Goal: Complete application form: Complete application form

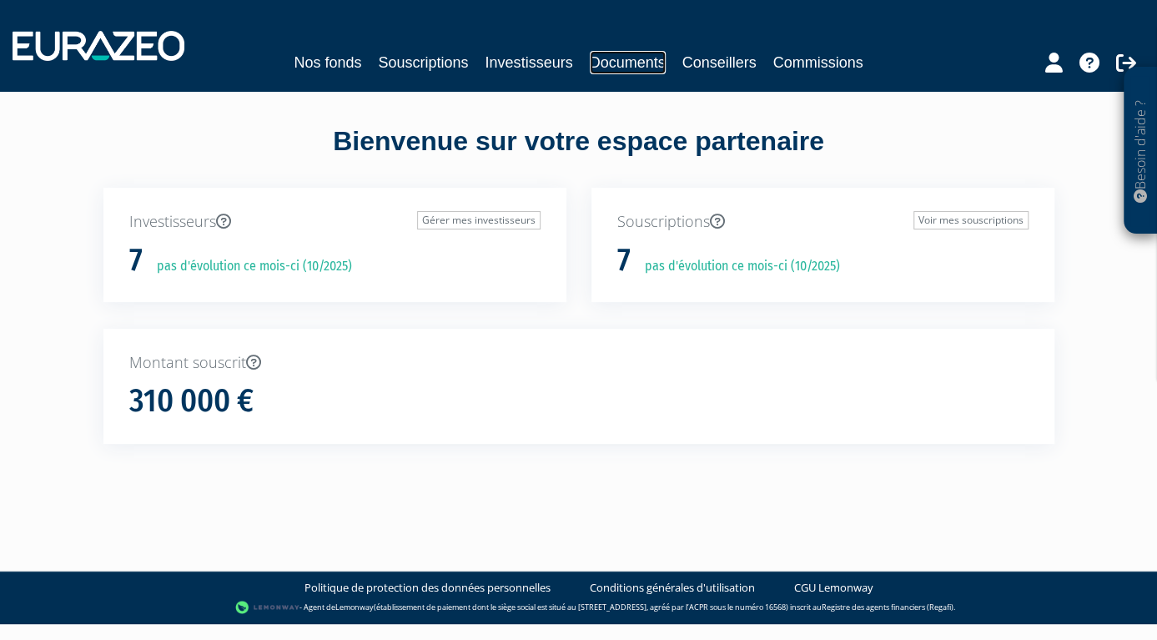
click at [631, 66] on link "Documents" at bounding box center [628, 62] width 76 height 23
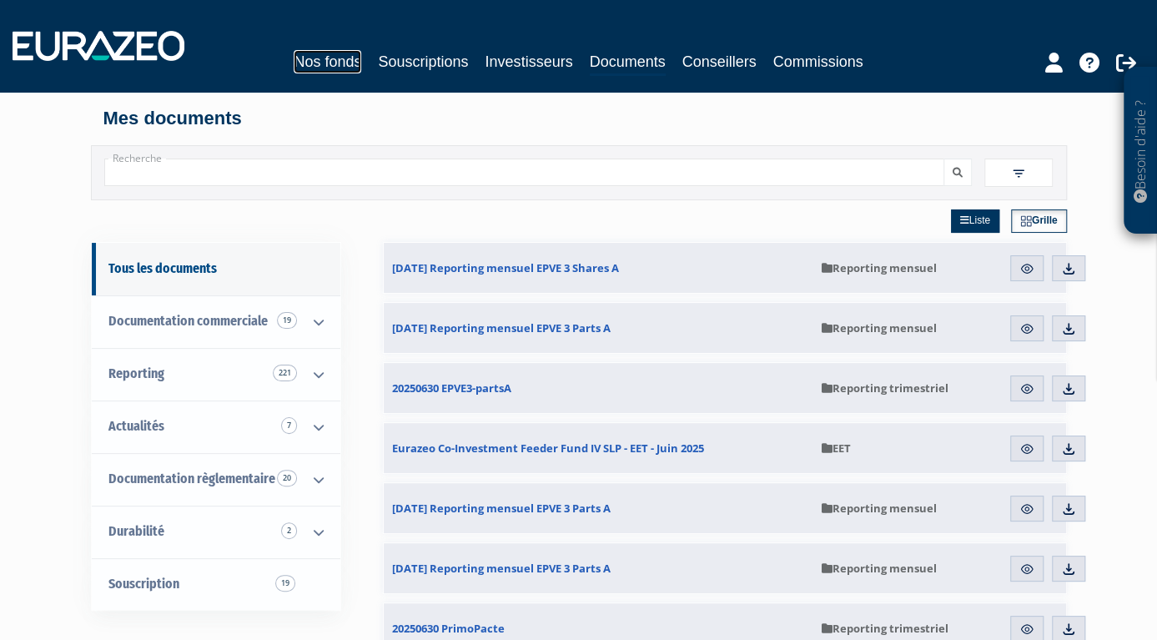
click at [346, 64] on link "Nos fonds" at bounding box center [328, 61] width 68 height 23
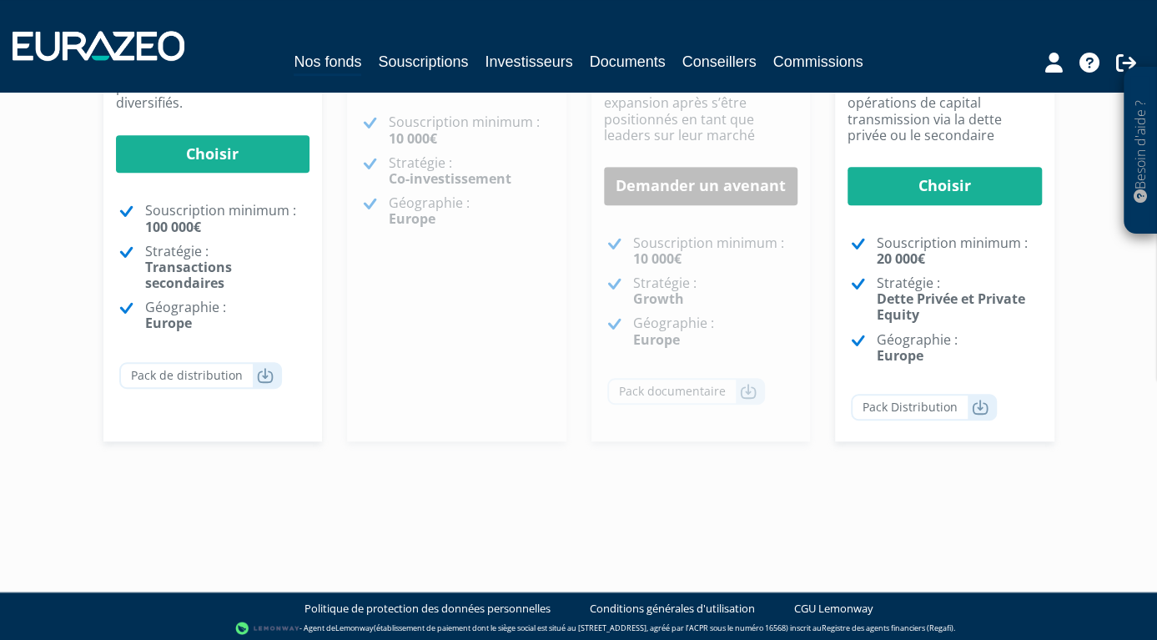
scroll to position [304, 0]
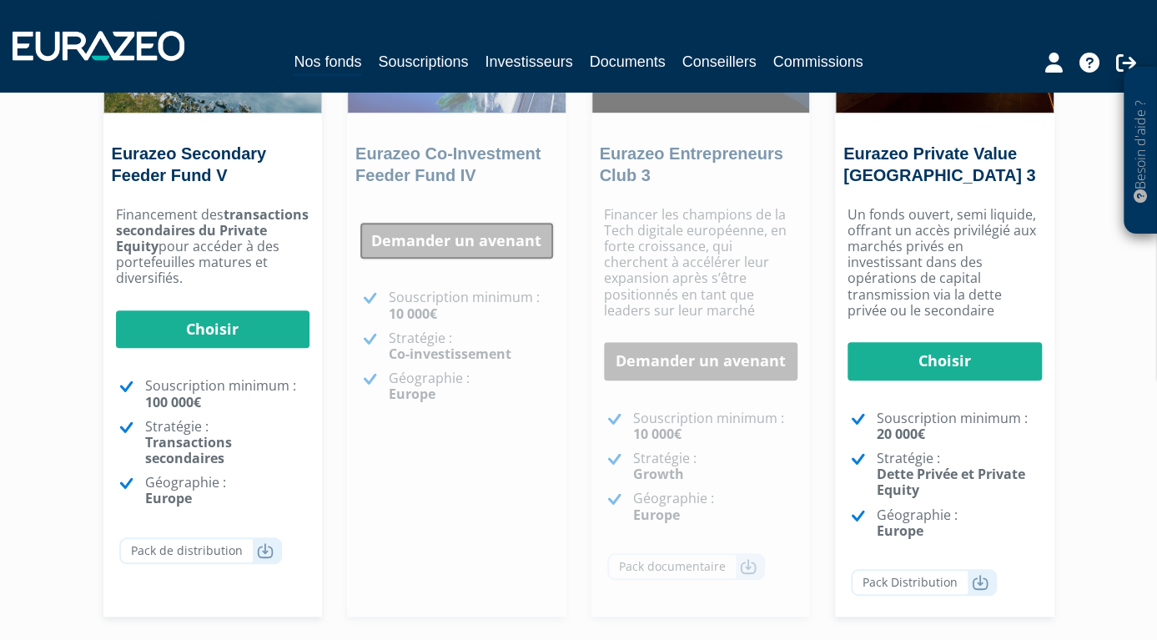
click at [481, 250] on link "Demander un avenant" at bounding box center [456, 241] width 194 height 38
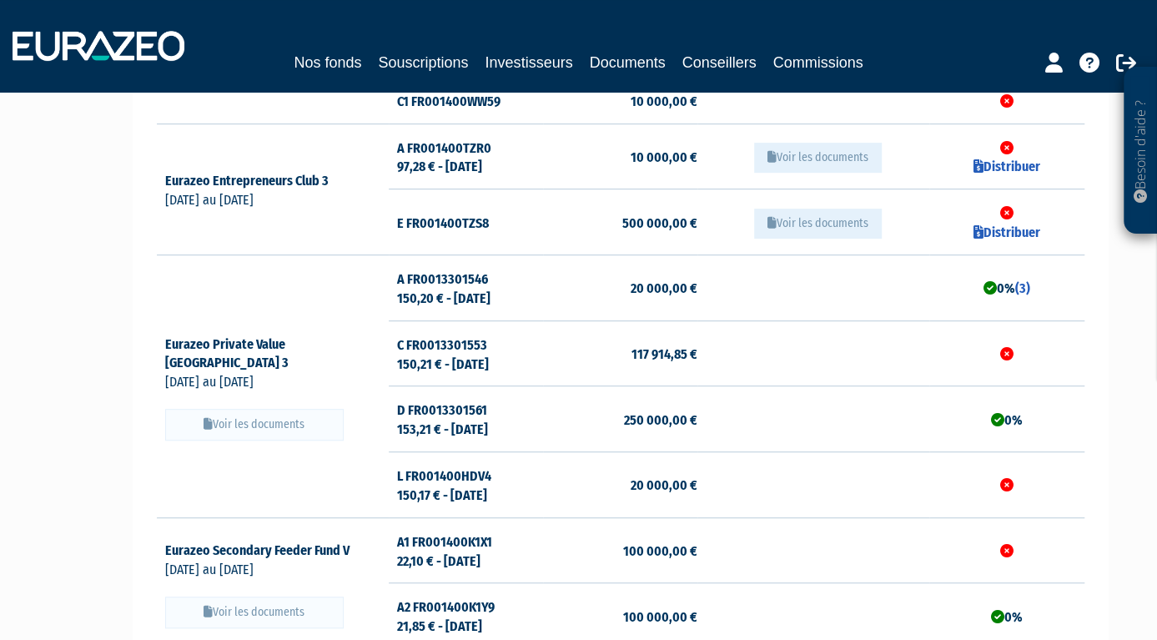
scroll to position [263, 0]
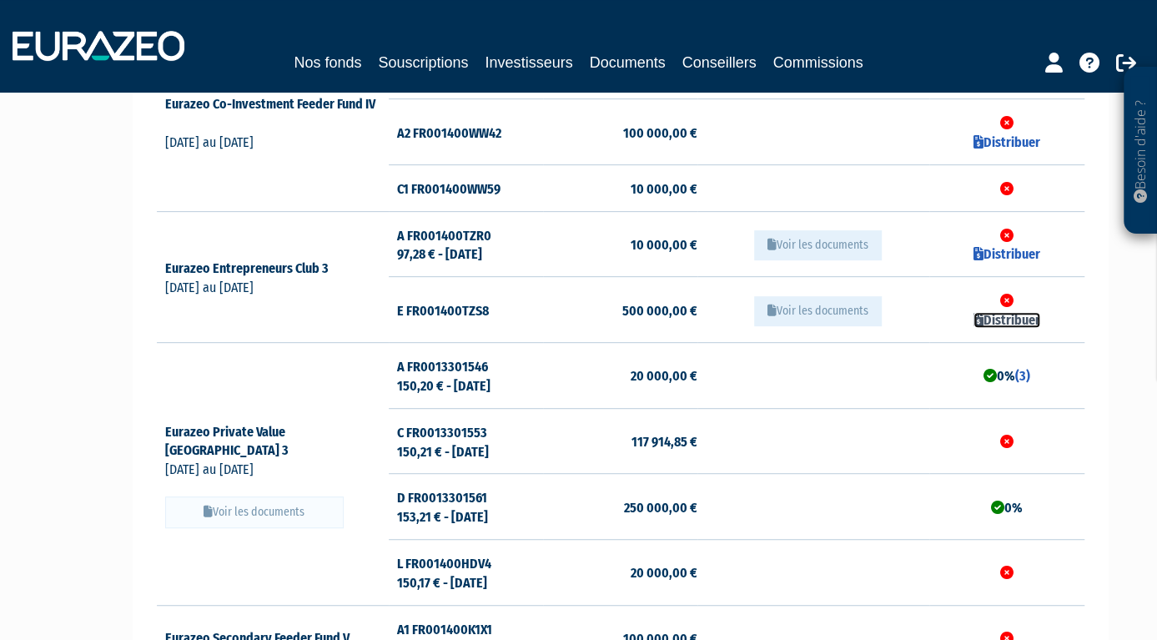
click at [1018, 324] on link "Distribuer" at bounding box center [1006, 320] width 67 height 16
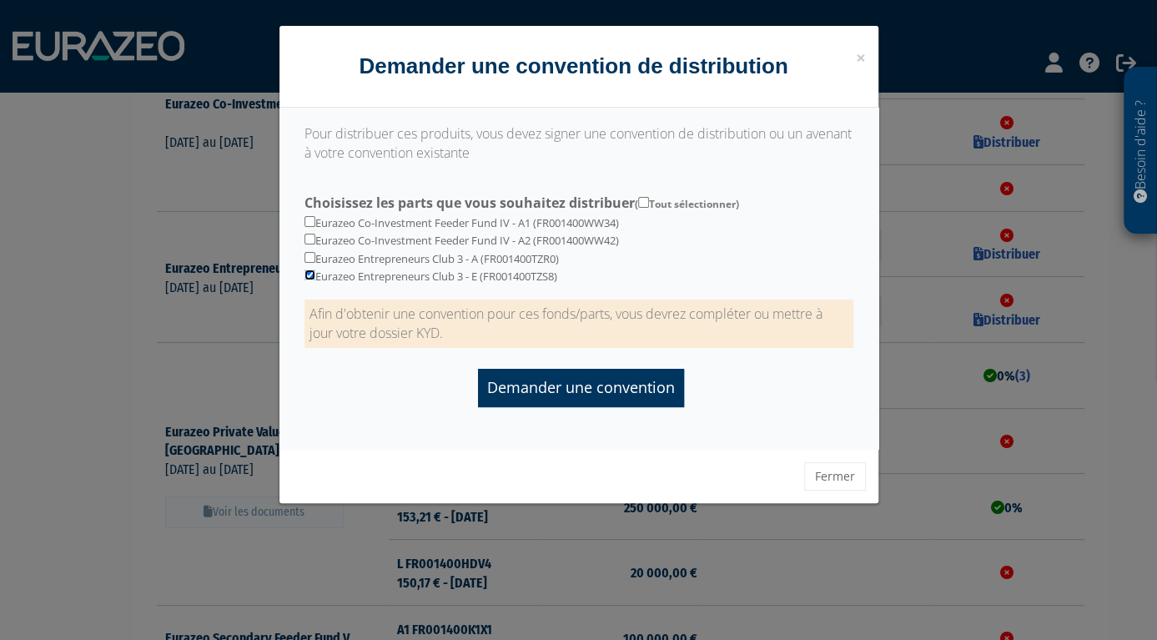
click at [307, 269] on input "checkbox" at bounding box center [309, 274] width 11 height 11
checkbox input "false"
click at [307, 221] on input "checkbox" at bounding box center [309, 221] width 11 height 11
checkbox input "true"
click at [315, 239] on input "checkbox" at bounding box center [309, 239] width 11 height 11
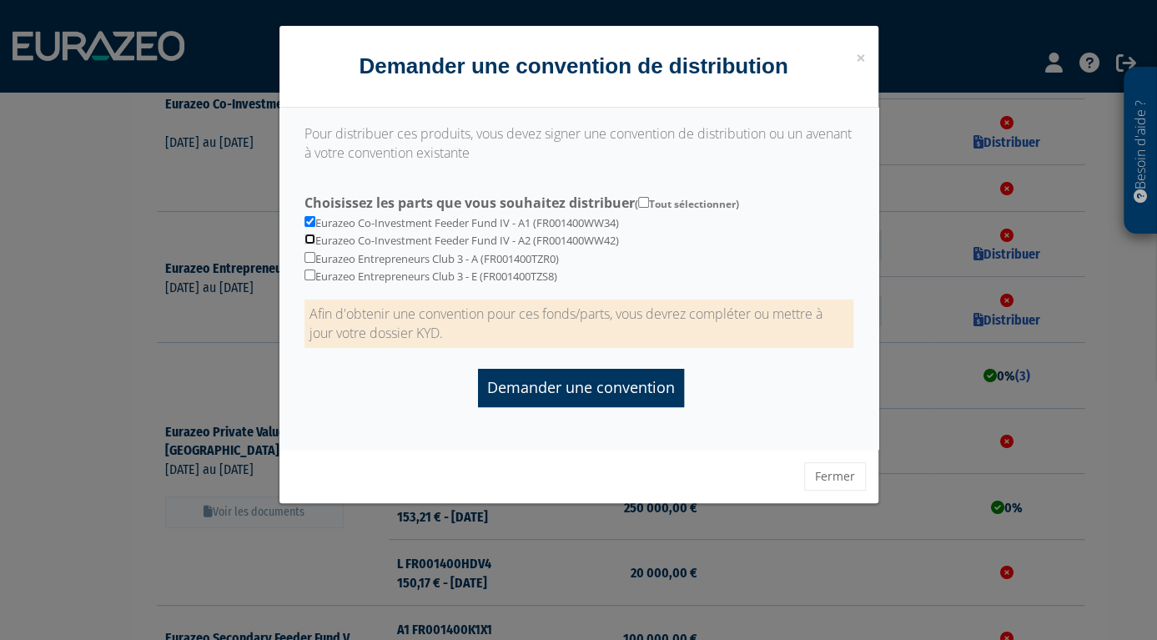
checkbox input "true"
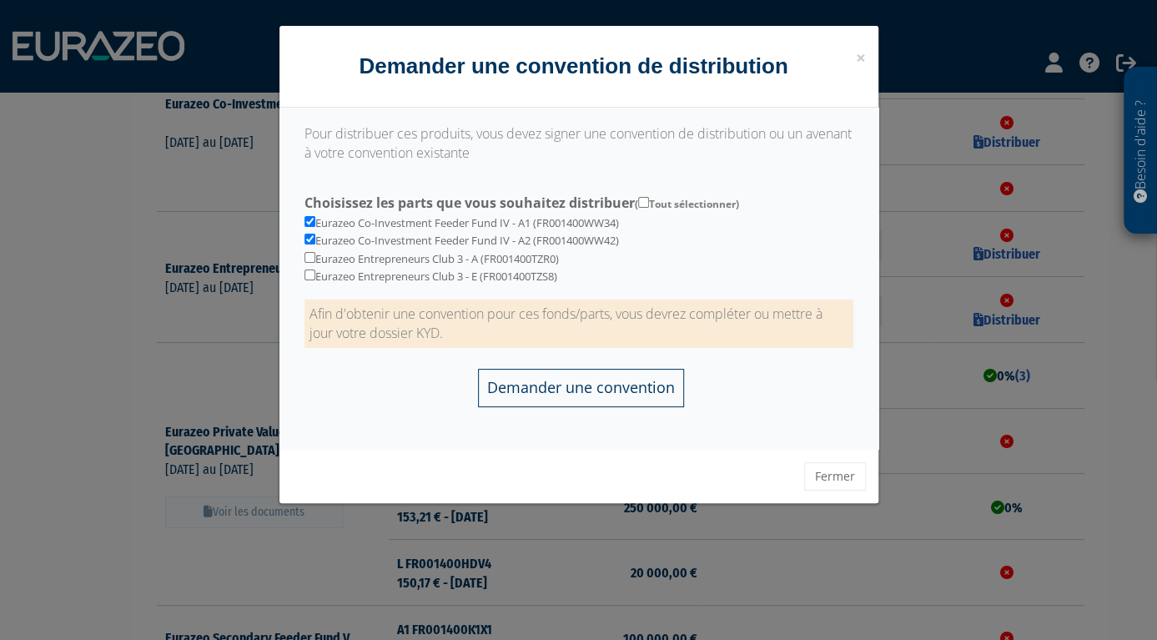
click at [574, 398] on input "Demander une convention" at bounding box center [581, 388] width 206 height 38
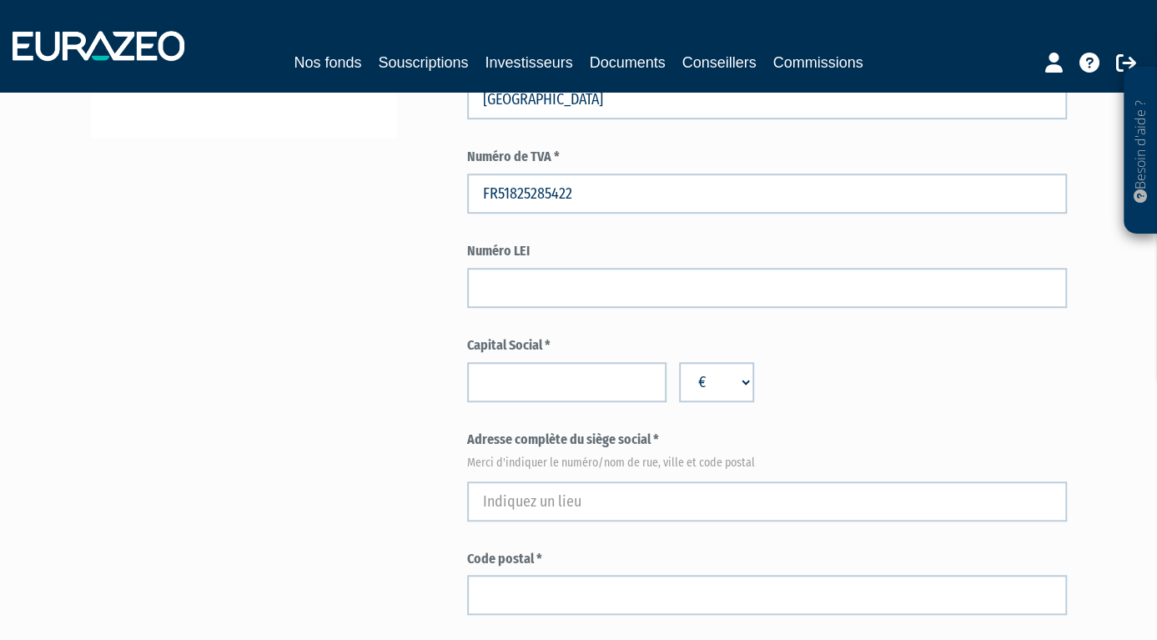
scroll to position [612, 0]
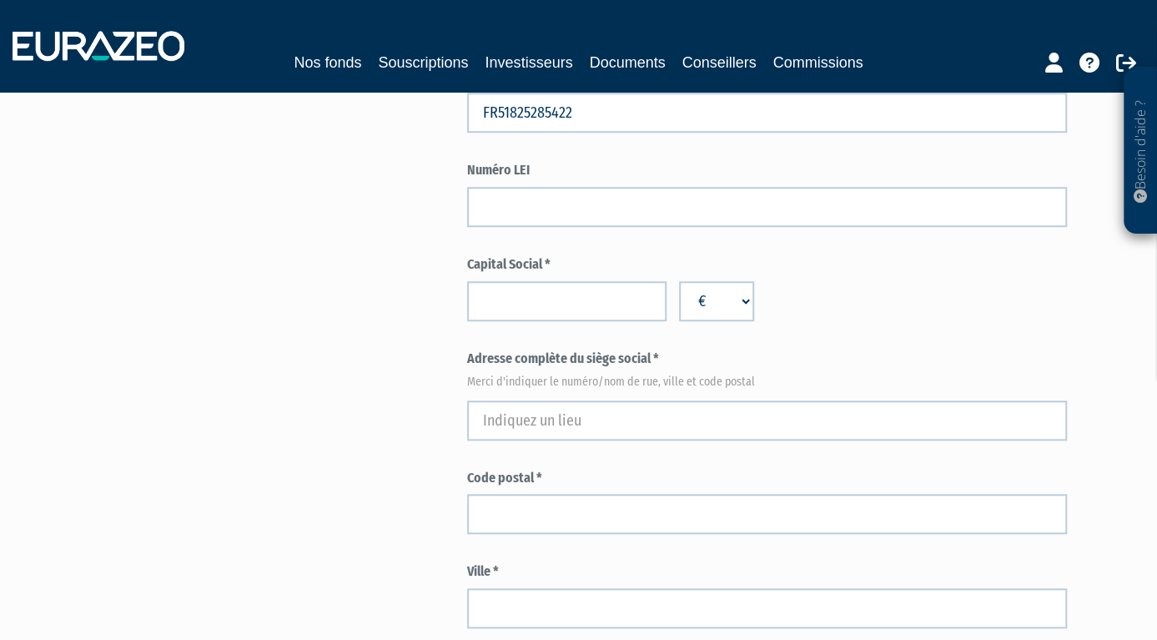
click at [624, 311] on input "number" at bounding box center [567, 301] width 200 height 40
type input "50000"
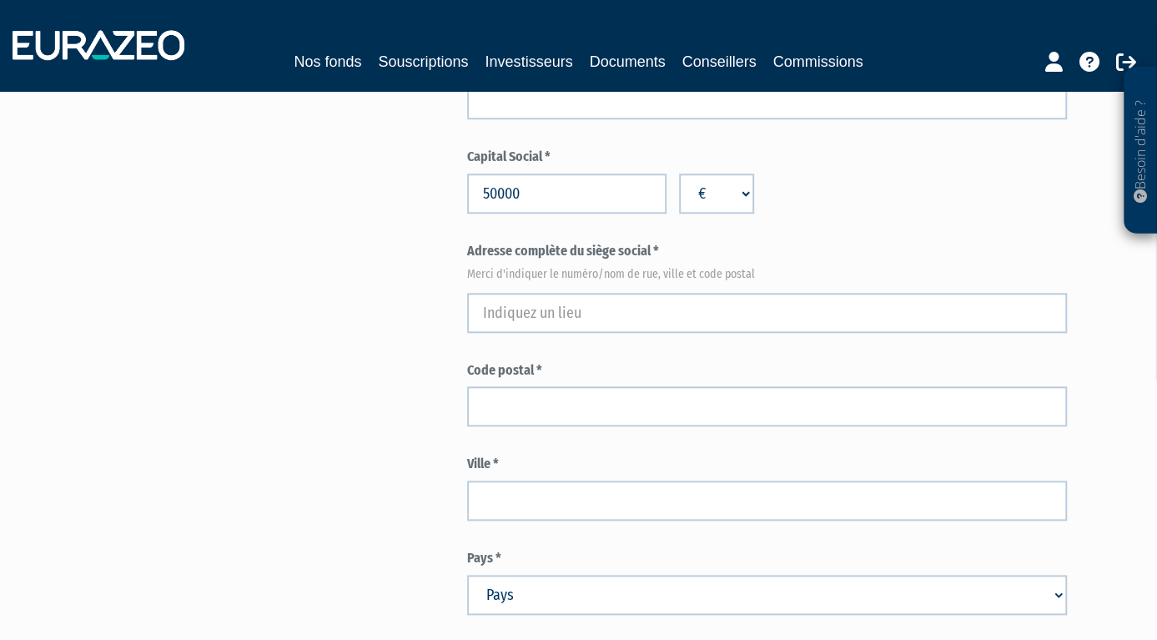
scroll to position [787, 0]
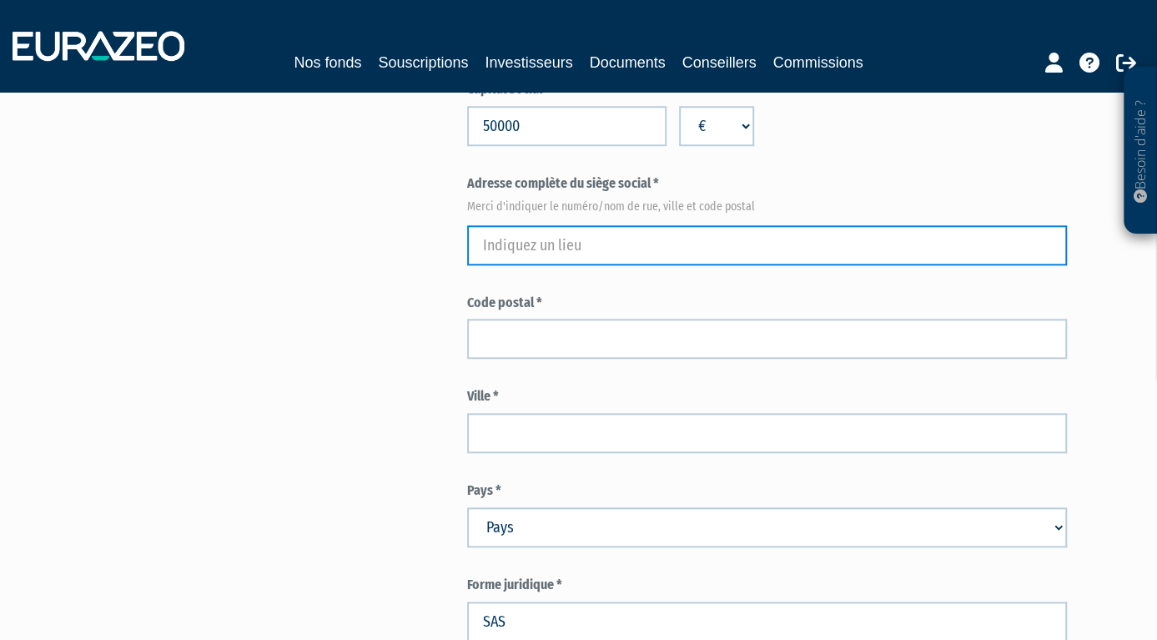
click at [571, 256] on input "text" at bounding box center [767, 245] width 600 height 40
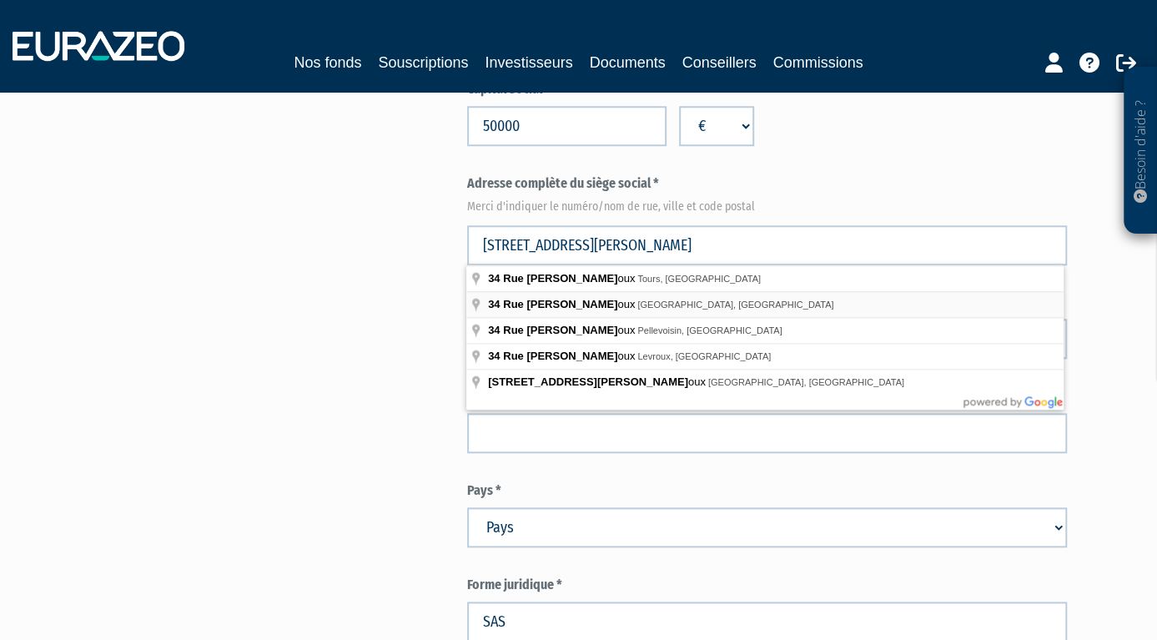
type input "34 Rue Jean Giraudoux, Paris, France"
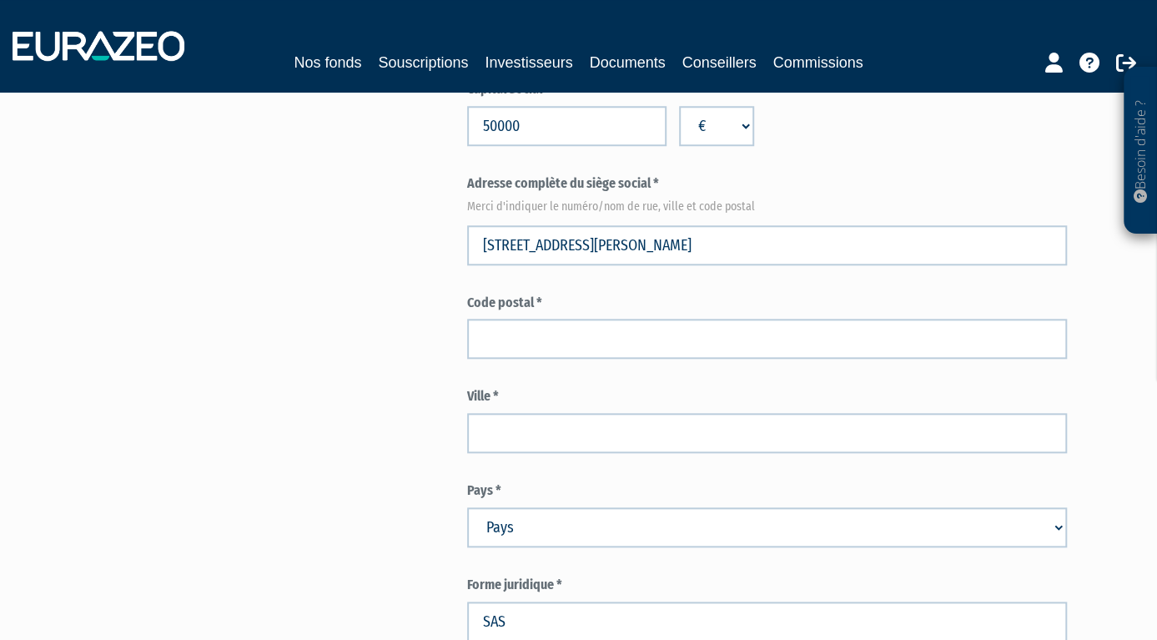
type input "Paris"
select select "75"
type input "75116"
type input "34 Rue Jean Giraudoux"
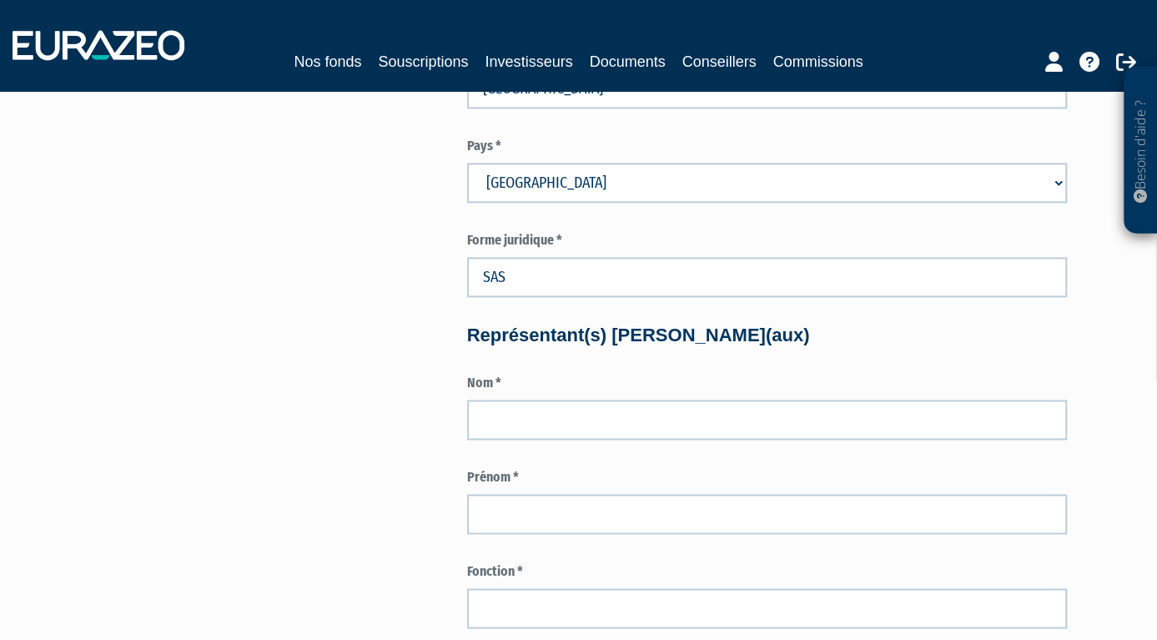
scroll to position [1138, 0]
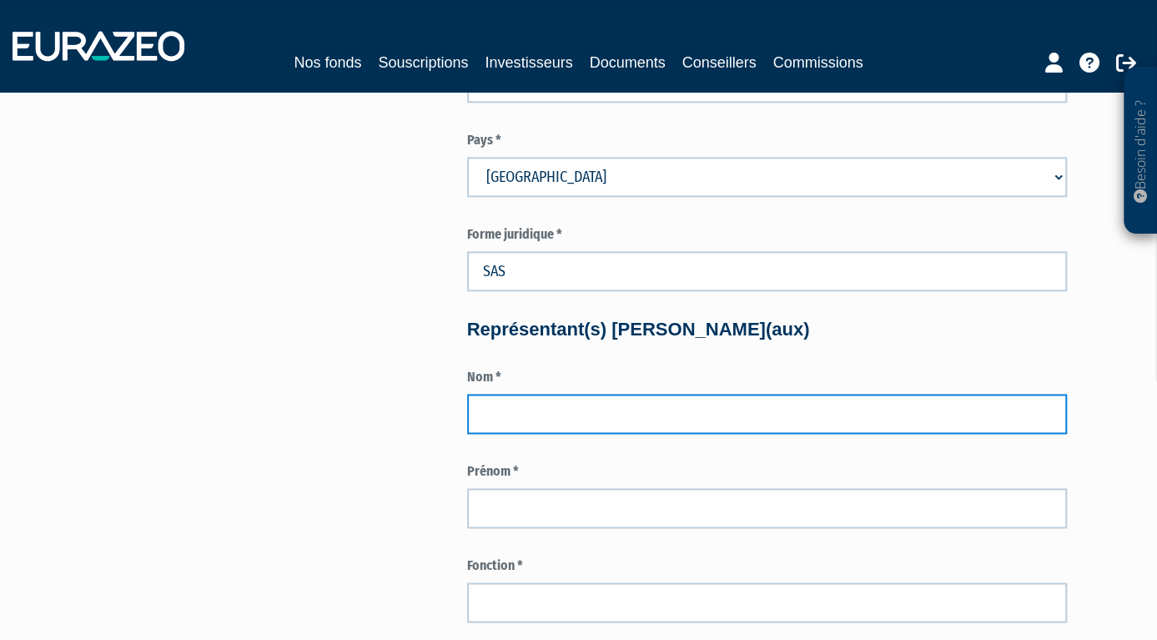
click at [568, 409] on input "text" at bounding box center [767, 414] width 600 height 40
type input "Demarta"
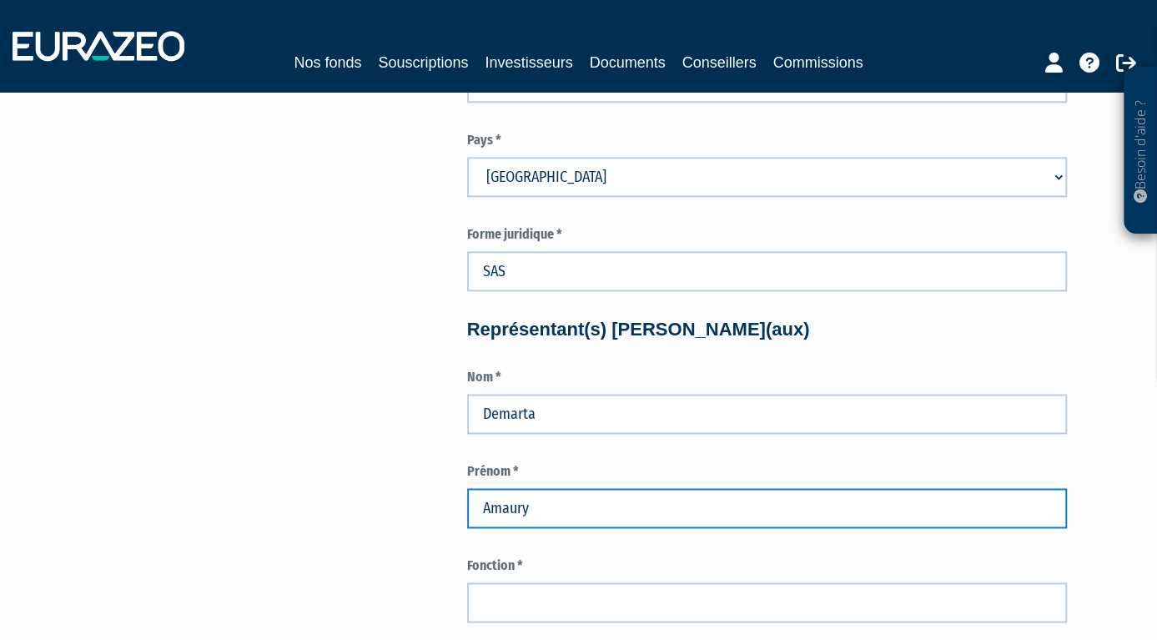
type input "Amaury"
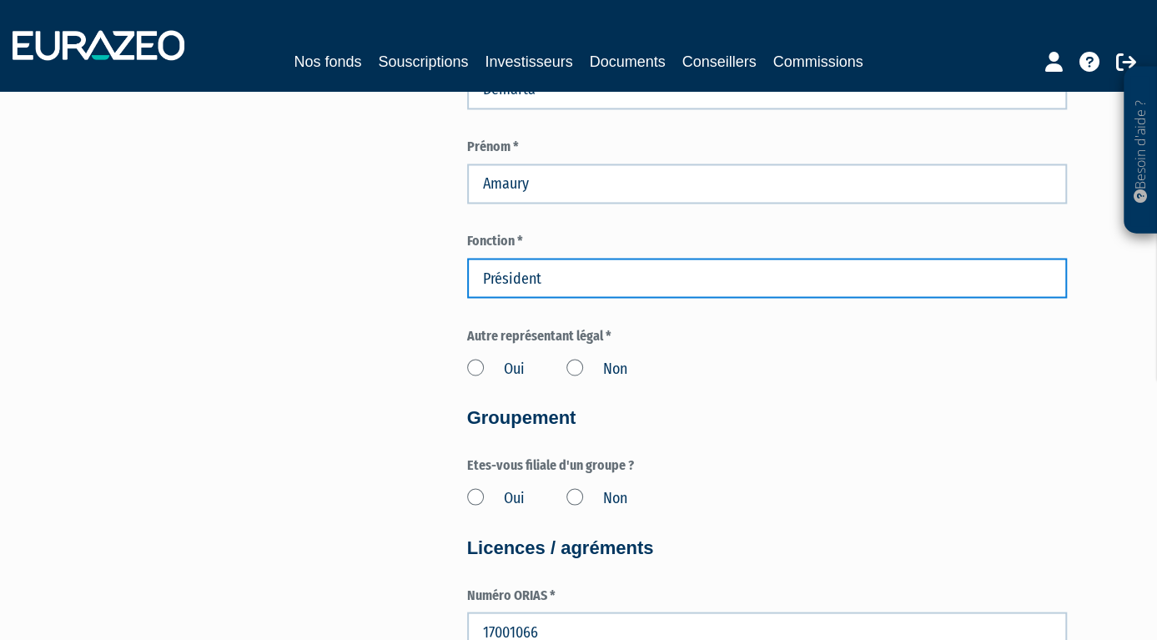
scroll to position [1488, 0]
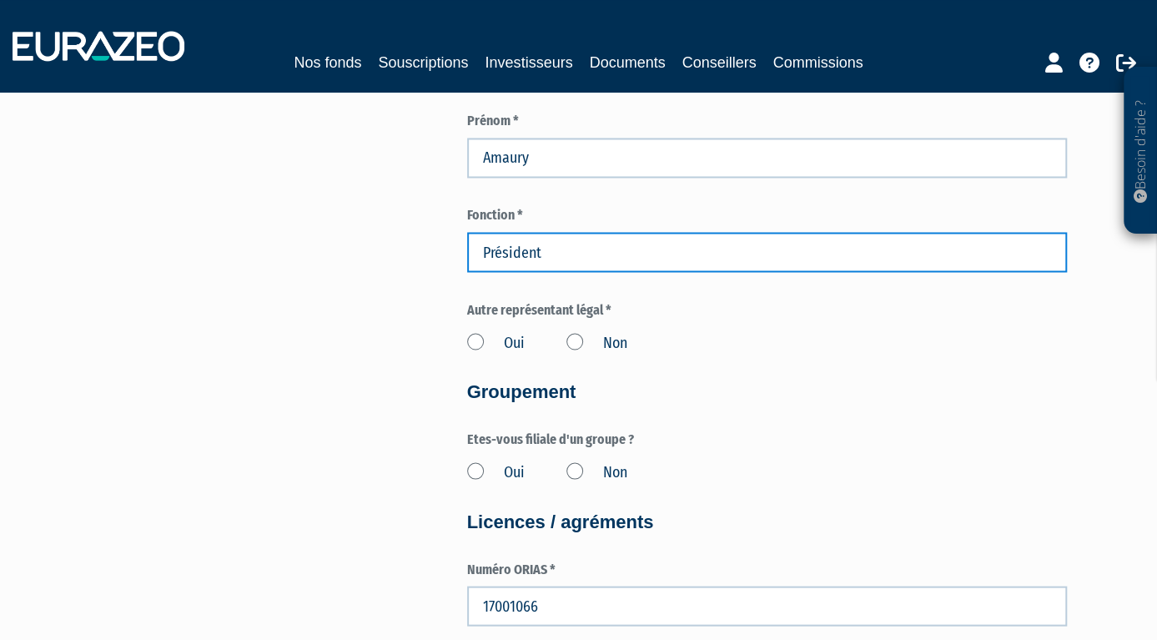
type input "Président"
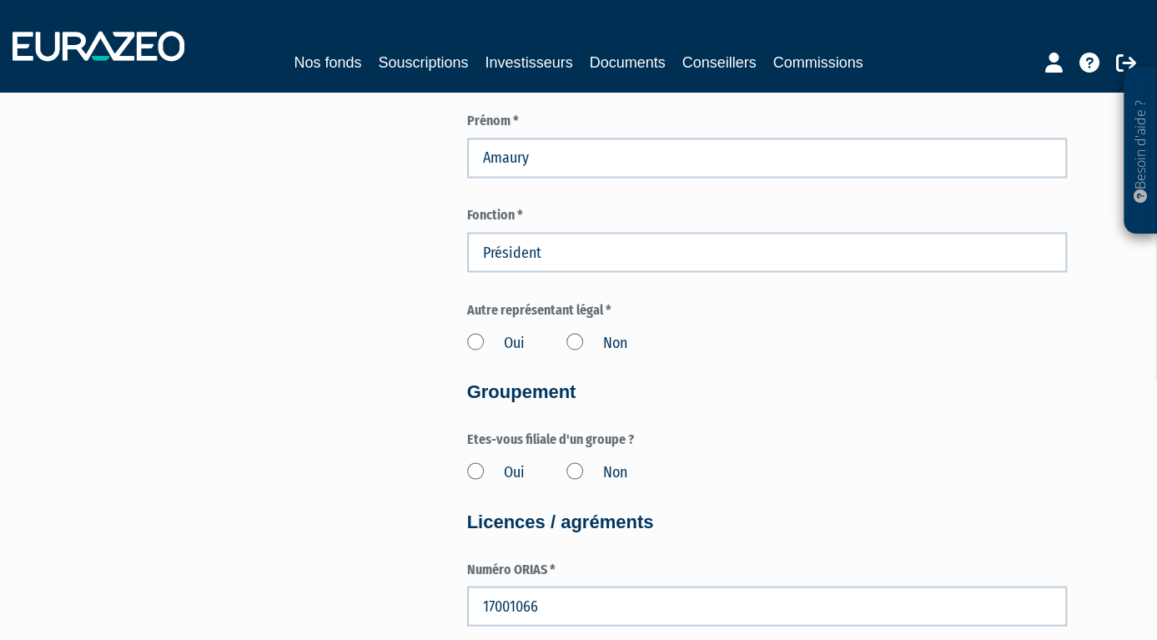
click at [574, 336] on label "Non" at bounding box center [596, 343] width 61 height 22
click at [0, 0] on input "Non" at bounding box center [0, 0] width 0 height 0
click at [584, 470] on label "Non" at bounding box center [596, 472] width 61 height 22
click at [0, 0] on input "Non" at bounding box center [0, 0] width 0 height 0
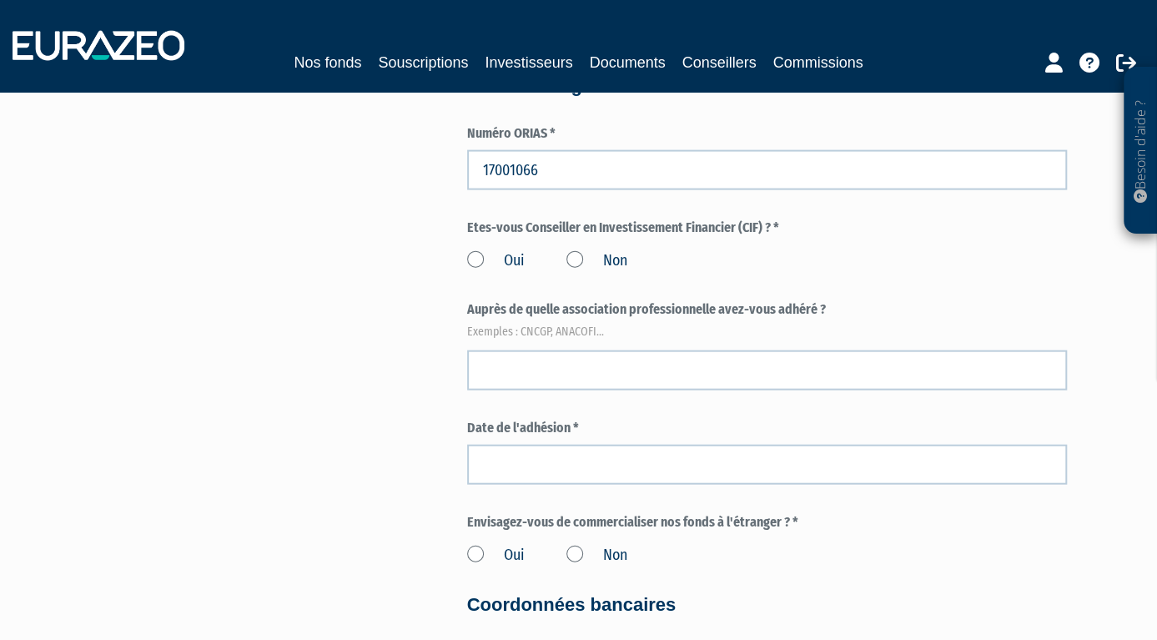
scroll to position [1926, 0]
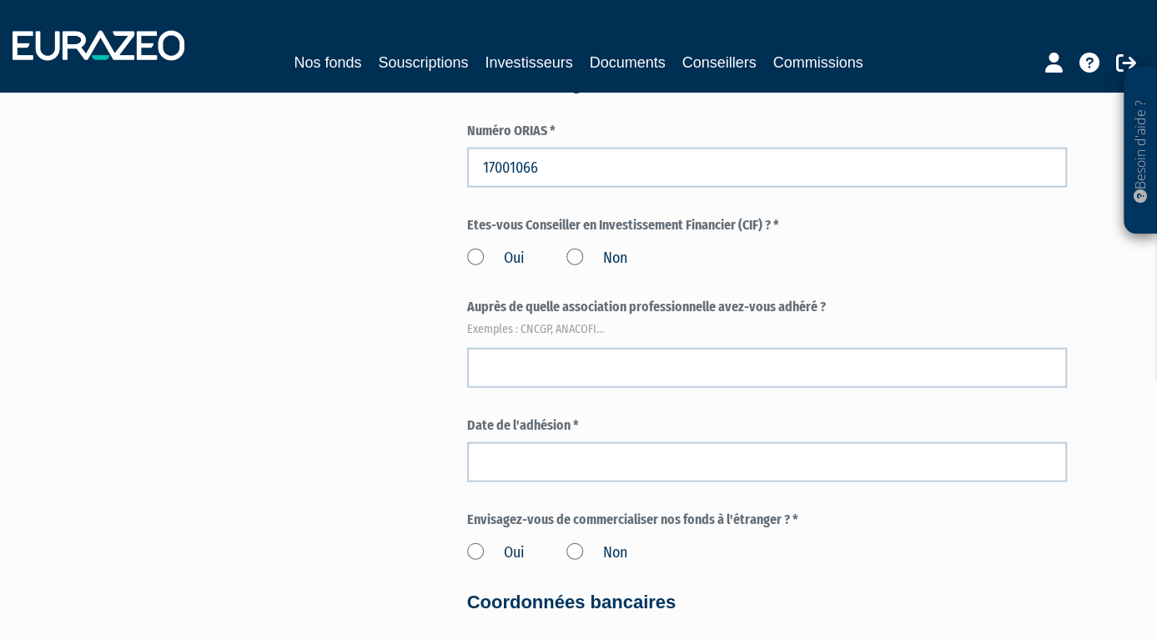
click at [477, 253] on label "Oui" at bounding box center [496, 259] width 58 height 22
click at [0, 0] on input "Oui" at bounding box center [0, 0] width 0 height 0
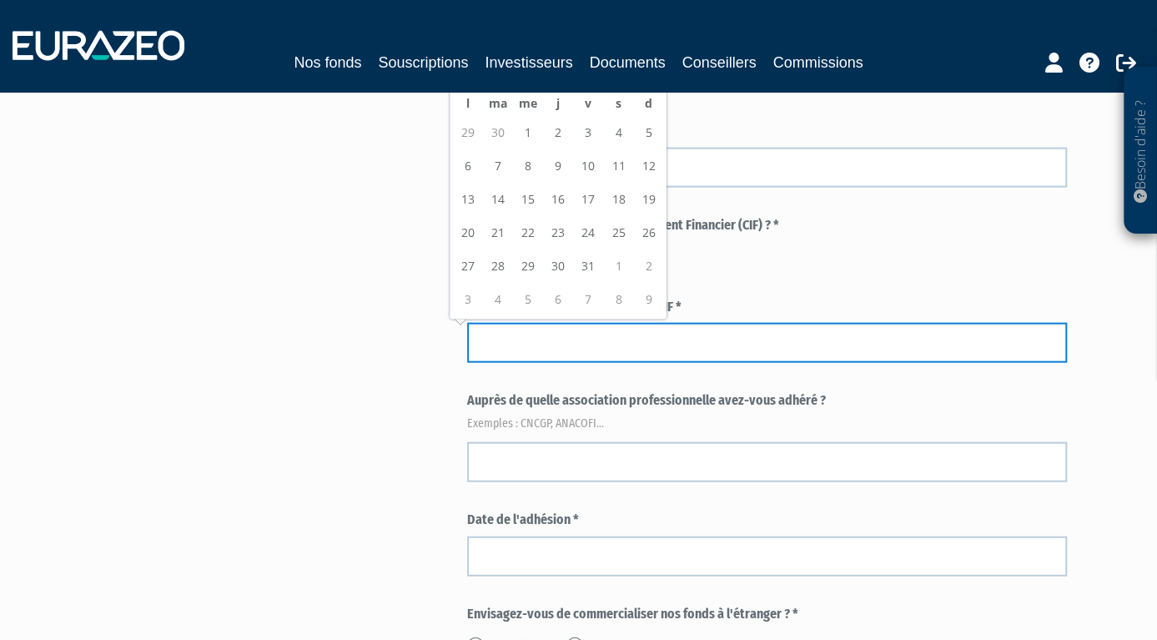
click at [519, 354] on input at bounding box center [767, 343] width 600 height 40
type input "1"
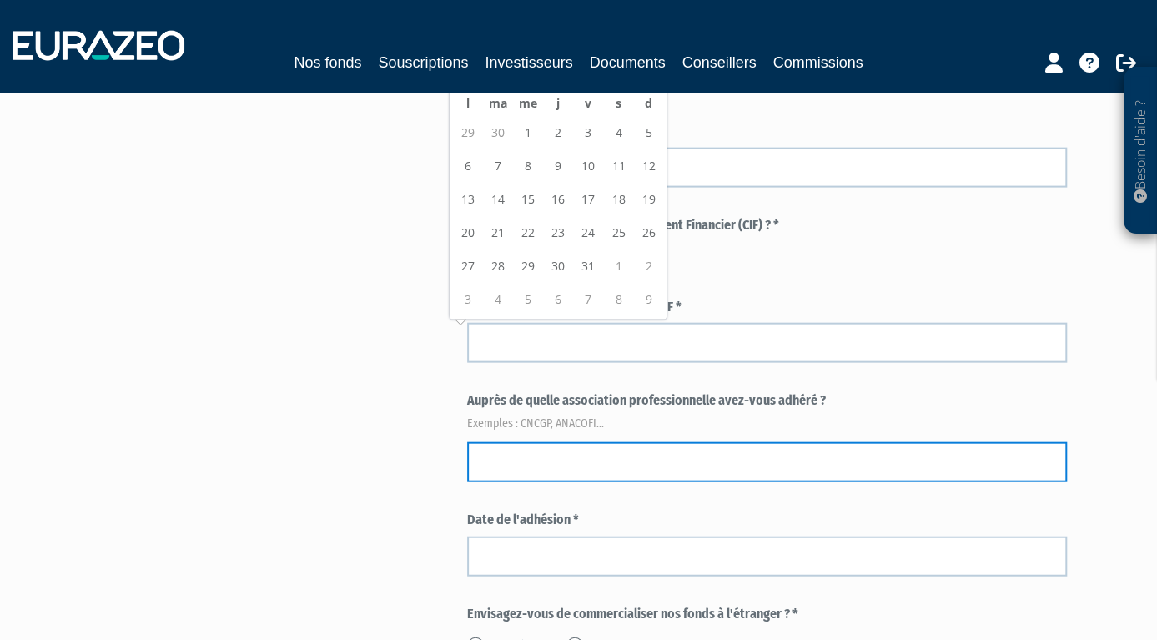
click at [544, 465] on input "text" at bounding box center [767, 462] width 600 height 40
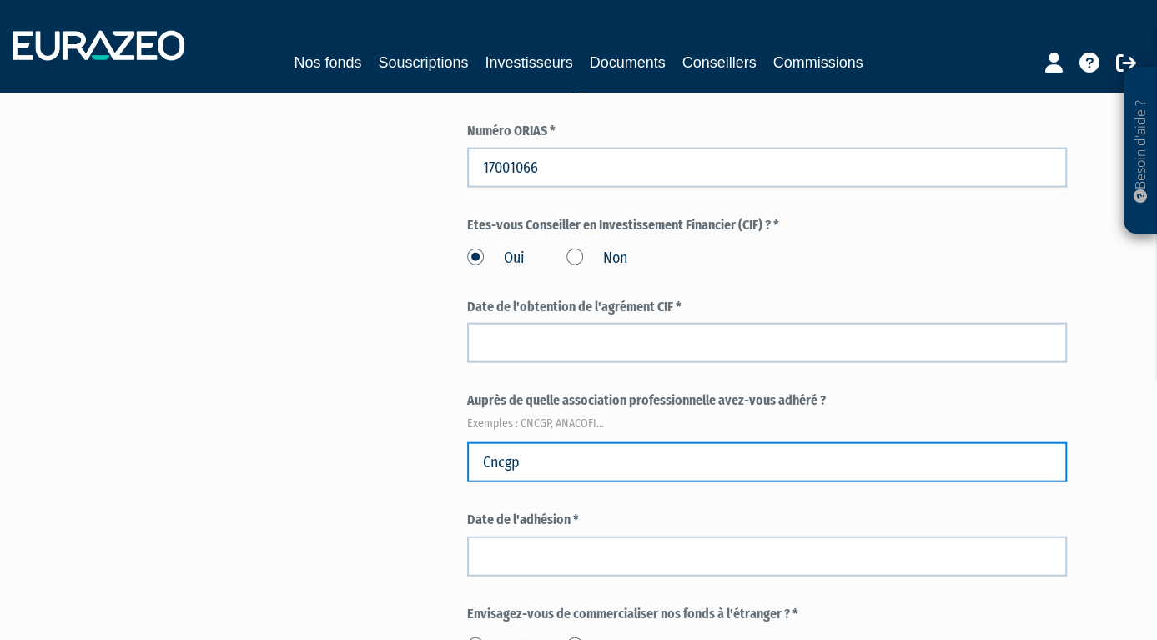
type input "Cncgp"
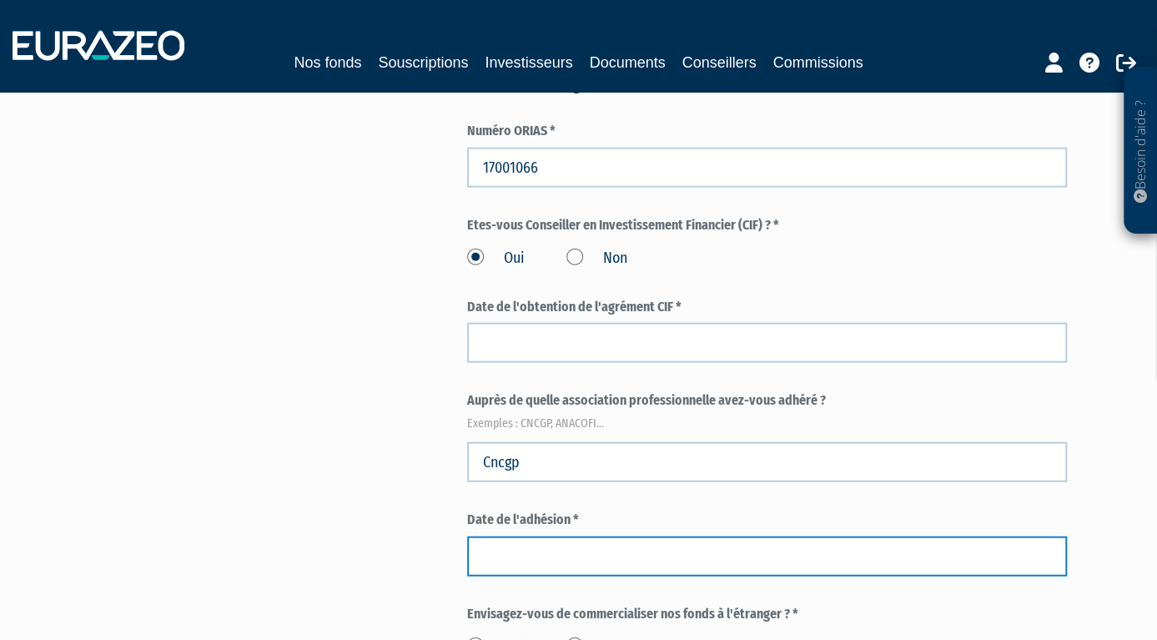
click at [607, 555] on input at bounding box center [767, 556] width 600 height 40
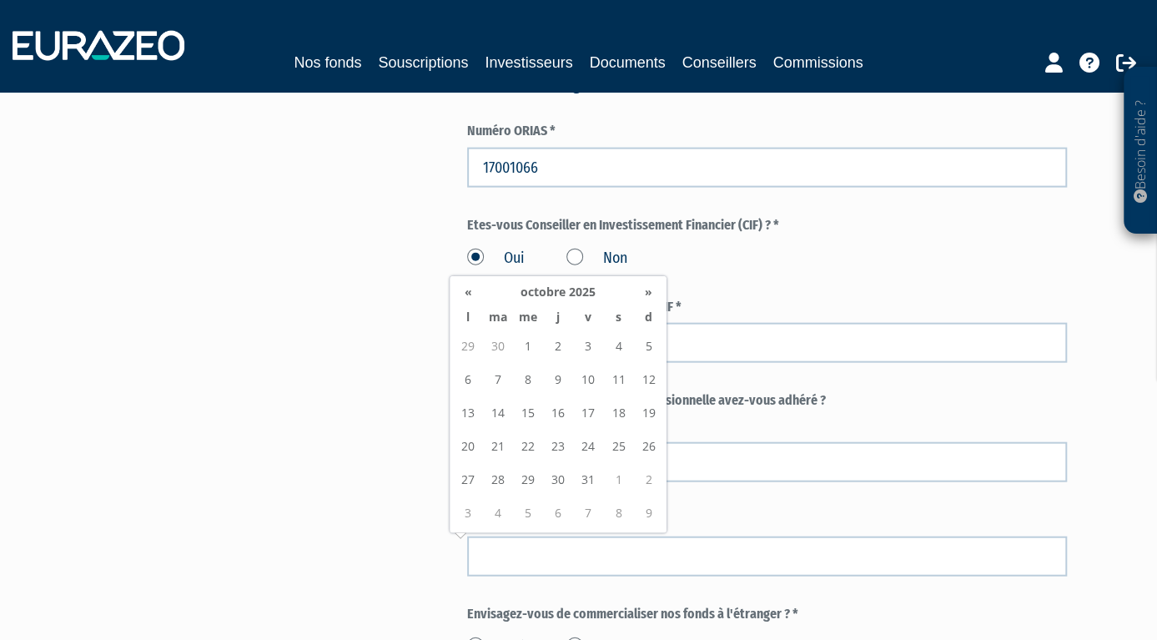
click at [937, 417] on em "Exemples : CNCGP, ANACOFI..." at bounding box center [767, 423] width 600 height 17
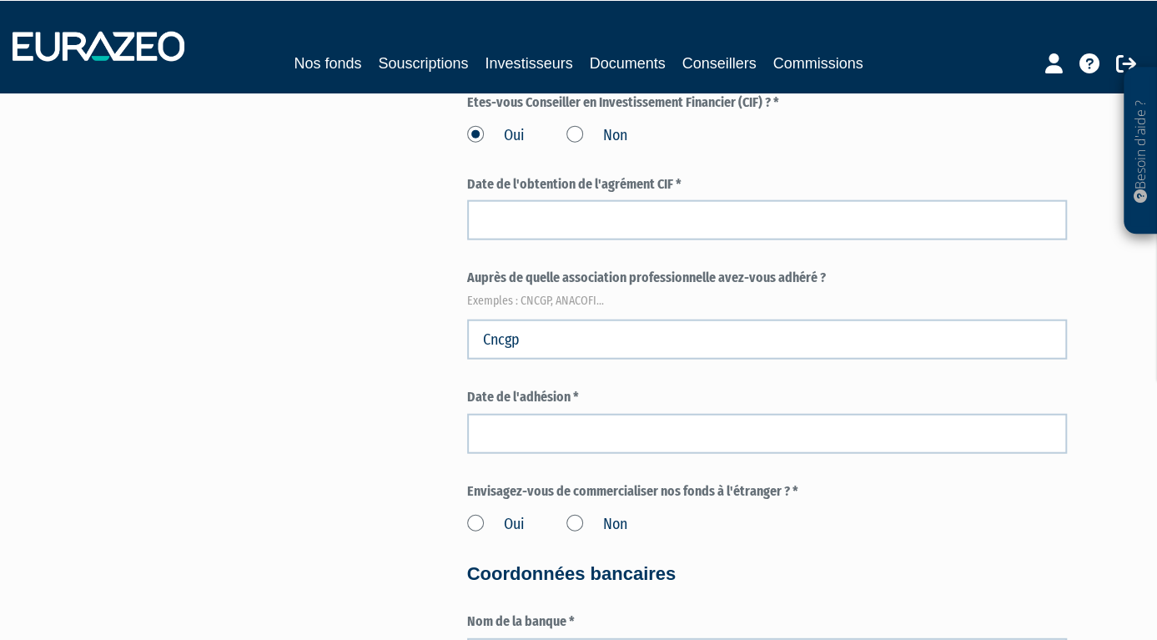
scroll to position [2189, 0]
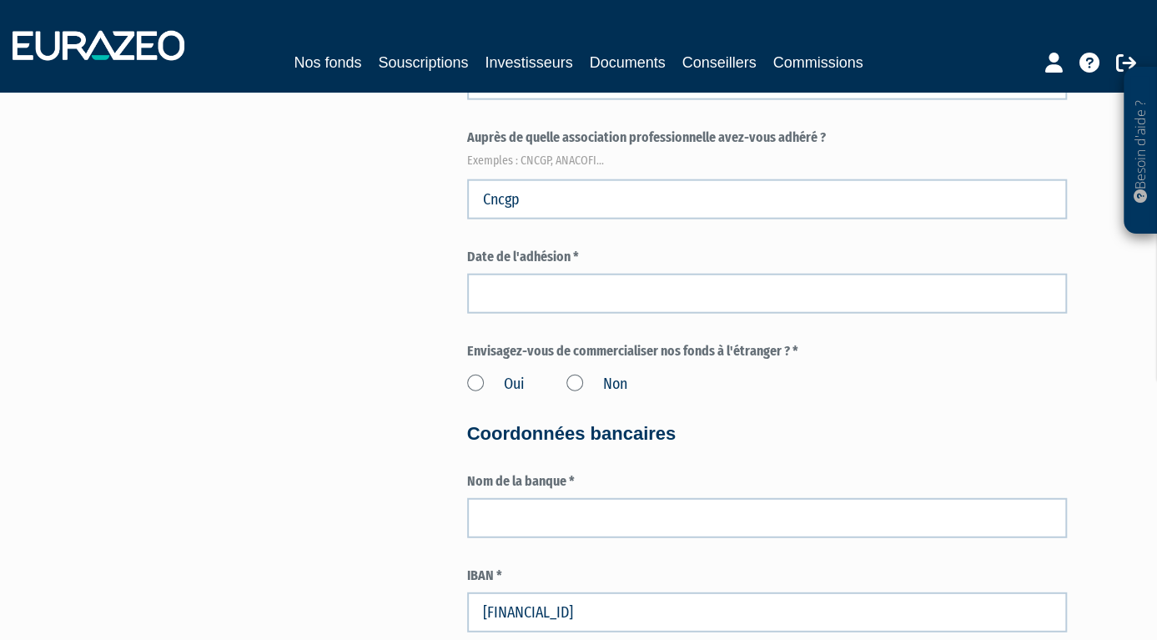
click at [577, 380] on label "Non" at bounding box center [596, 385] width 61 height 22
click at [0, 0] on input "Non" at bounding box center [0, 0] width 0 height 0
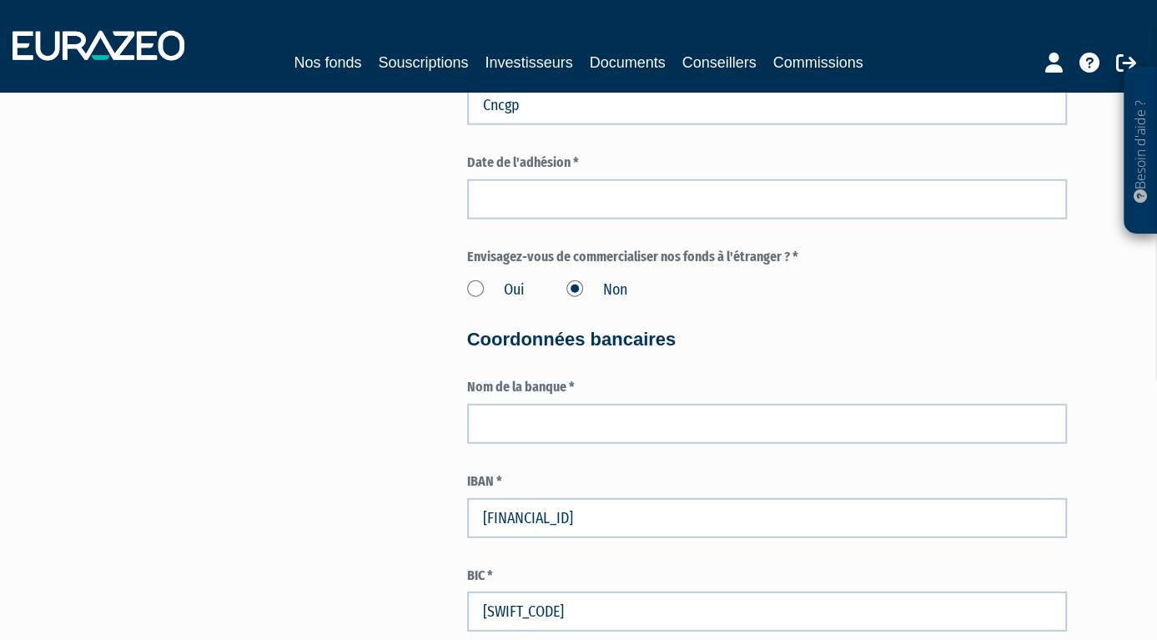
scroll to position [2451, 0]
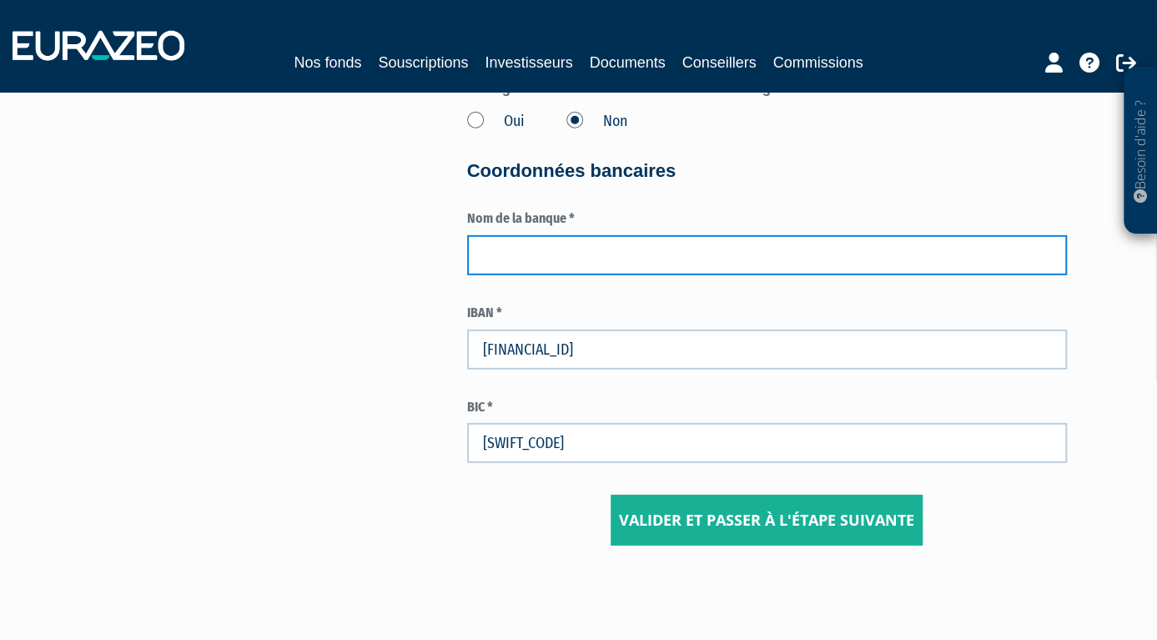
click at [570, 259] on input "text" at bounding box center [767, 255] width 600 height 40
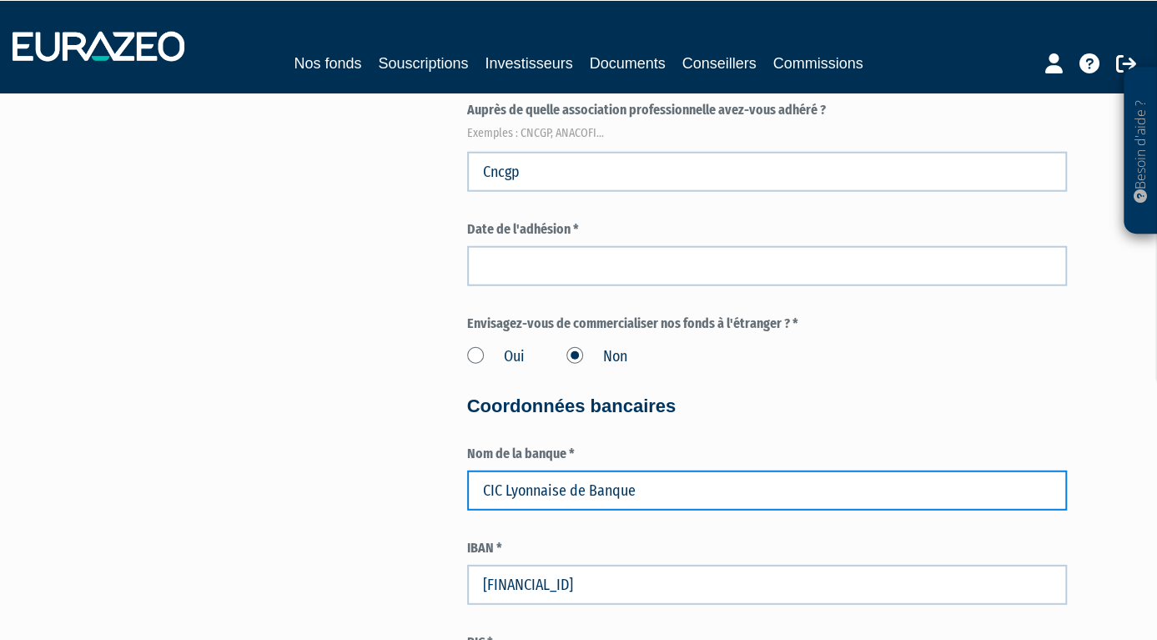
scroll to position [2189, 0]
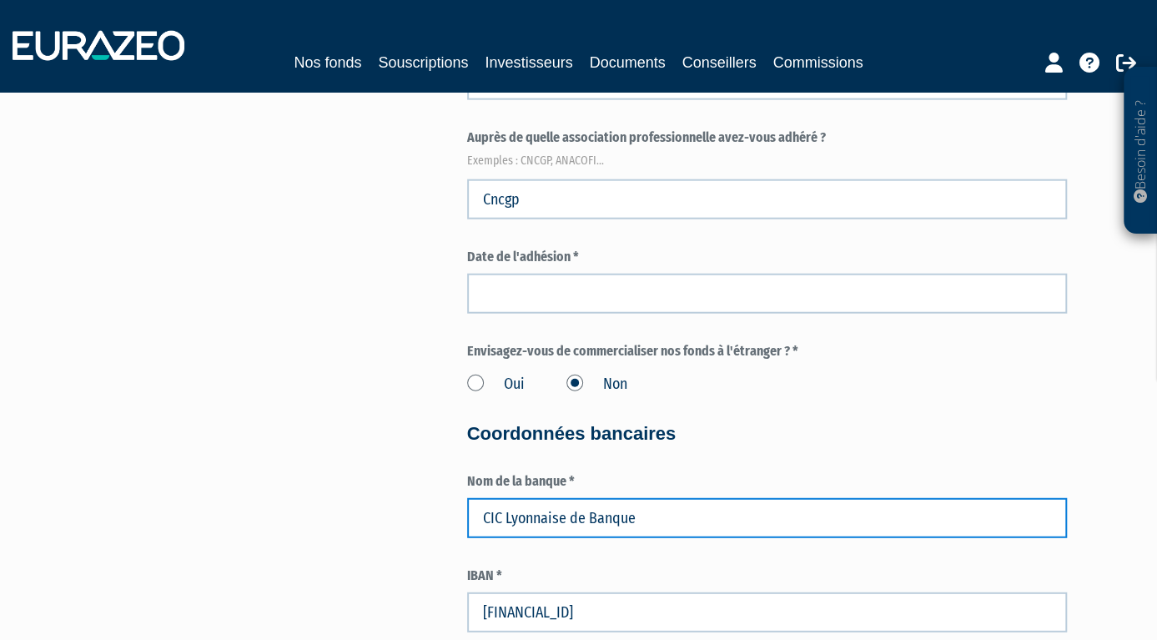
type input "CIC Lyonnaise de Banque"
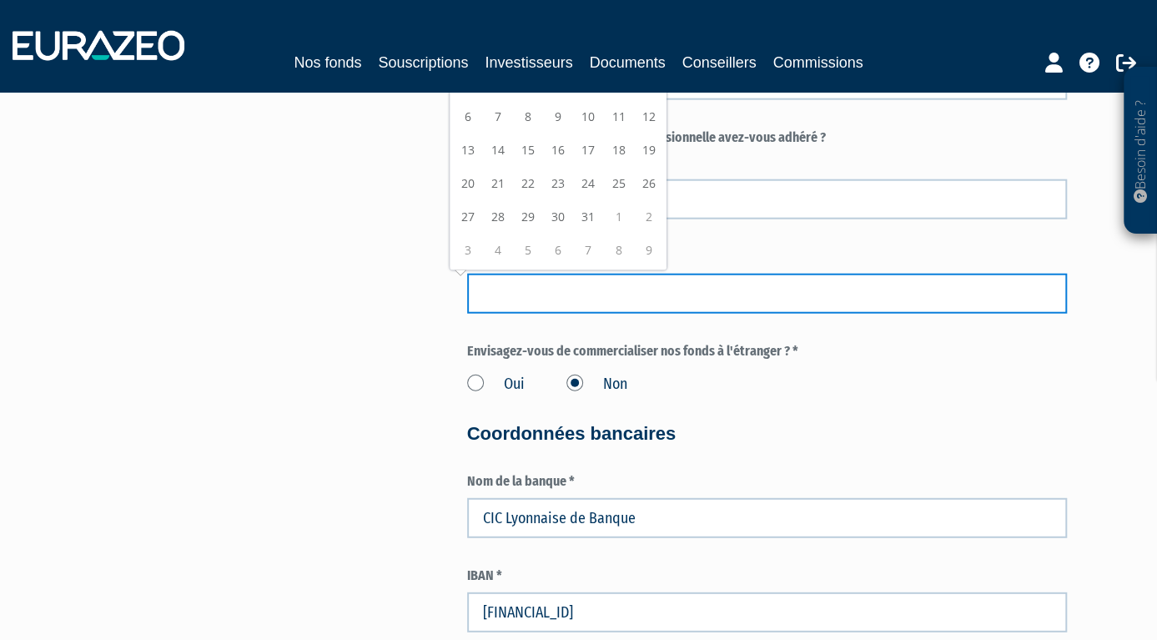
click at [536, 289] on input at bounding box center [767, 294] width 600 height 40
type input "02/02/2017"
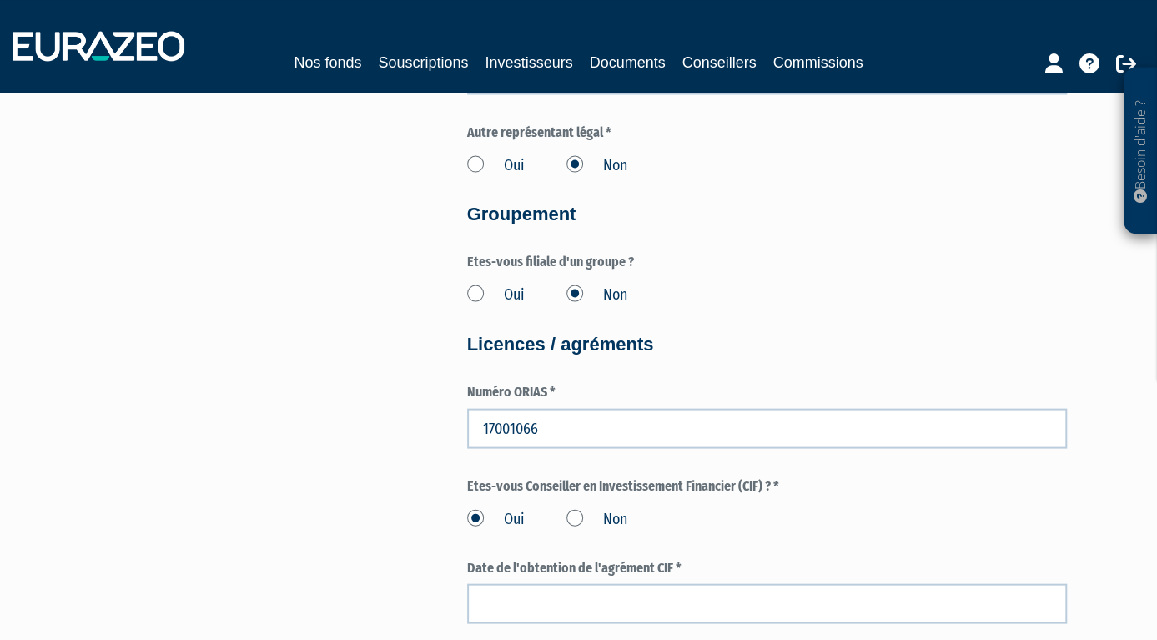
scroll to position [1838, 0]
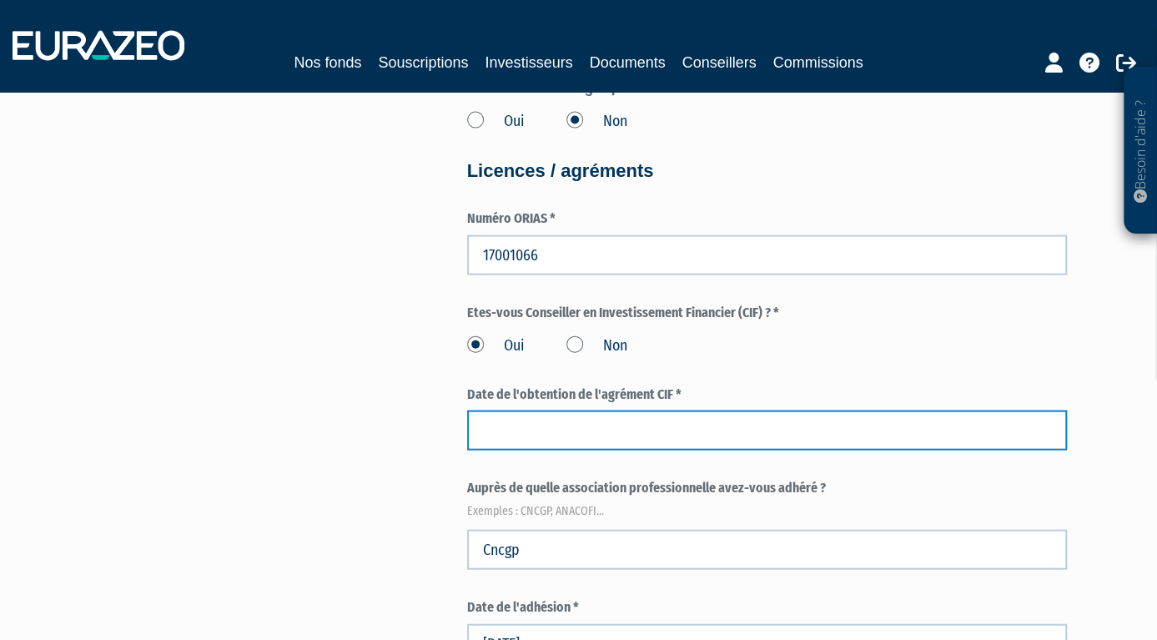
click at [555, 425] on input at bounding box center [767, 430] width 600 height 40
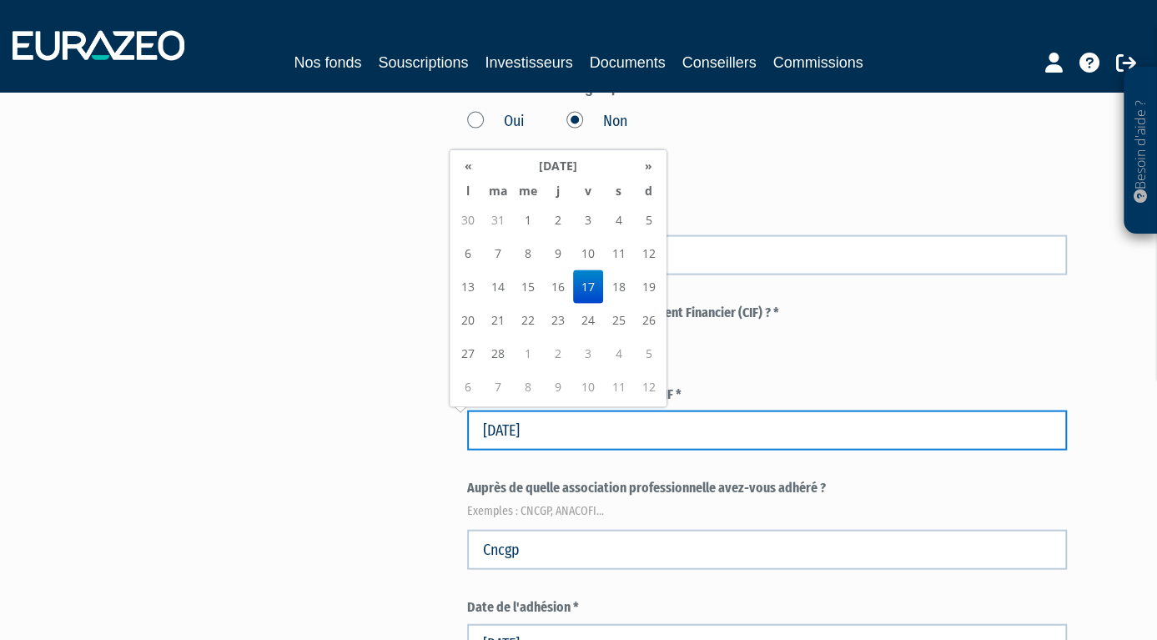
type input "17/02/2017"
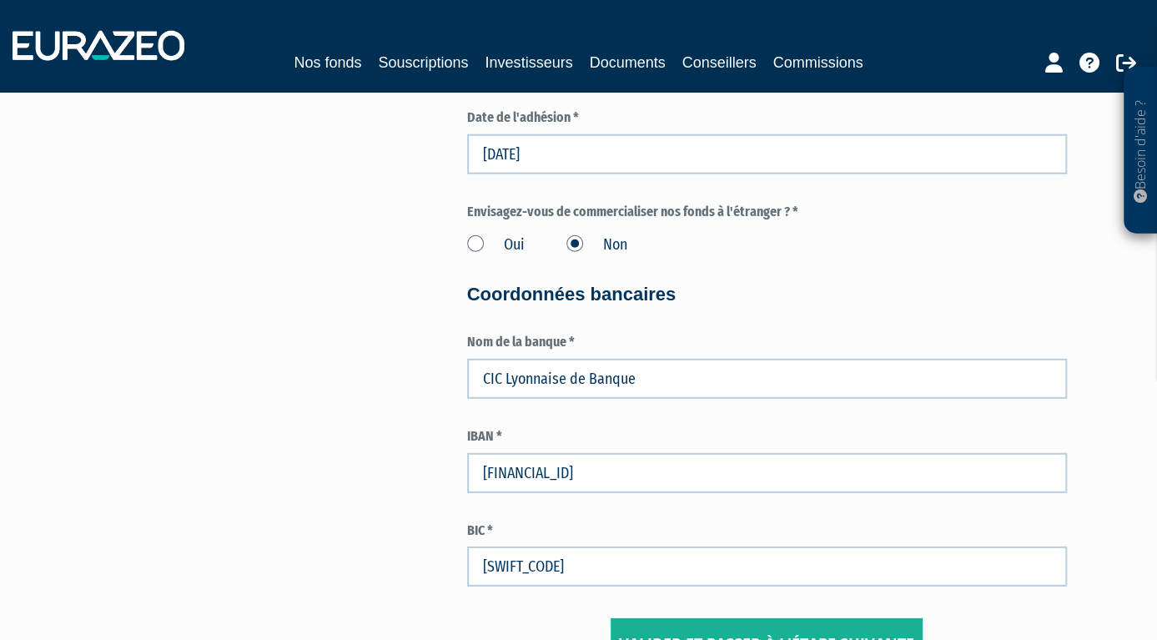
scroll to position [2519, 0]
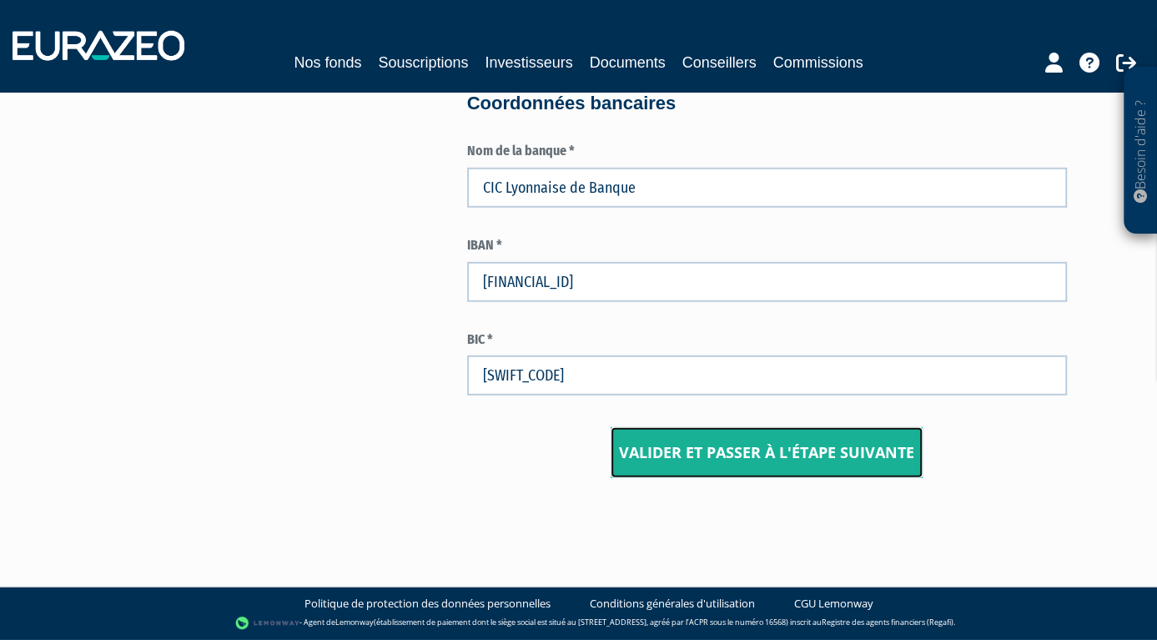
click at [691, 448] on input "Valider et passer à l'étape suivante" at bounding box center [767, 453] width 312 height 52
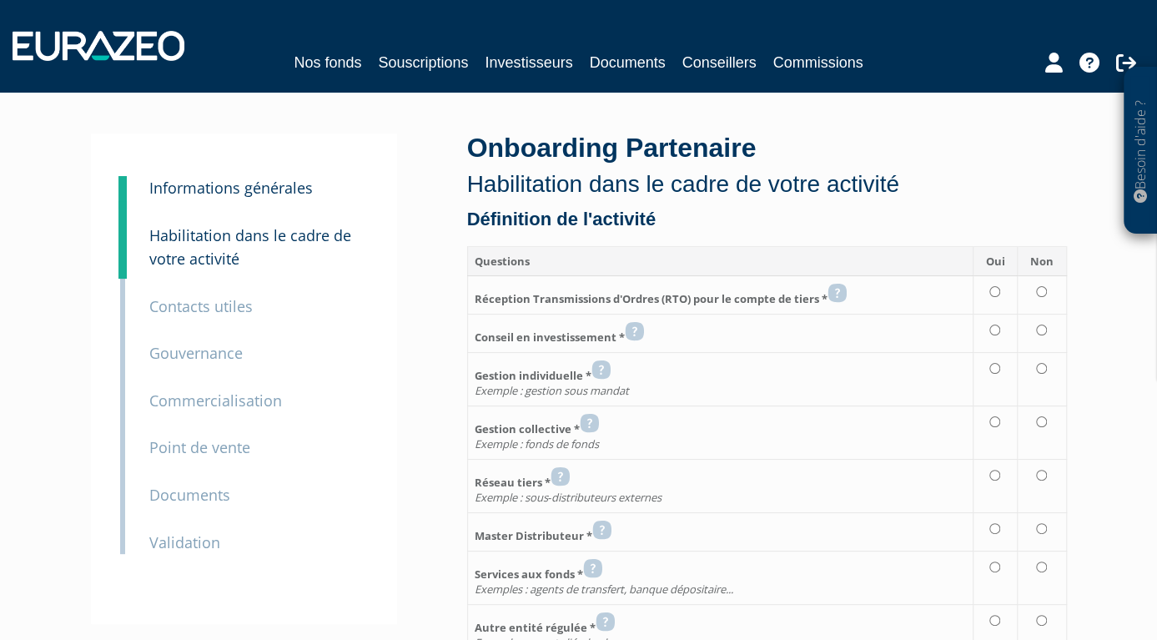
scroll to position [88, 0]
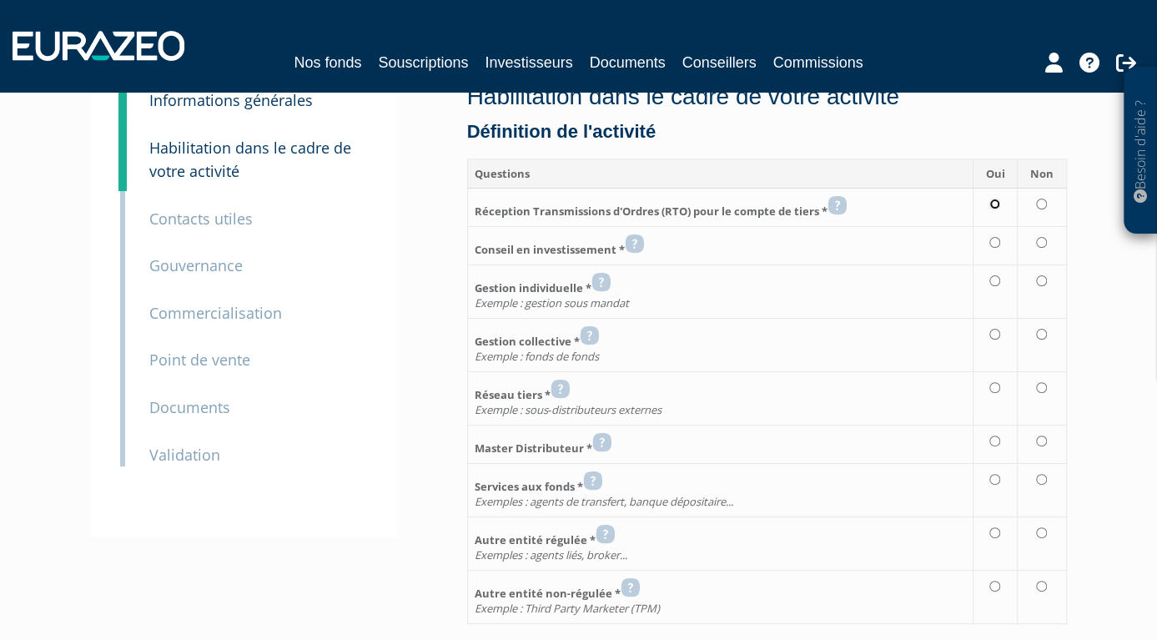
click at [1000, 209] on input "radio" at bounding box center [994, 204] width 11 height 11
radio input "true"
click at [993, 239] on input "radio" at bounding box center [994, 242] width 11 height 11
radio input "true"
click at [1045, 277] on input "radio" at bounding box center [1041, 280] width 11 height 11
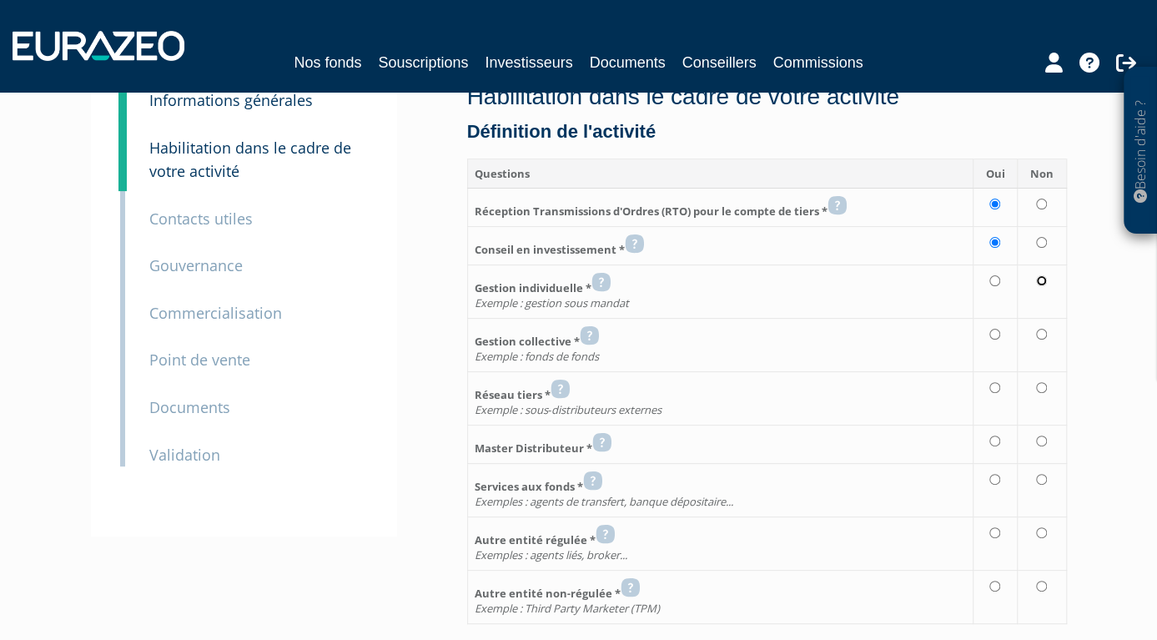
radio input "true"
click at [1039, 336] on input "radio" at bounding box center [1041, 334] width 11 height 11
radio input "true"
click at [1031, 392] on td at bounding box center [1041, 397] width 49 height 53
radio input "true"
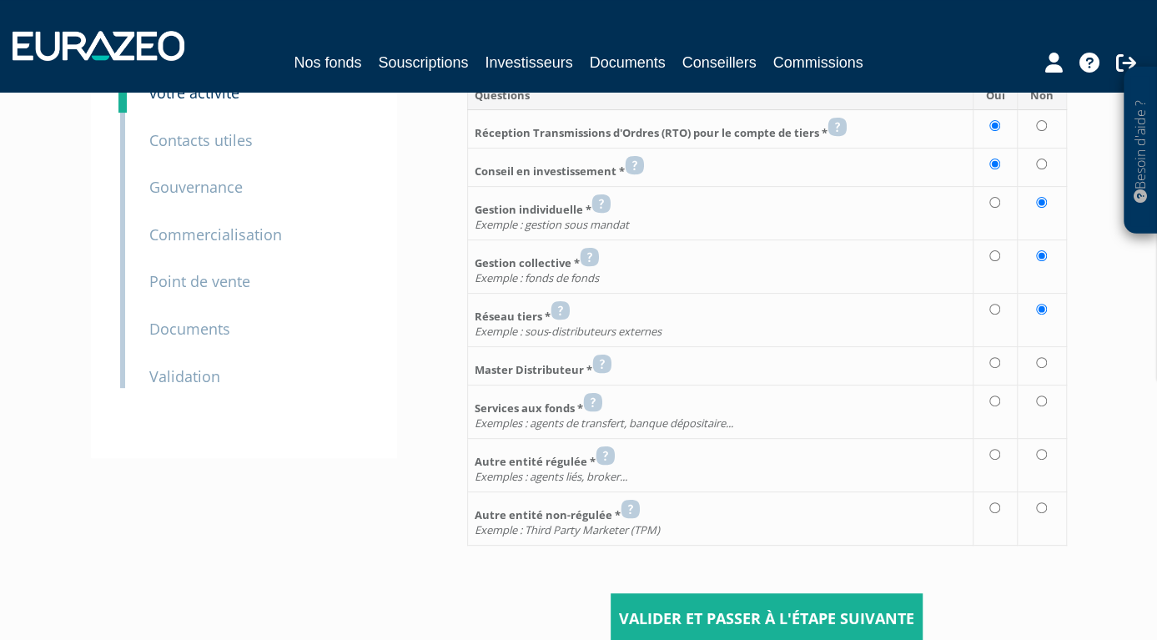
scroll to position [329, 0]
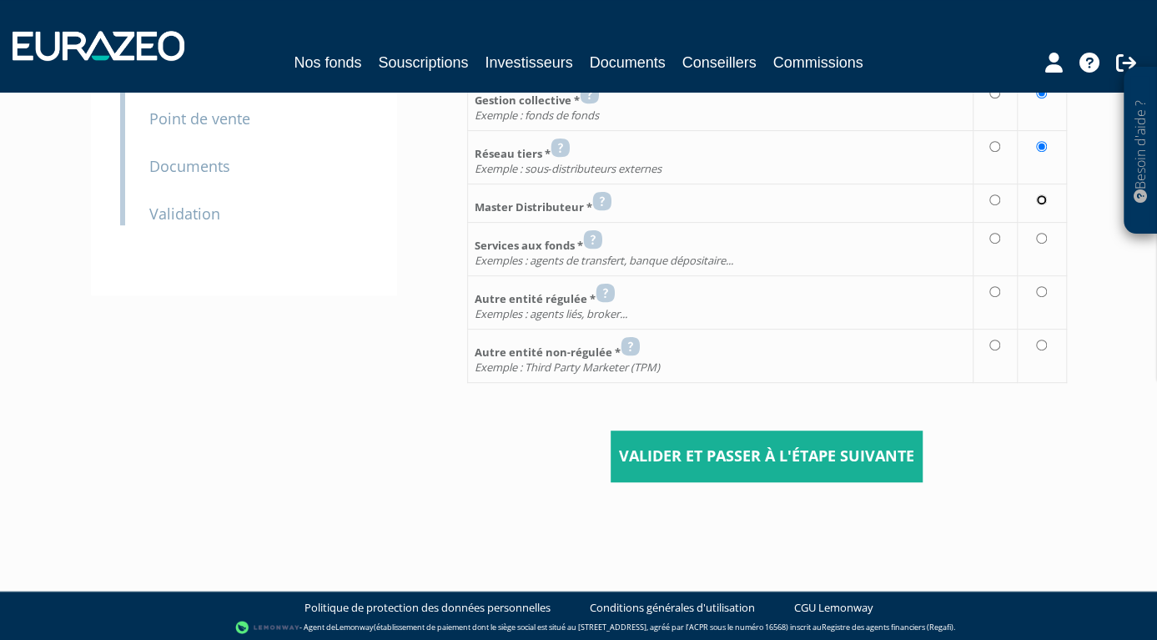
click at [1040, 203] on input "radio" at bounding box center [1041, 199] width 11 height 11
radio input "true"
click at [1043, 234] on input "radio" at bounding box center [1041, 238] width 11 height 11
radio input "true"
click at [1042, 286] on input "radio" at bounding box center [1041, 291] width 11 height 11
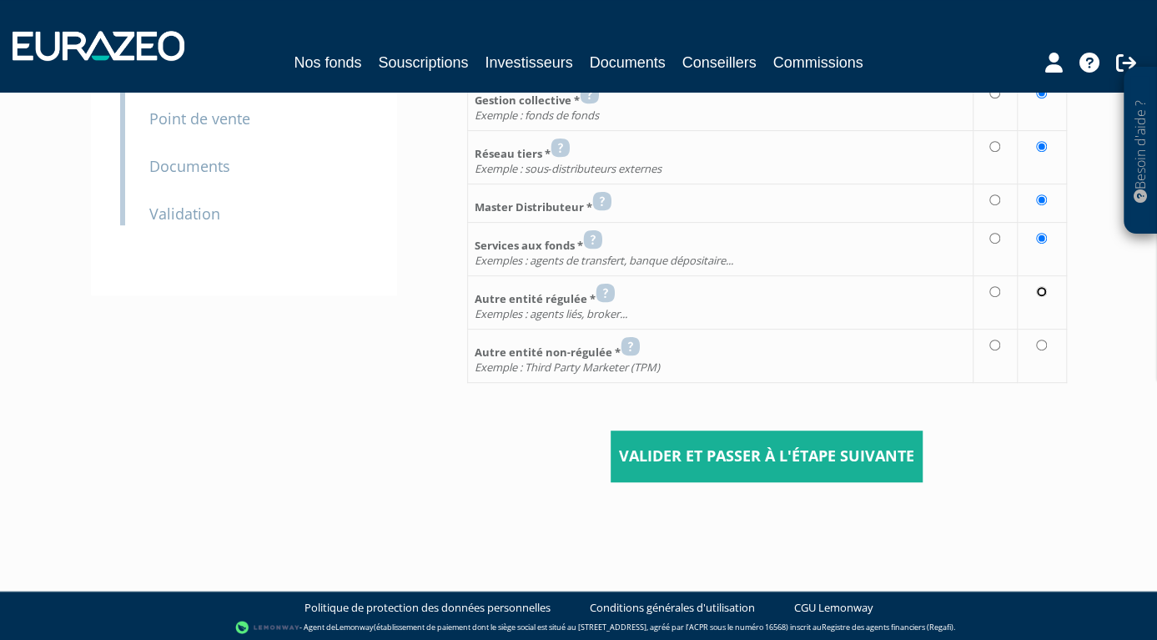
radio input "true"
click at [1036, 346] on td at bounding box center [1041, 355] width 49 height 53
radio input "true"
click at [831, 442] on input "Valider et passer à l'étape suivante" at bounding box center [767, 456] width 312 height 52
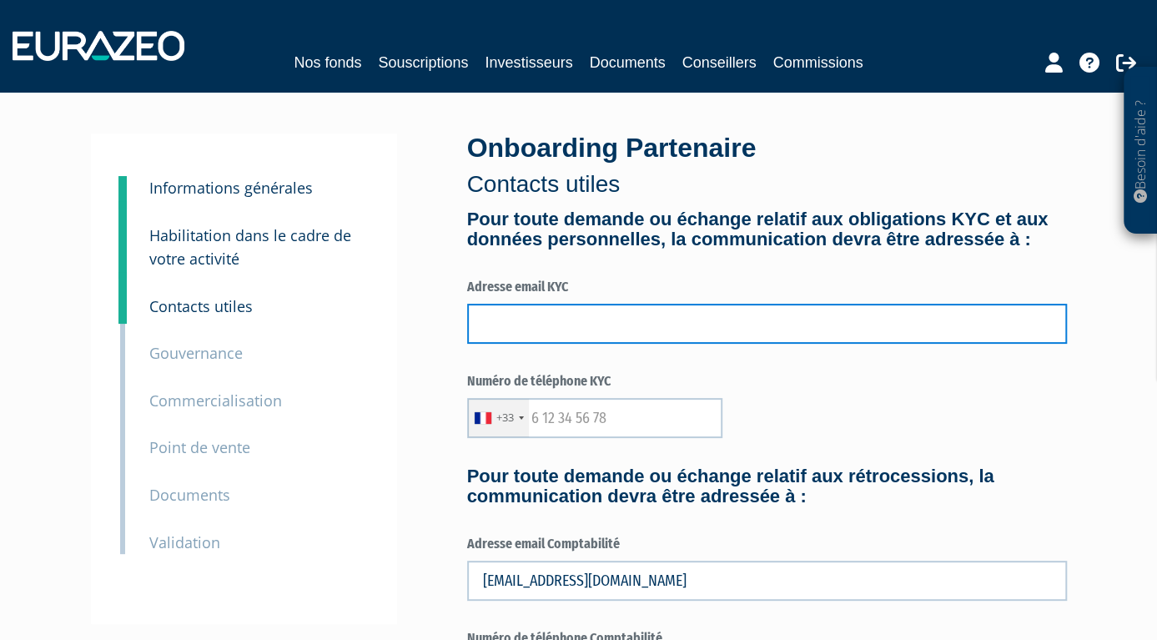
click at [626, 344] on input "text" at bounding box center [767, 324] width 600 height 40
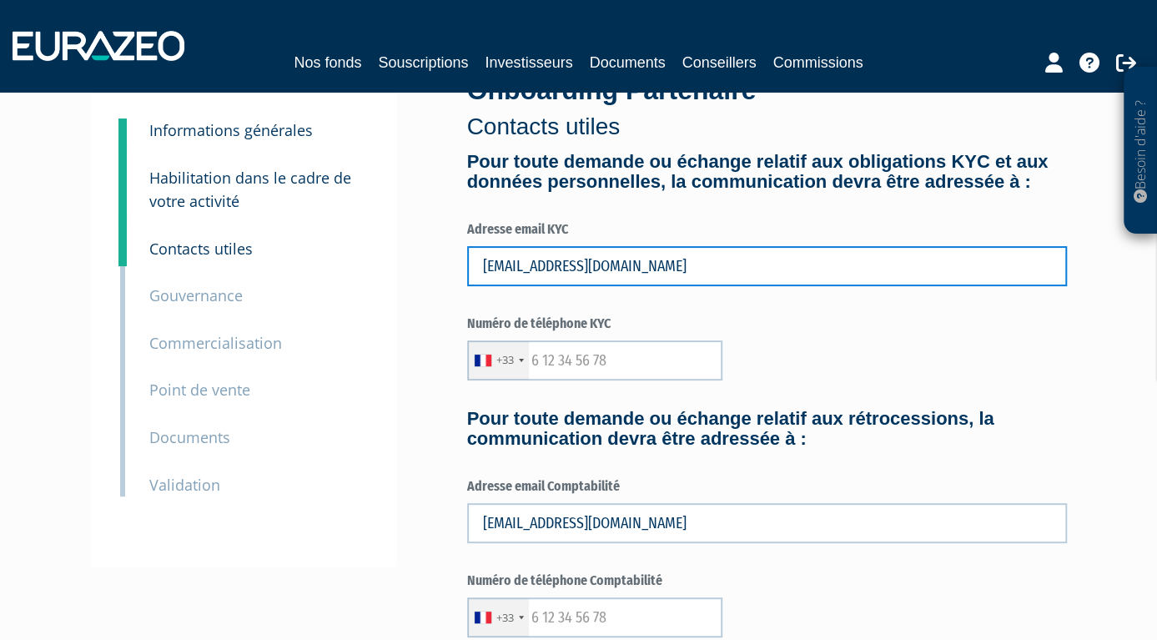
scroll to position [88, 0]
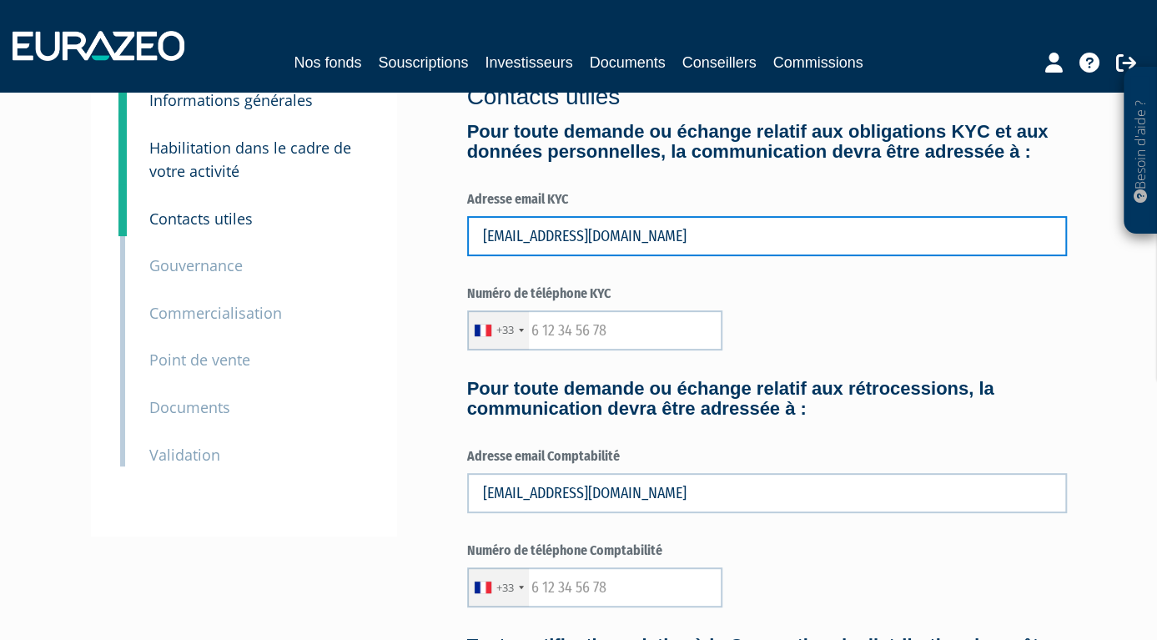
type input "amaury.demarta@milleniumgp.fr"
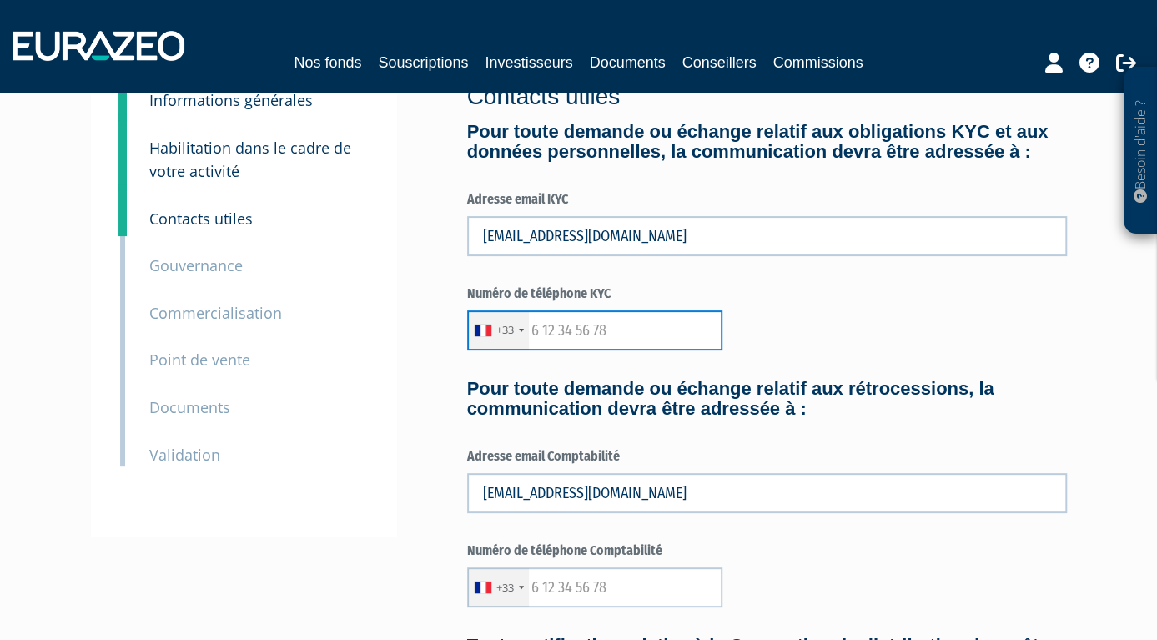
click at [617, 349] on input "text" at bounding box center [594, 330] width 255 height 40
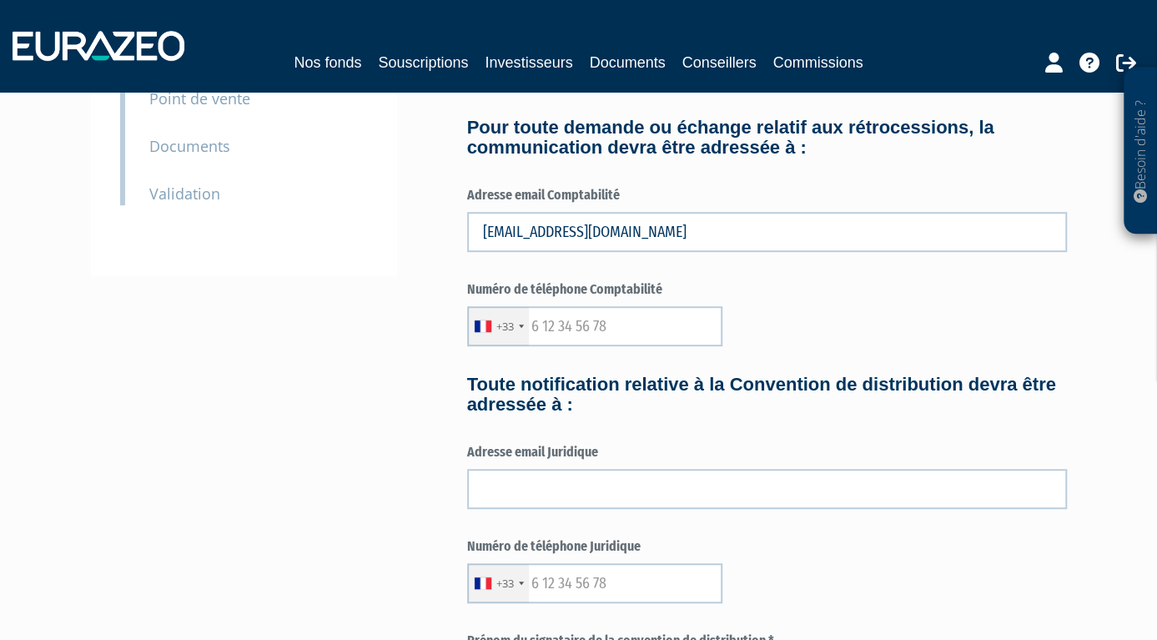
scroll to position [350, 0]
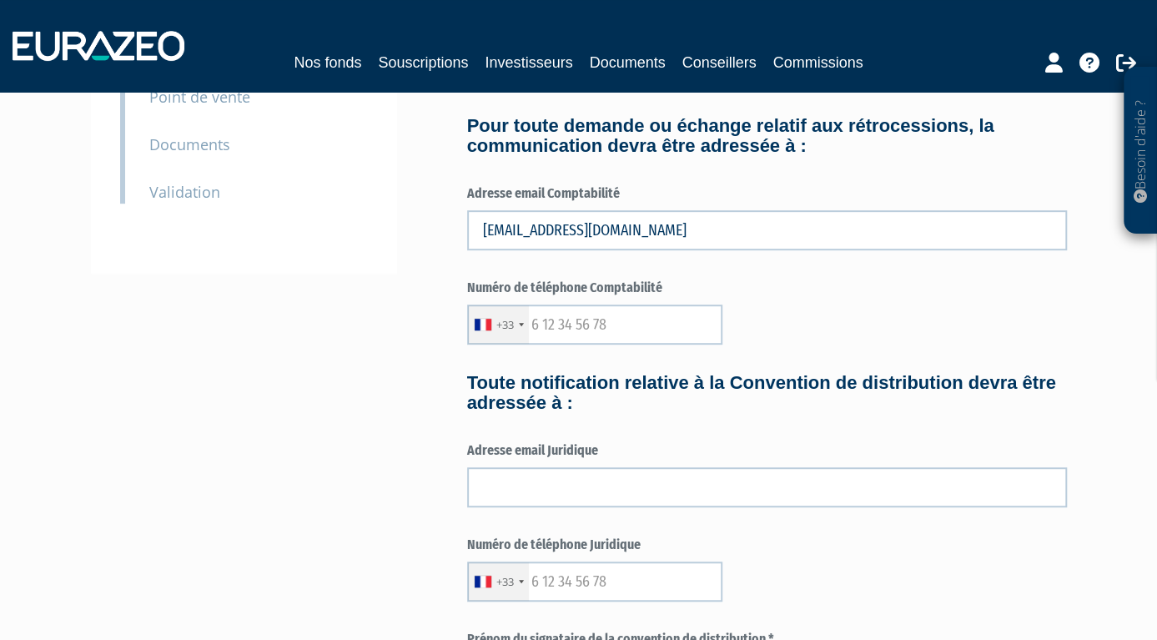
type input "0661194896"
click at [532, 344] on input "text" at bounding box center [594, 324] width 255 height 40
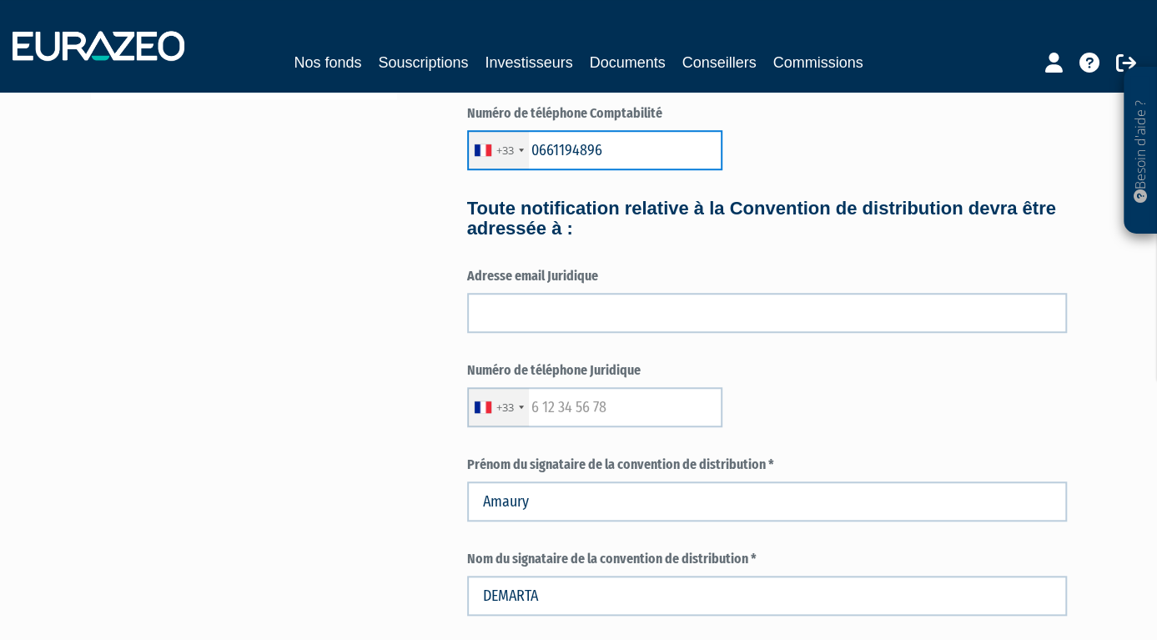
scroll to position [525, 0]
type input "0661194896"
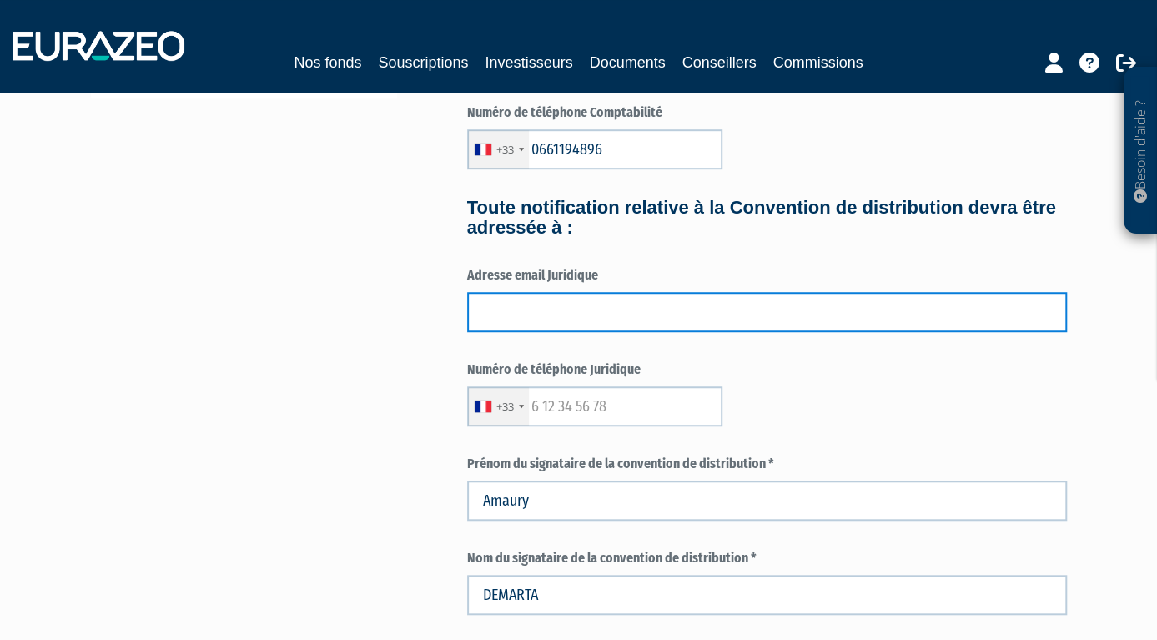
click at [615, 332] on input "text" at bounding box center [767, 312] width 600 height 40
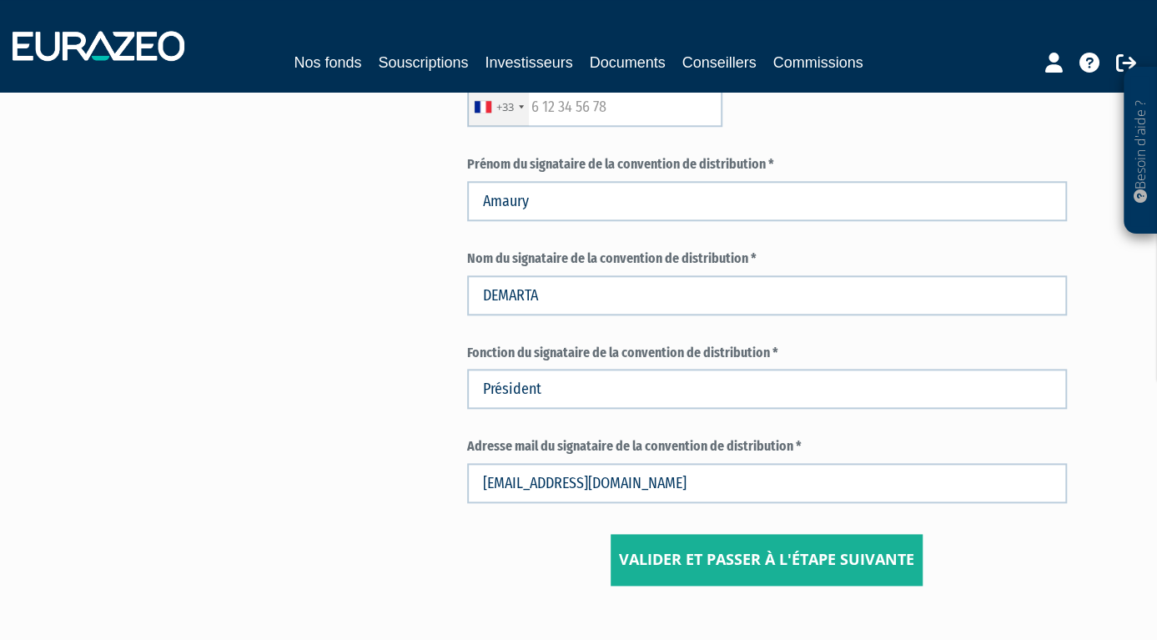
scroll to position [952, 0]
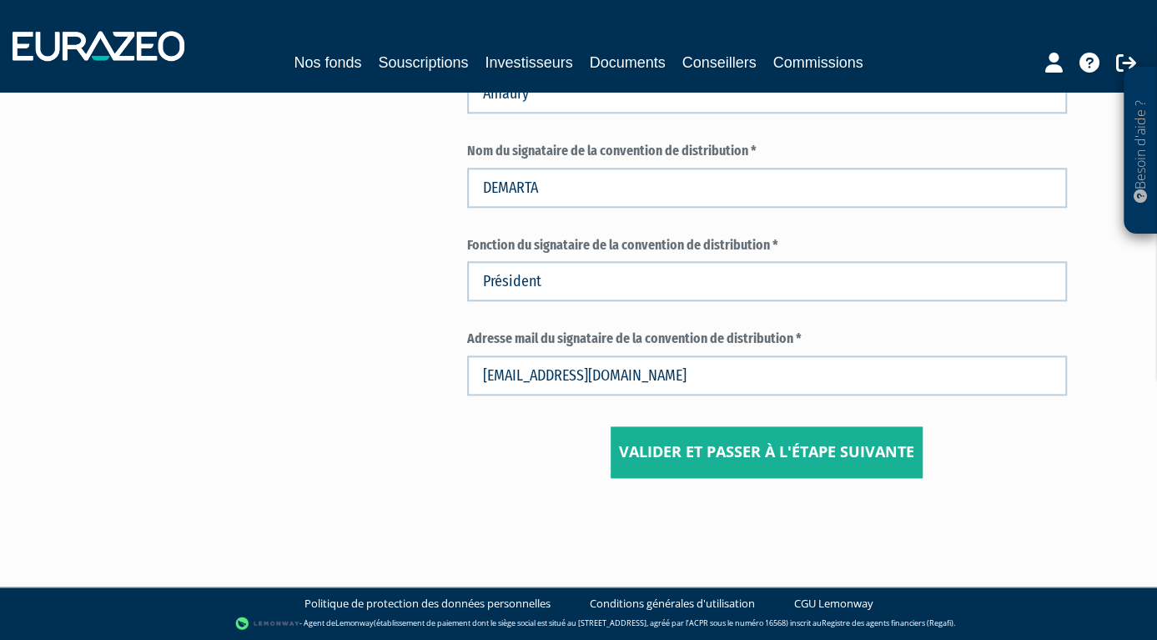
type input "amaury.demarta@milleniumgp.fr"
click at [750, 444] on input "Valider et passer à l'étape suivante" at bounding box center [767, 452] width 312 height 52
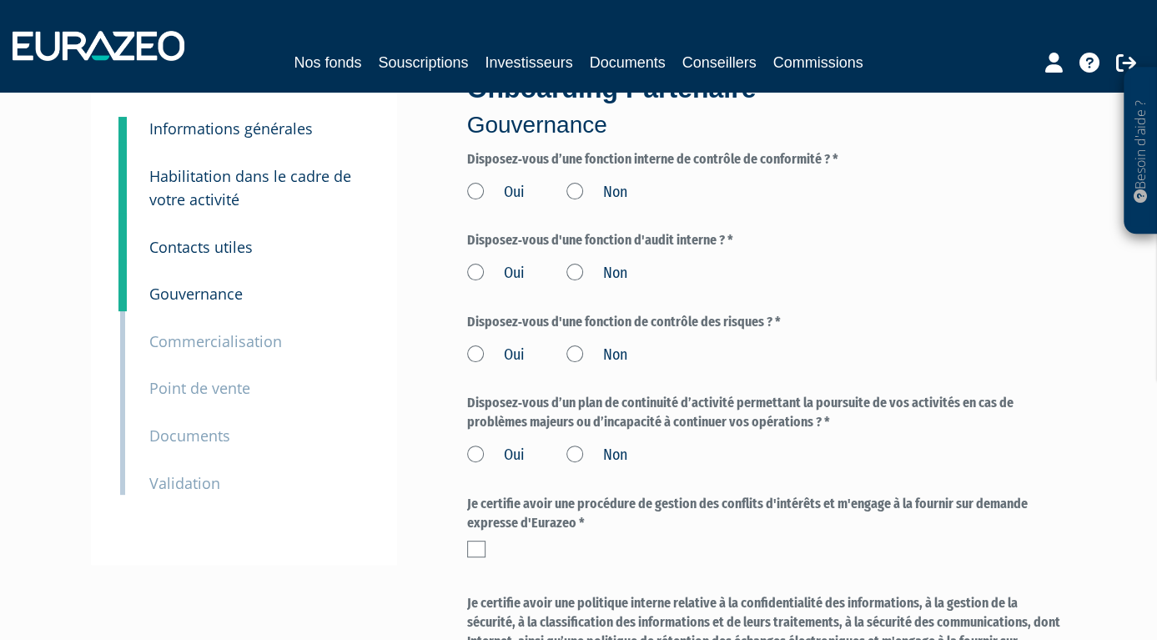
scroll to position [88, 0]
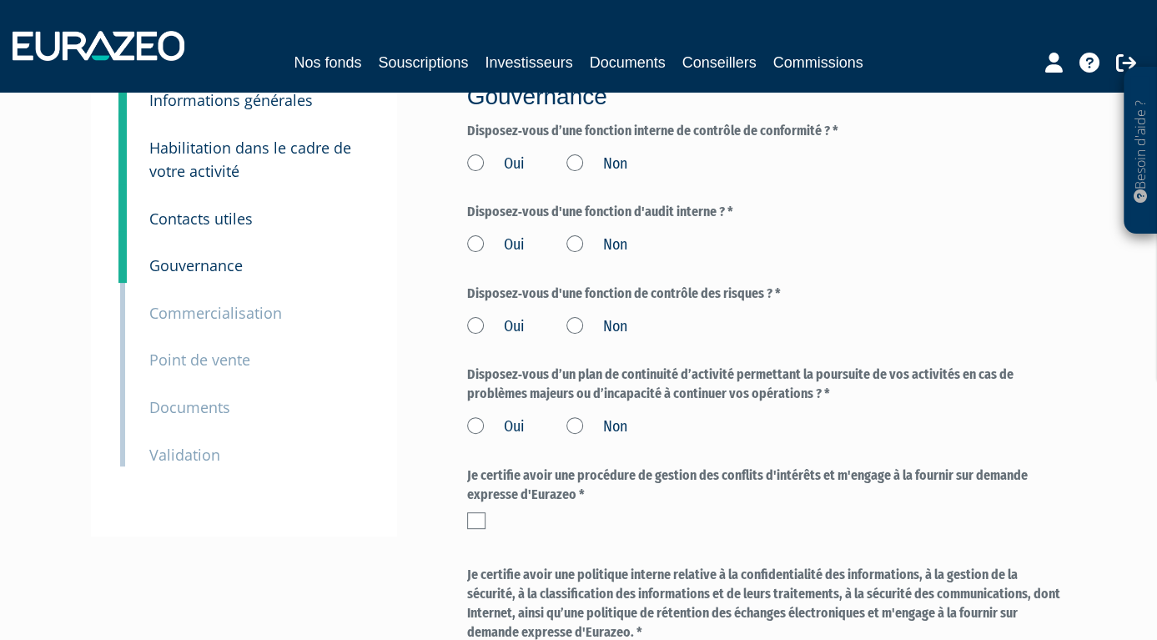
drag, startPoint x: 474, startPoint y: 323, endPoint x: 475, endPoint y: 265, distance: 57.6
click at [474, 322] on label "Oui" at bounding box center [496, 327] width 58 height 22
click at [0, 0] on input "Oui" at bounding box center [0, 0] width 0 height 0
drag, startPoint x: 467, startPoint y: 240, endPoint x: 478, endPoint y: 195, distance: 46.3
click at [467, 240] on label "Oui" at bounding box center [496, 245] width 58 height 22
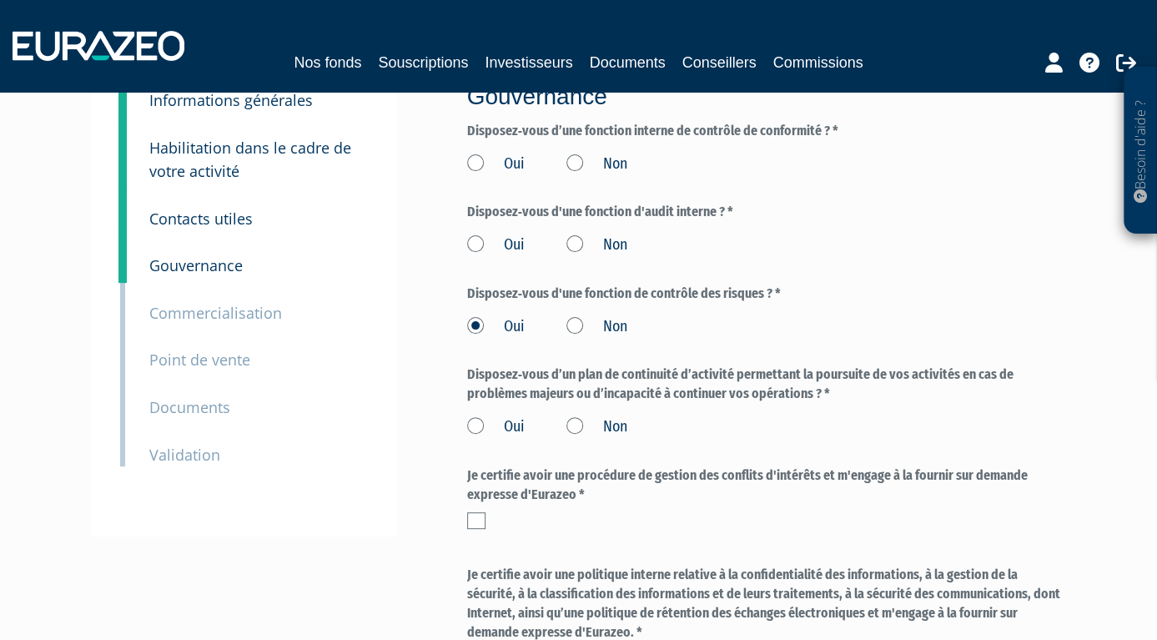
click at [0, 0] on input "Oui" at bounding box center [0, 0] width 0 height 0
click at [472, 164] on label "Oui" at bounding box center [496, 164] width 58 height 22
click at [0, 0] on input "Oui" at bounding box center [0, 0] width 0 height 0
click at [476, 420] on label "Oui" at bounding box center [496, 427] width 58 height 22
click at [0, 0] on input "Oui" at bounding box center [0, 0] width 0 height 0
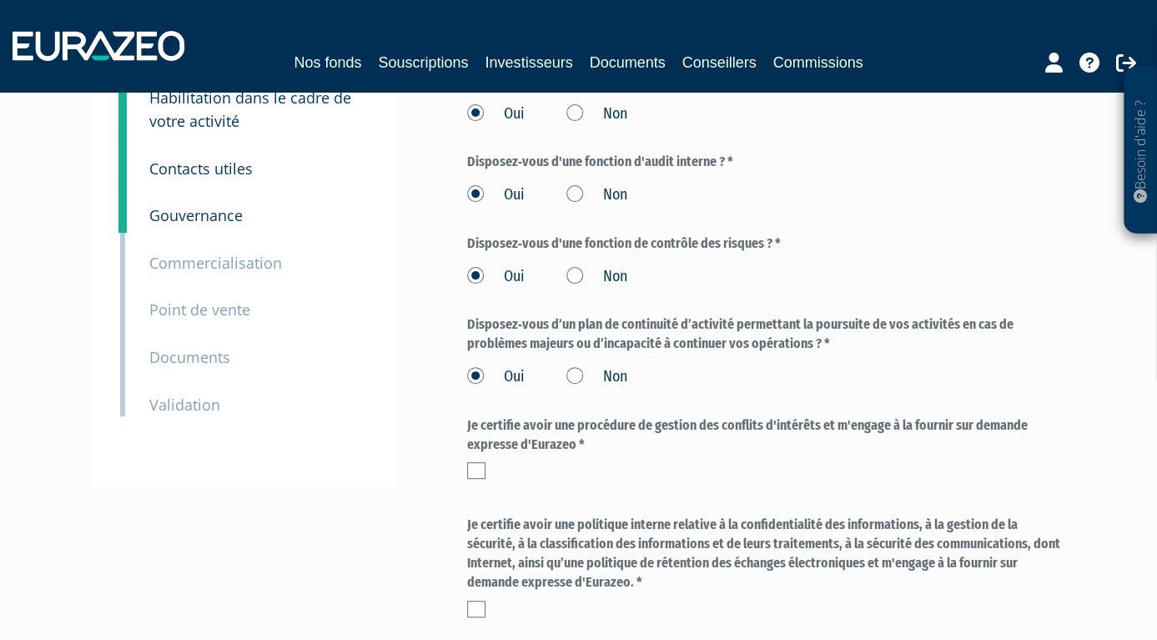
scroll to position [175, 0]
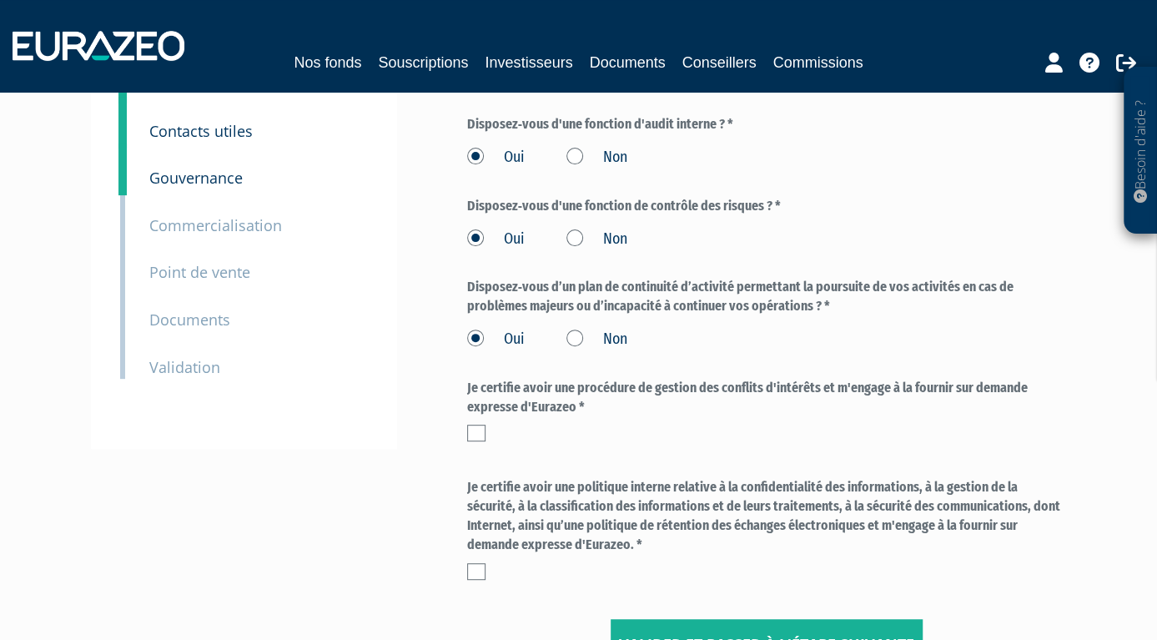
click at [480, 432] on label at bounding box center [476, 433] width 18 height 17
click at [0, 0] on input "checkbox" at bounding box center [0, 0] width 0 height 0
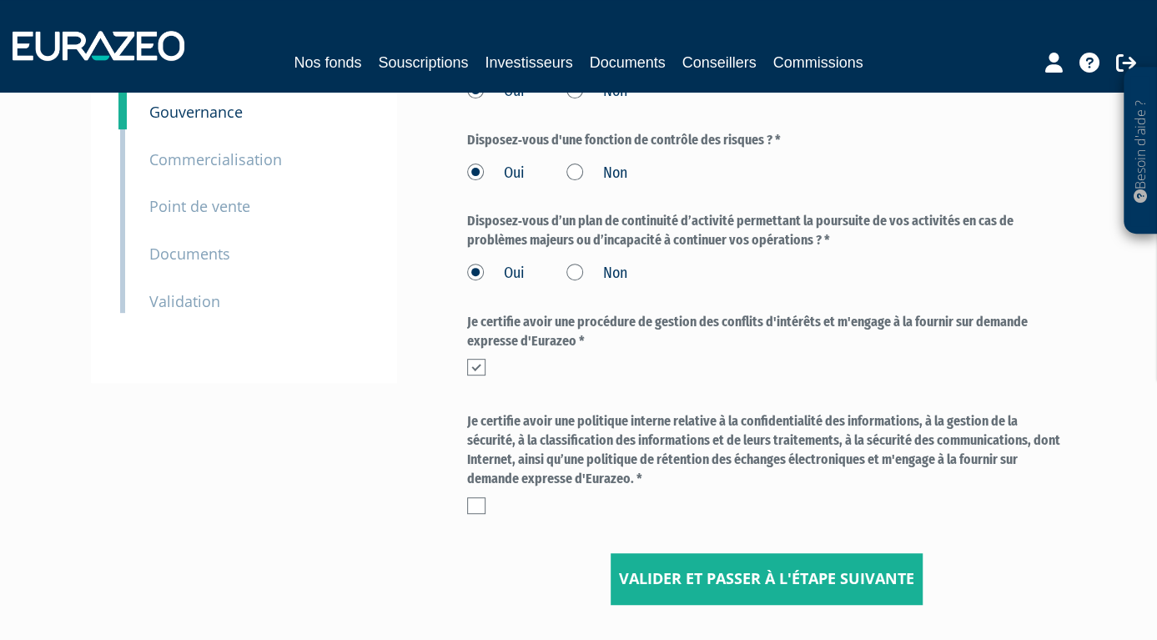
scroll to position [350, 0]
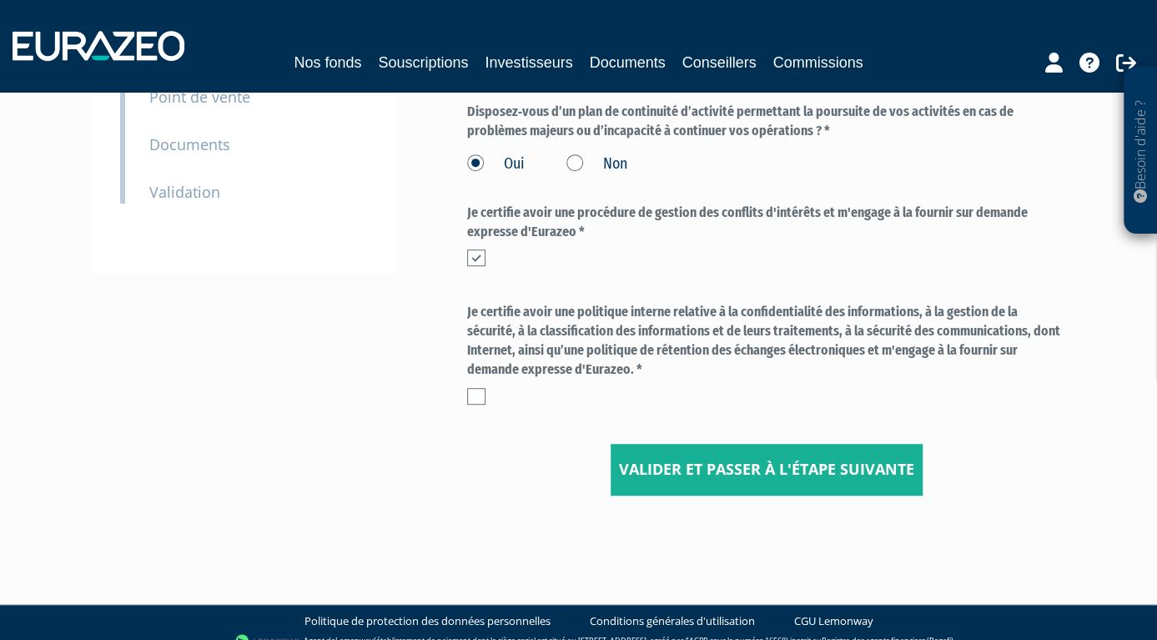
click at [470, 399] on label at bounding box center [476, 396] width 18 height 17
click at [0, 0] on input "checkbox" at bounding box center [0, 0] width 0 height 0
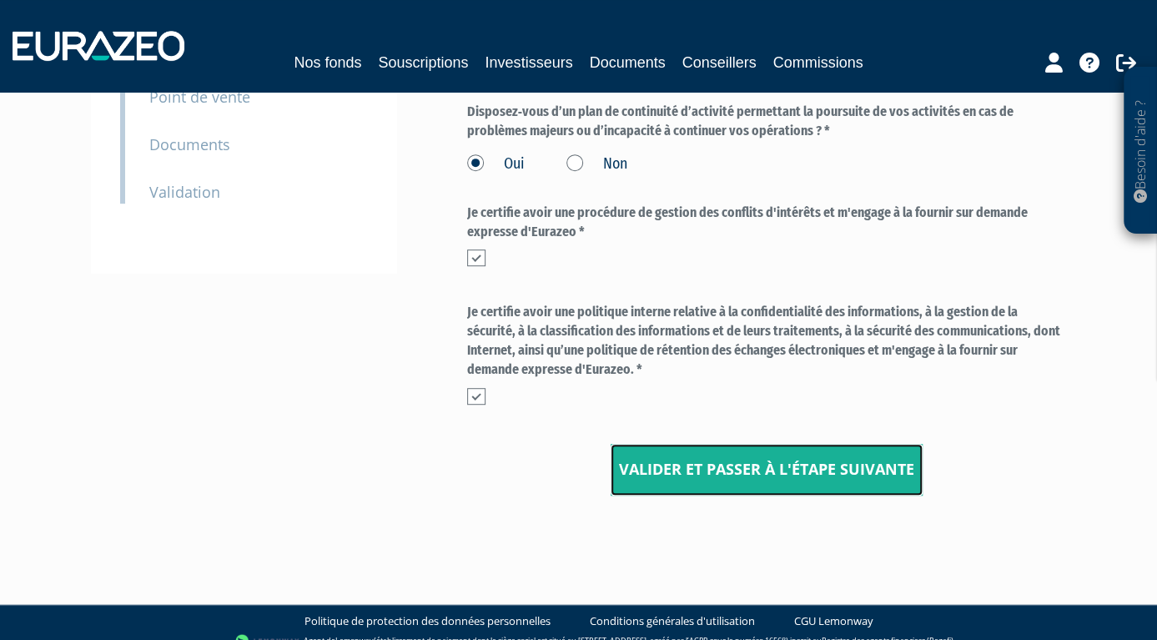
click at [762, 467] on input "Valider et passer à l'étape suivante" at bounding box center [767, 470] width 312 height 52
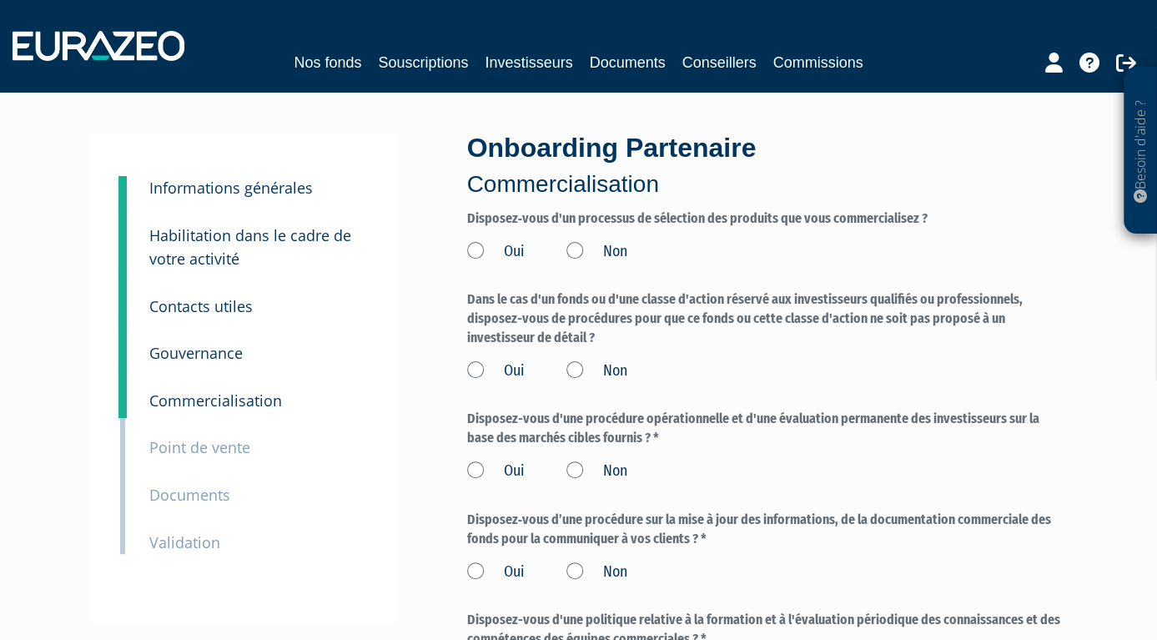
click at [472, 259] on label "Oui" at bounding box center [496, 252] width 58 height 22
click at [0, 0] on input "Oui" at bounding box center [0, 0] width 0 height 0
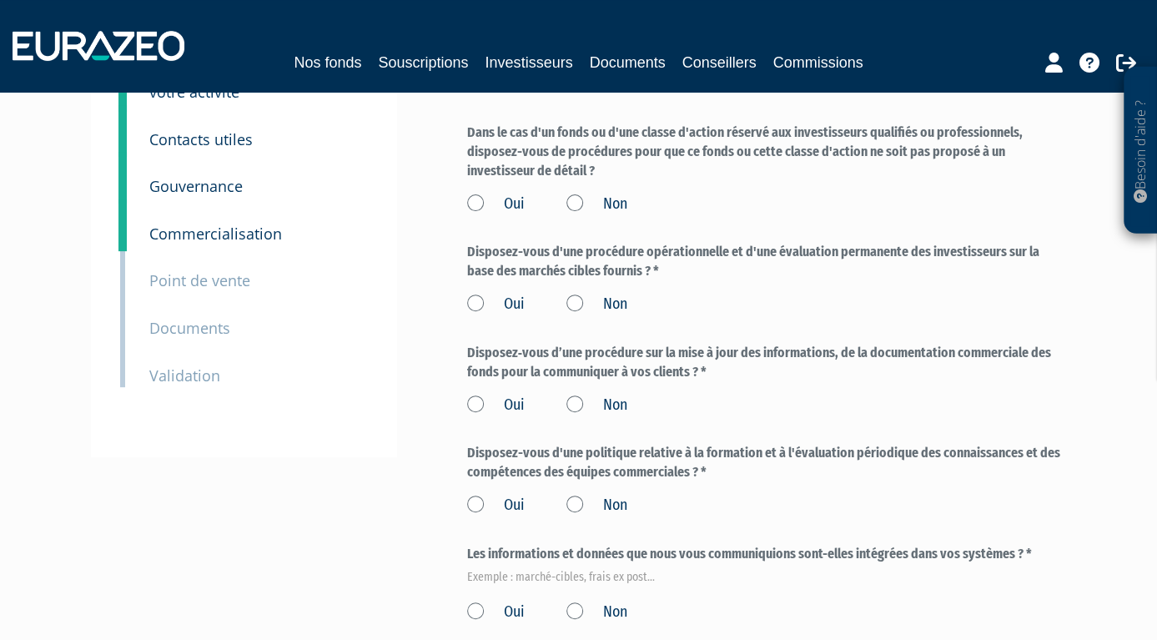
scroll to position [175, 0]
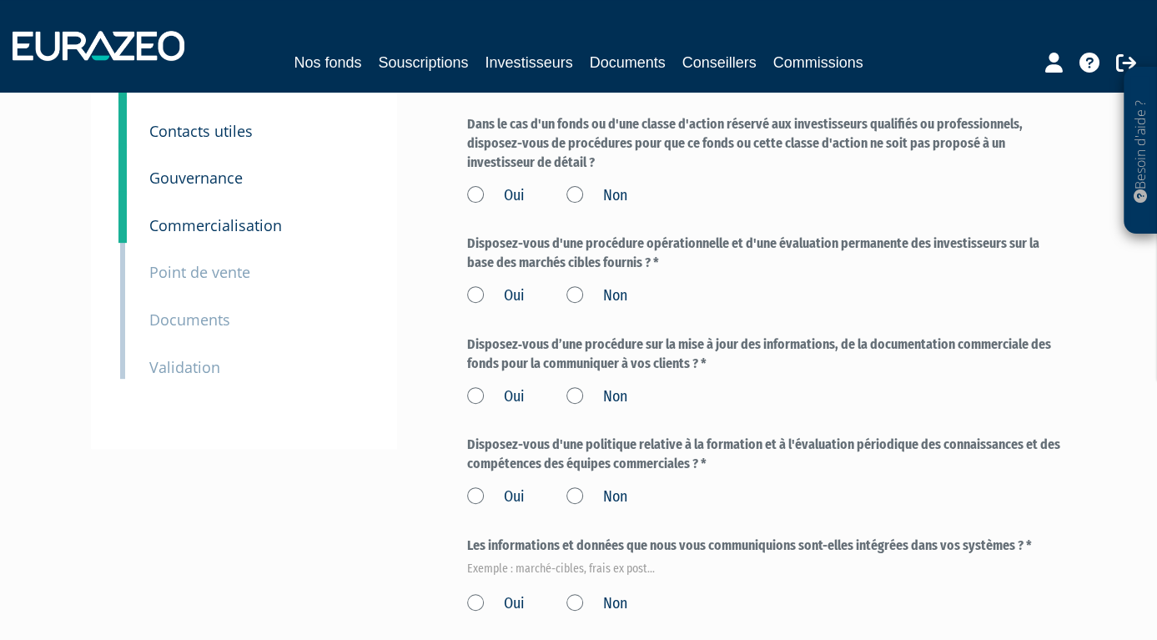
click at [478, 190] on label "Oui" at bounding box center [496, 196] width 58 height 22
click at [0, 0] on input "Oui" at bounding box center [0, 0] width 0 height 0
click at [471, 302] on label "Oui" at bounding box center [496, 296] width 58 height 22
click at [0, 0] on input "Oui" at bounding box center [0, 0] width 0 height 0
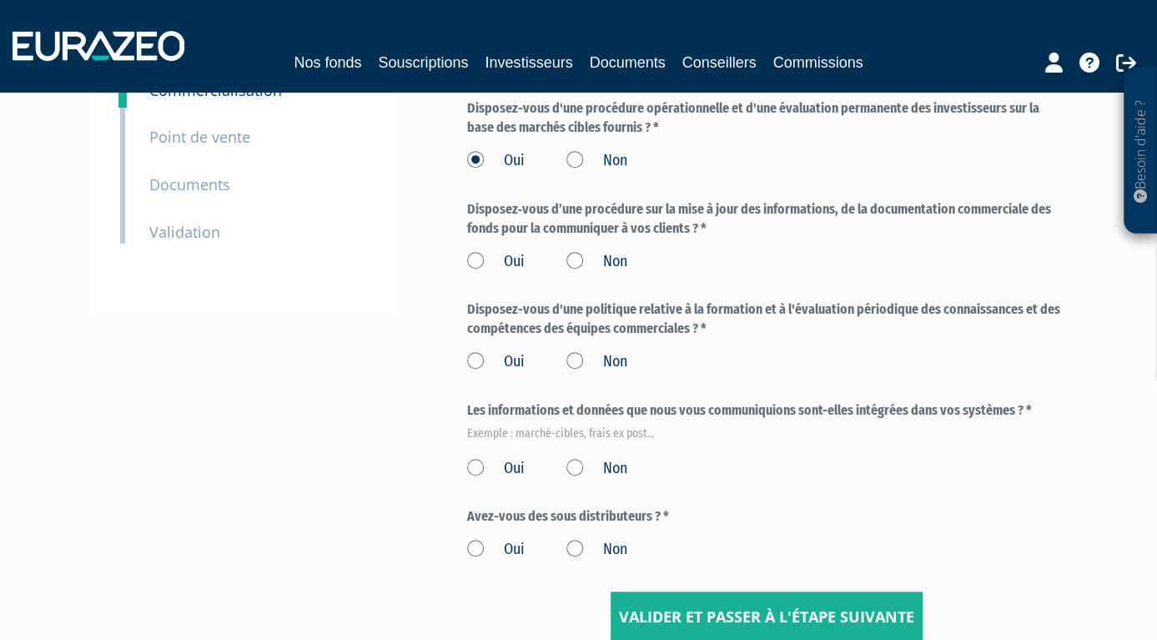
scroll to position [350, 0]
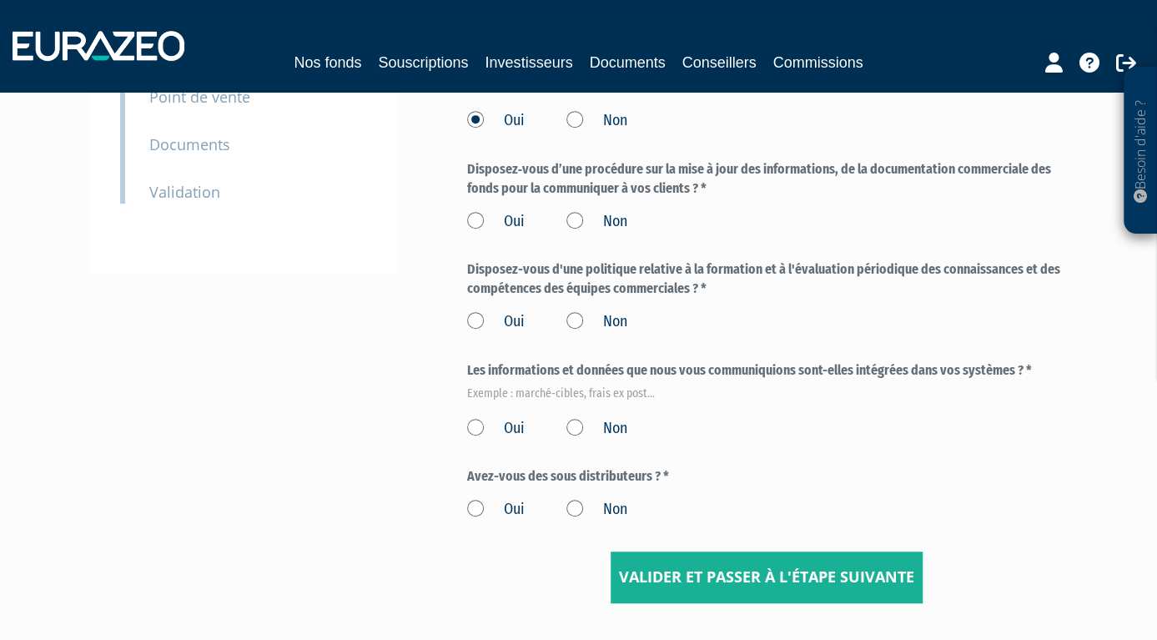
click at [469, 224] on label "Oui" at bounding box center [496, 222] width 58 height 22
click at [0, 0] on input "Oui" at bounding box center [0, 0] width 0 height 0
click at [466, 318] on div "Onboarding Partenaire Commercialisation Disposez‐vous d'un processus de sélecti…" at bounding box center [767, 193] width 625 height 820
click at [474, 423] on label "Oui" at bounding box center [496, 429] width 58 height 22
click at [0, 0] on input "Oui" at bounding box center [0, 0] width 0 height 0
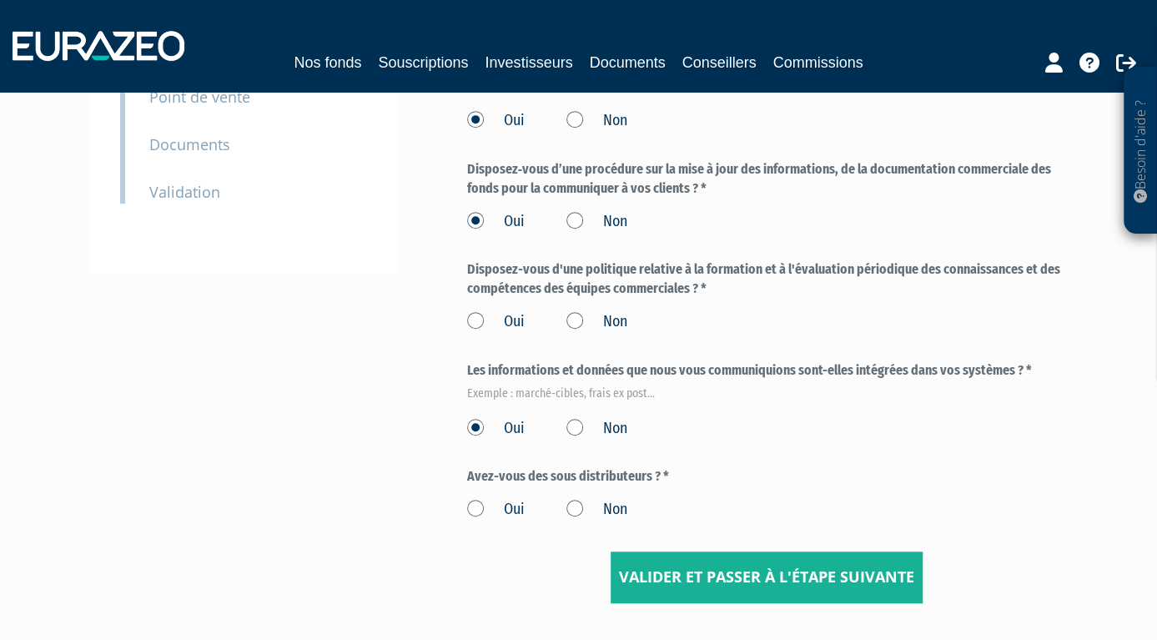
click at [471, 316] on label "Oui" at bounding box center [496, 322] width 58 height 22
click at [0, 0] on input "Oui" at bounding box center [0, 0] width 0 height 0
click at [575, 510] on label "Non" at bounding box center [596, 510] width 61 height 22
click at [0, 0] on input "Non" at bounding box center [0, 0] width 0 height 0
click at [732, 569] on input "Valider et passer à l'étape suivante" at bounding box center [767, 577] width 312 height 52
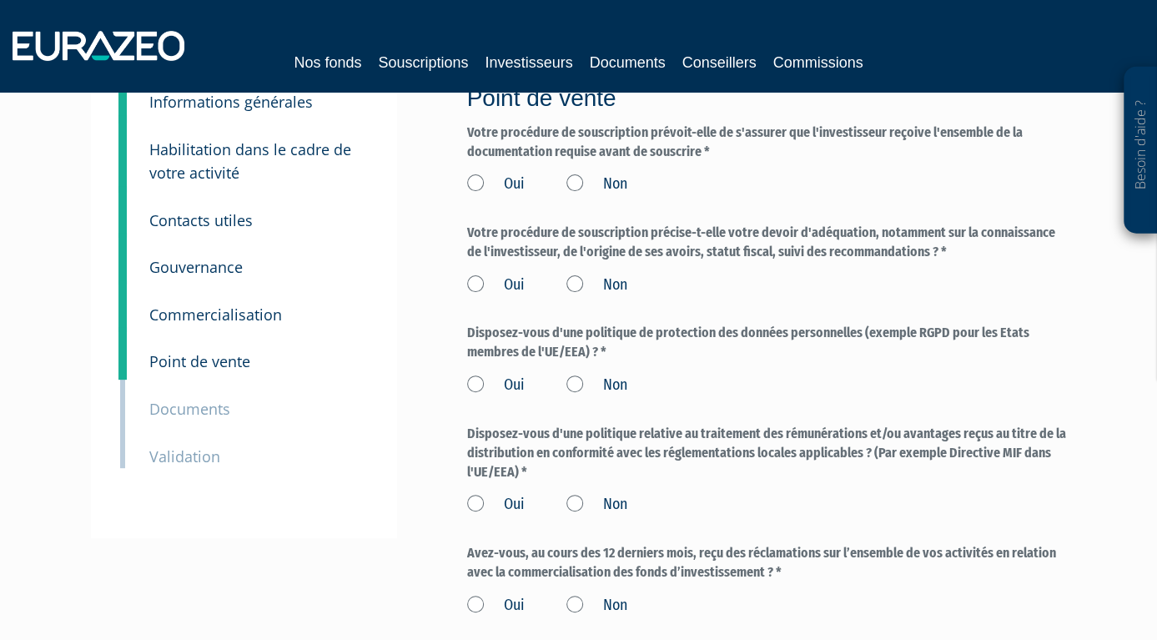
scroll to position [88, 0]
click at [470, 179] on label "Oui" at bounding box center [496, 183] width 58 height 22
click at [0, 0] on input "Oui" at bounding box center [0, 0] width 0 height 0
click at [474, 284] on label "Oui" at bounding box center [496, 284] width 58 height 22
click at [0, 0] on input "Oui" at bounding box center [0, 0] width 0 height 0
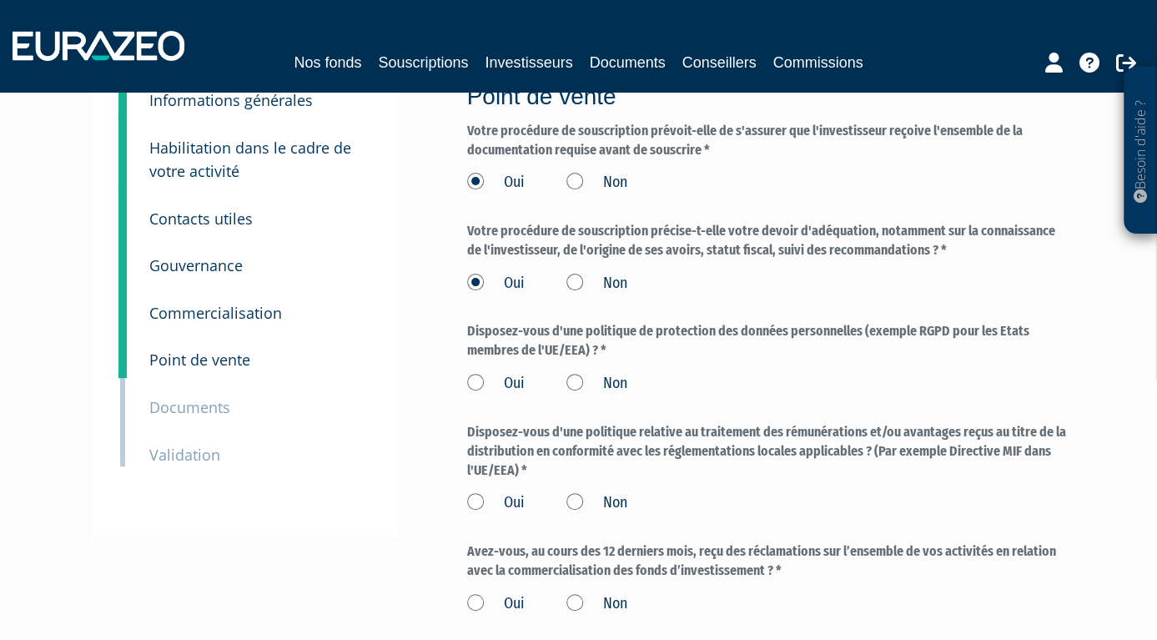
click at [467, 374] on label "Oui" at bounding box center [496, 384] width 58 height 22
click at [0, 0] on input "Oui" at bounding box center [0, 0] width 0 height 0
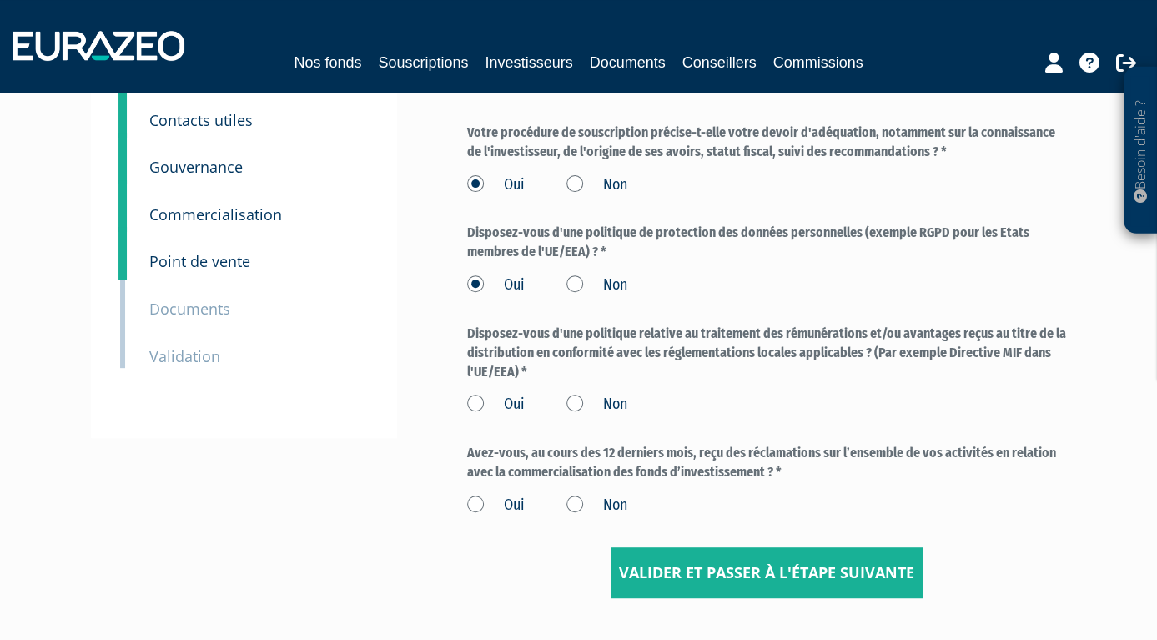
scroll to position [305, 0]
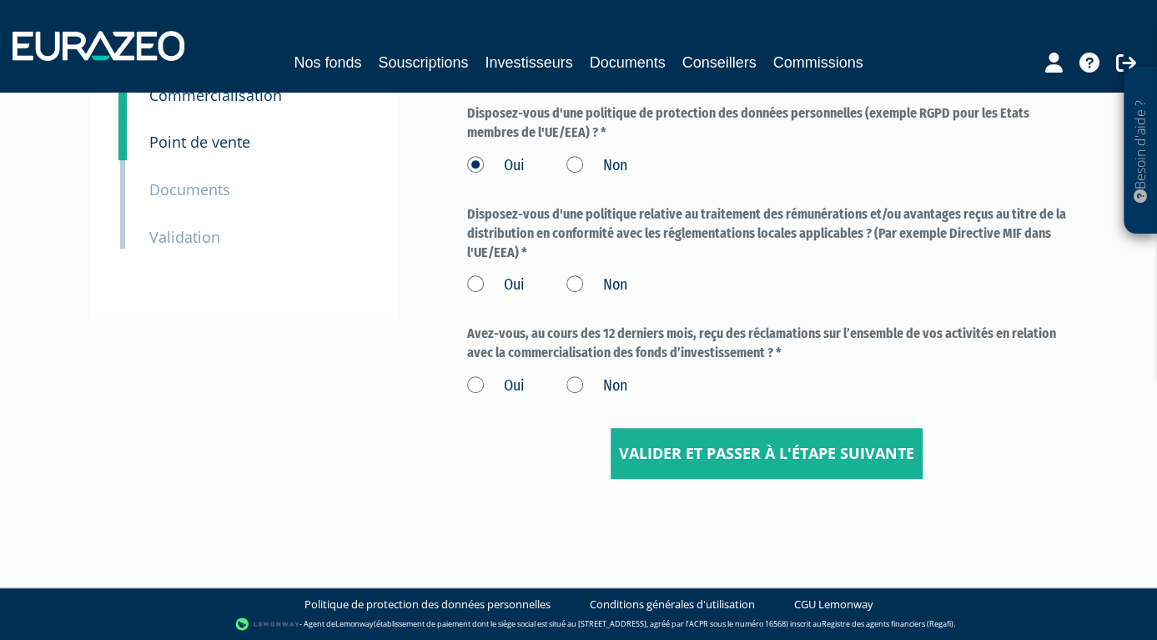
click at [475, 287] on label "Oui" at bounding box center [496, 285] width 58 height 22
click at [0, 0] on input "Oui" at bounding box center [0, 0] width 0 height 0
click at [581, 384] on label "Non" at bounding box center [596, 386] width 61 height 22
click at [0, 0] on input "Non" at bounding box center [0, 0] width 0 height 0
click at [640, 440] on input "Valider et passer à l'étape suivante" at bounding box center [767, 454] width 312 height 52
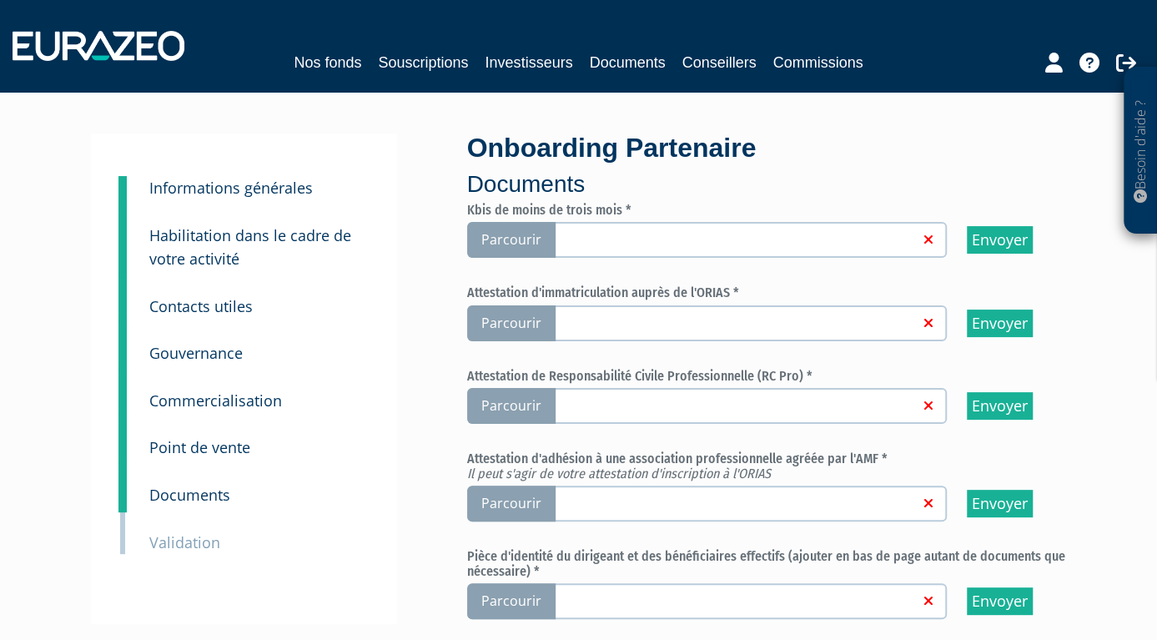
click at [530, 247] on span "Parcourir" at bounding box center [511, 240] width 88 height 36
click at [0, 0] on input "Parcourir" at bounding box center [0, 0] width 0 height 0
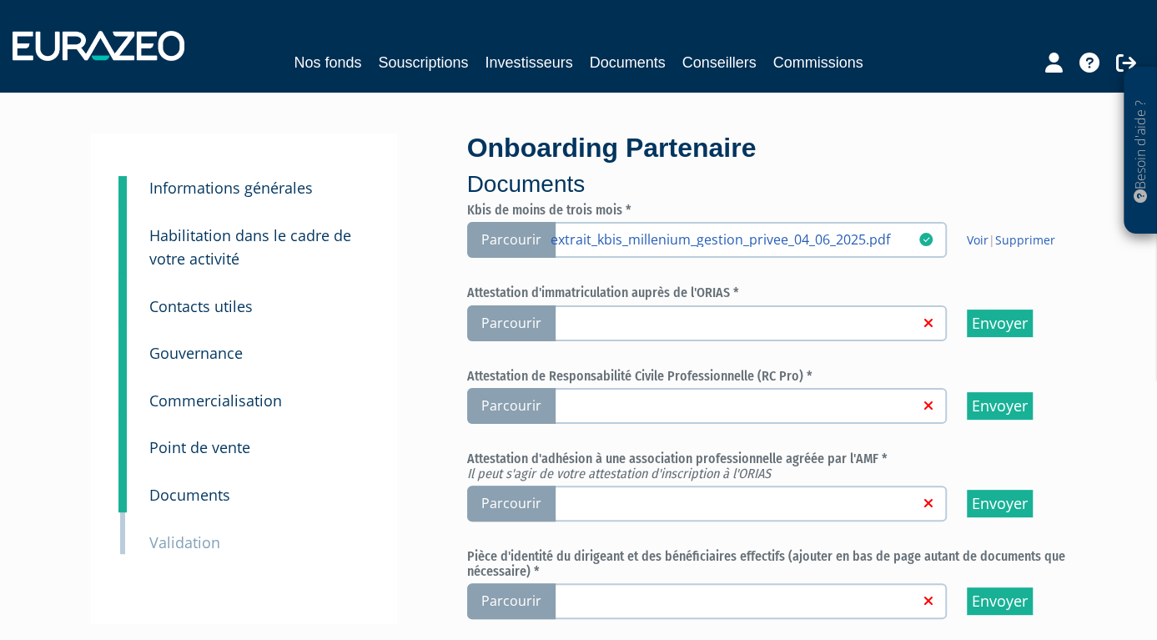
click at [515, 322] on span "Parcourir" at bounding box center [511, 323] width 88 height 36
click at [0, 0] on input "Parcourir" at bounding box center [0, 0] width 0 height 0
click at [508, 407] on span "Parcourir" at bounding box center [511, 406] width 88 height 36
click at [0, 0] on input "Parcourir" at bounding box center [0, 0] width 0 height 0
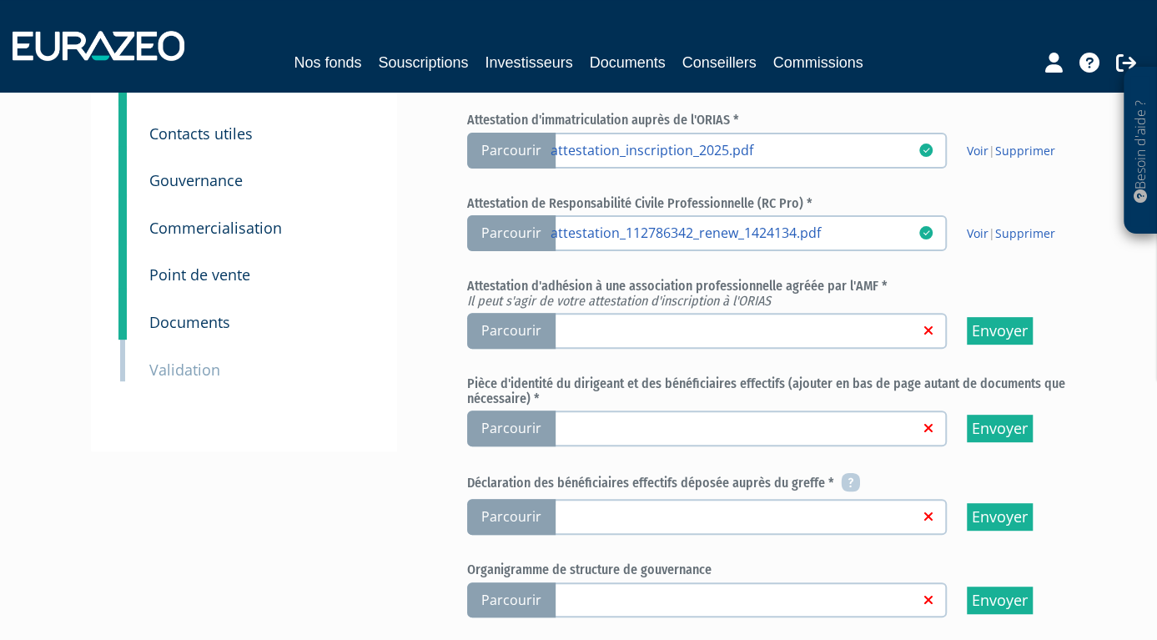
scroll to position [174, 0]
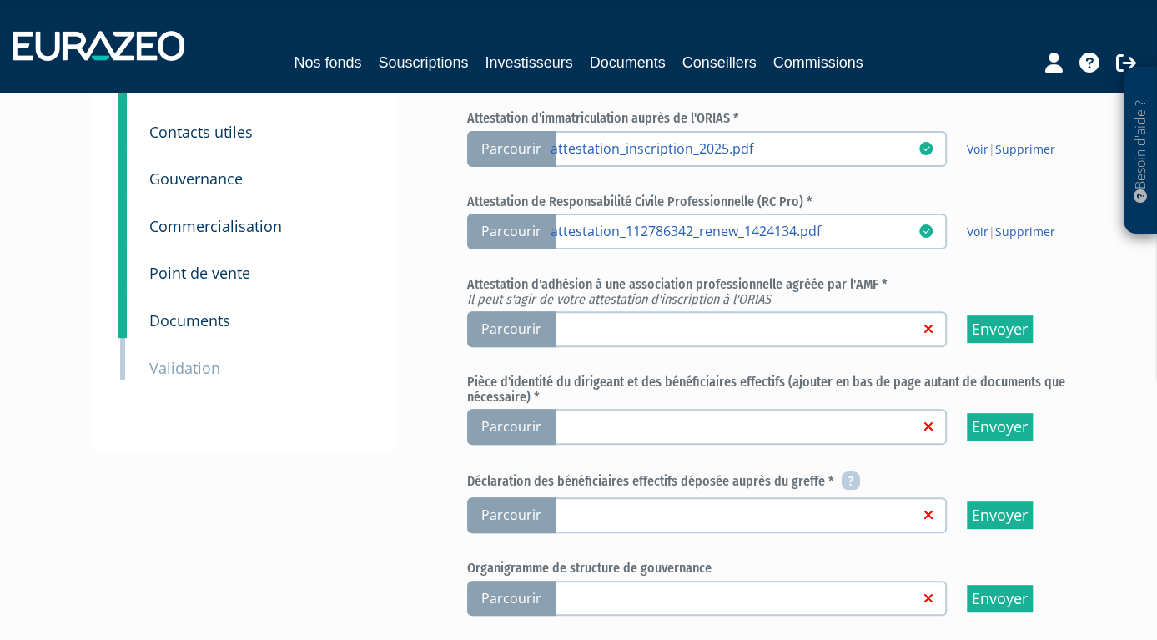
click at [493, 319] on span "Parcourir" at bounding box center [511, 329] width 88 height 36
click at [0, 0] on input "Parcourir" at bounding box center [0, 0] width 0 height 0
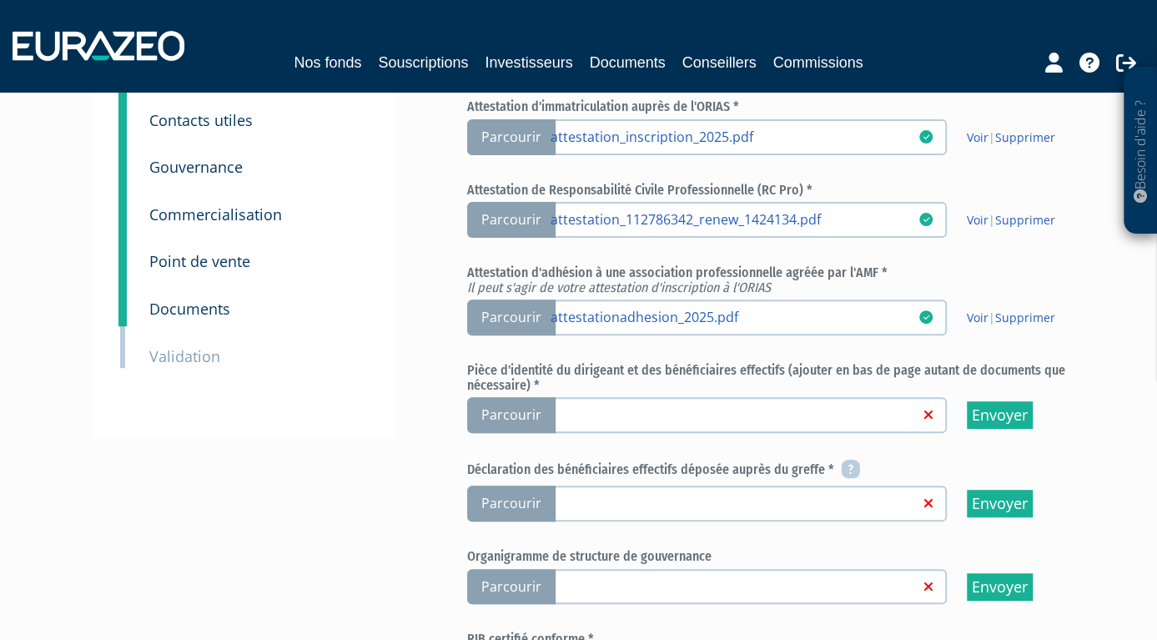
scroll to position [263, 0]
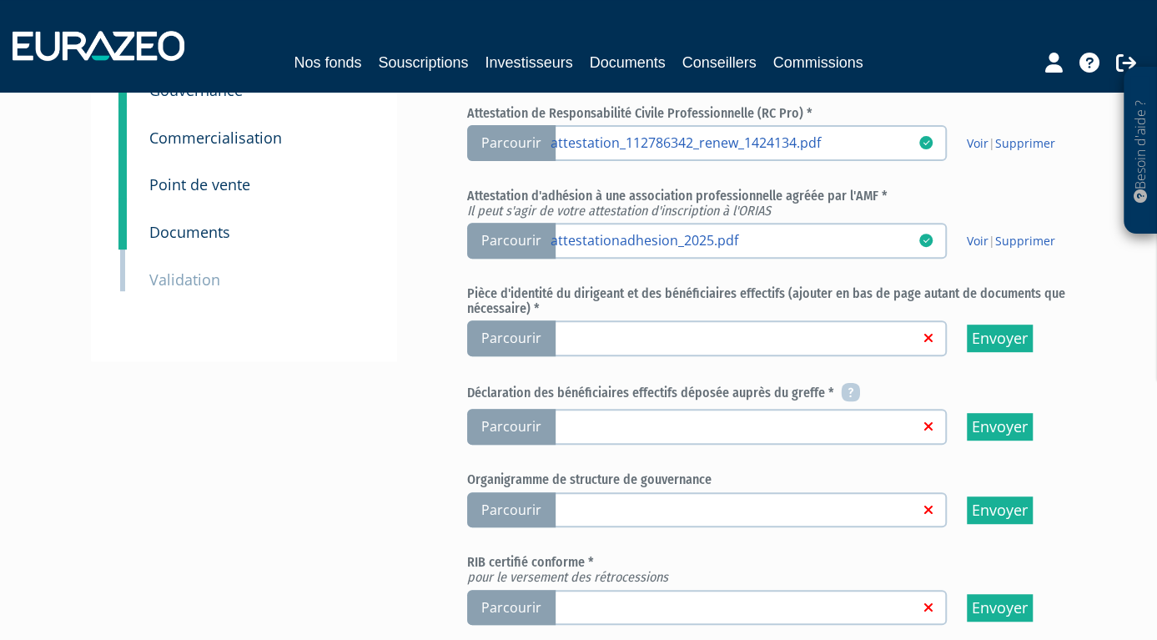
click at [504, 334] on span "Parcourir" at bounding box center [511, 338] width 88 height 36
click at [0, 0] on input "Parcourir" at bounding box center [0, 0] width 0 height 0
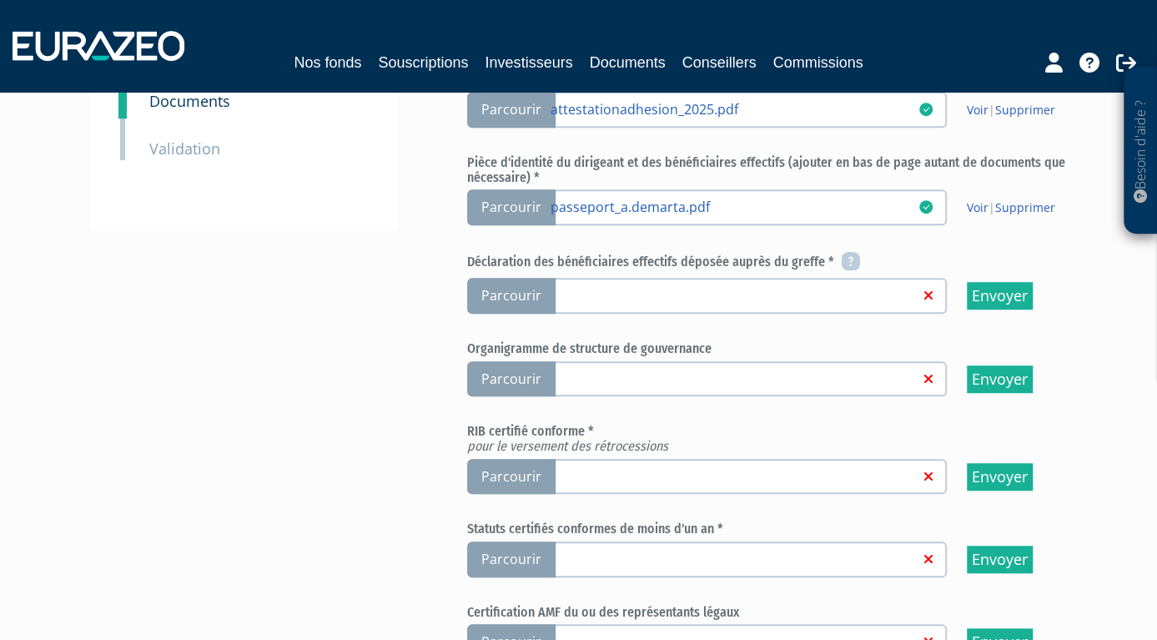
scroll to position [437, 0]
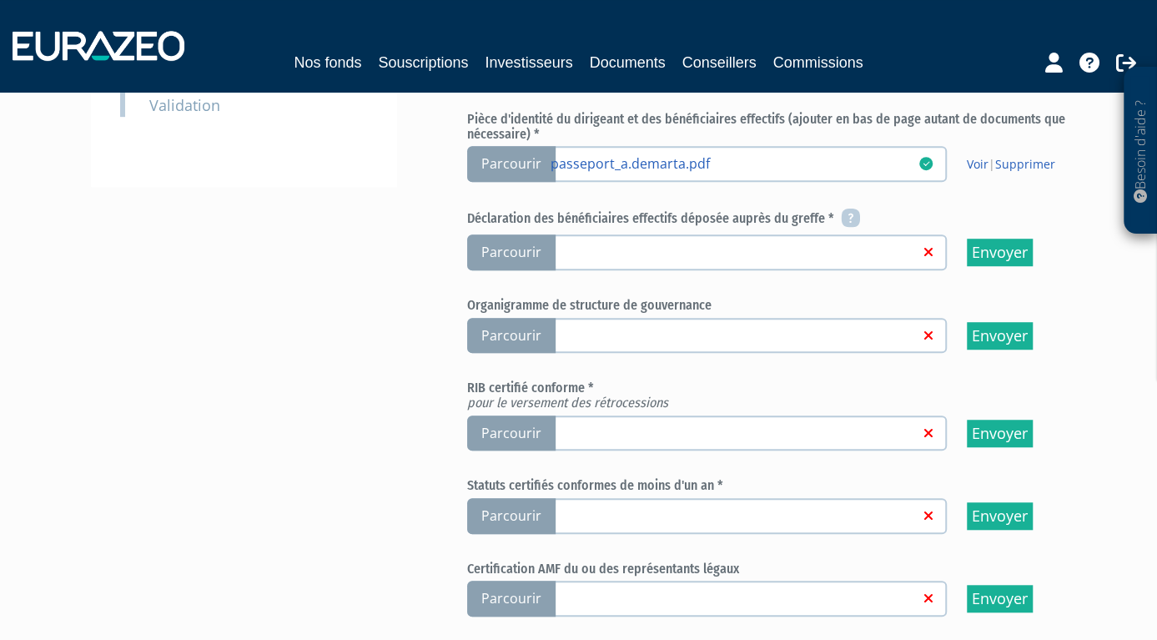
click at [505, 254] on span "Parcourir" at bounding box center [511, 252] width 88 height 36
click at [0, 0] on input "Parcourir" at bounding box center [0, 0] width 0 height 0
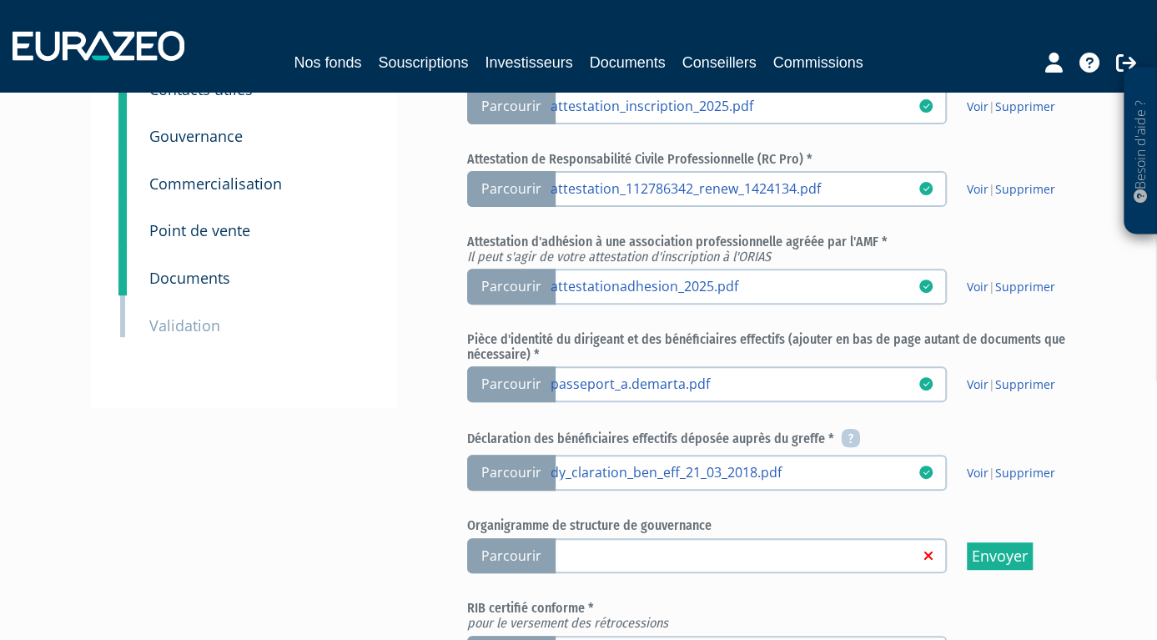
scroll to position [350, 0]
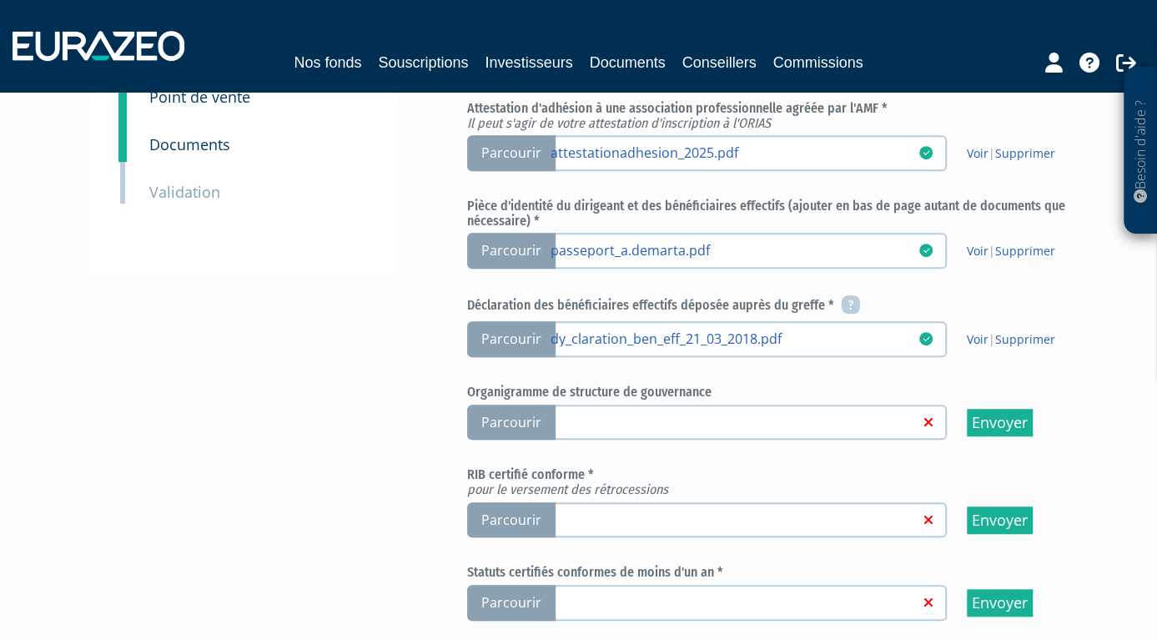
click at [491, 420] on span "Parcourir" at bounding box center [511, 423] width 88 height 36
click at [0, 0] on input "Parcourir" at bounding box center [0, 0] width 0 height 0
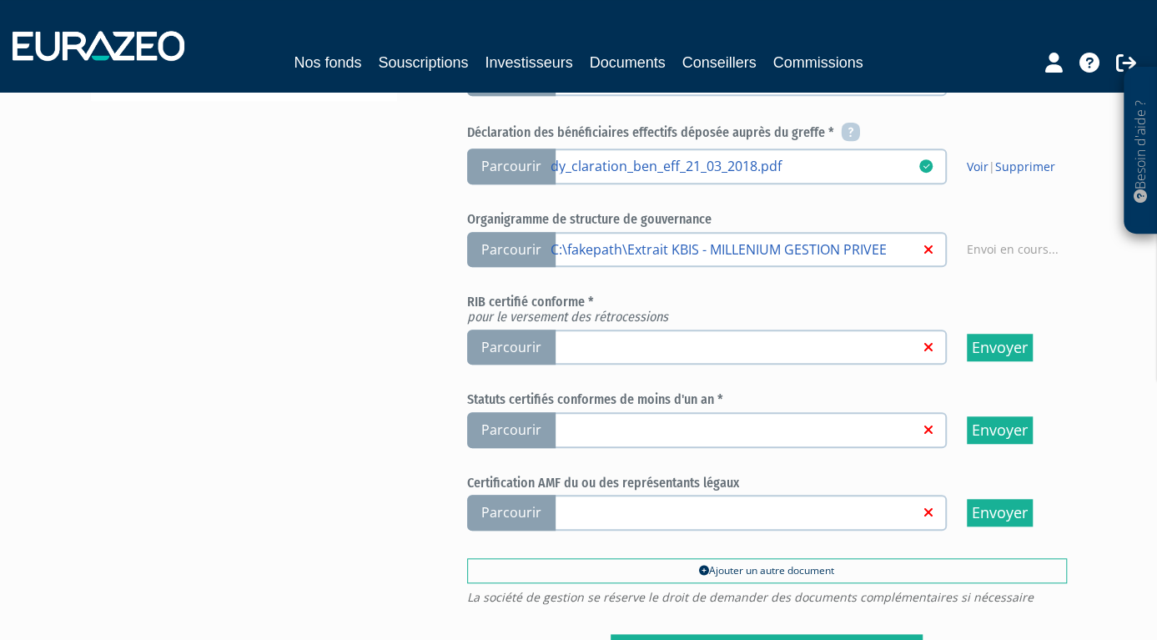
scroll to position [613, 0]
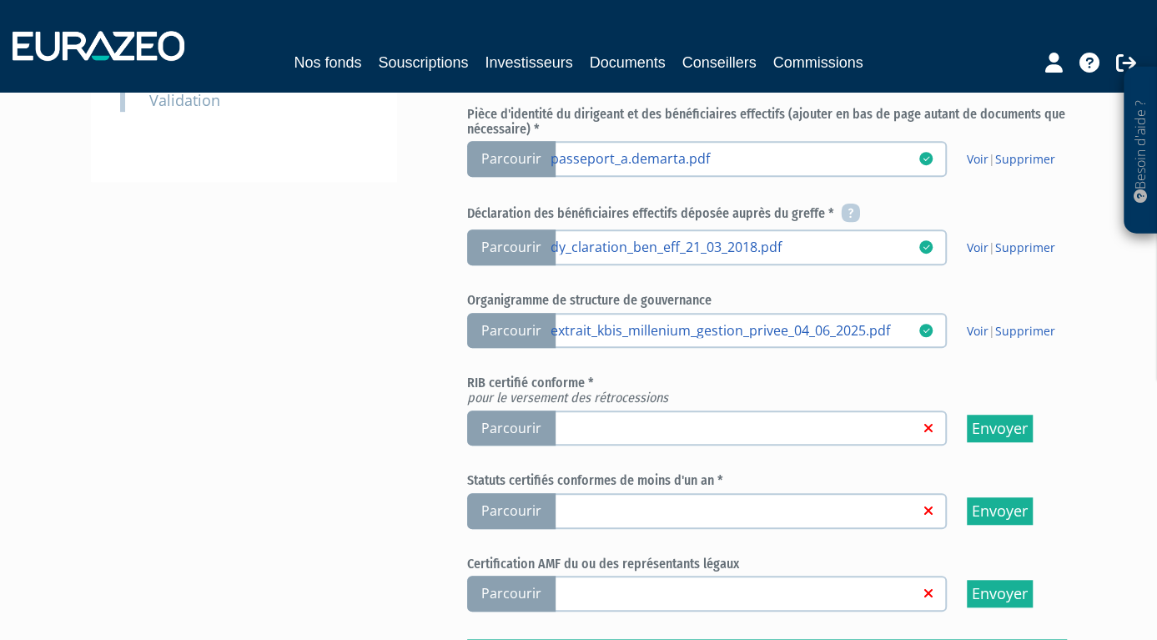
scroll to position [525, 0]
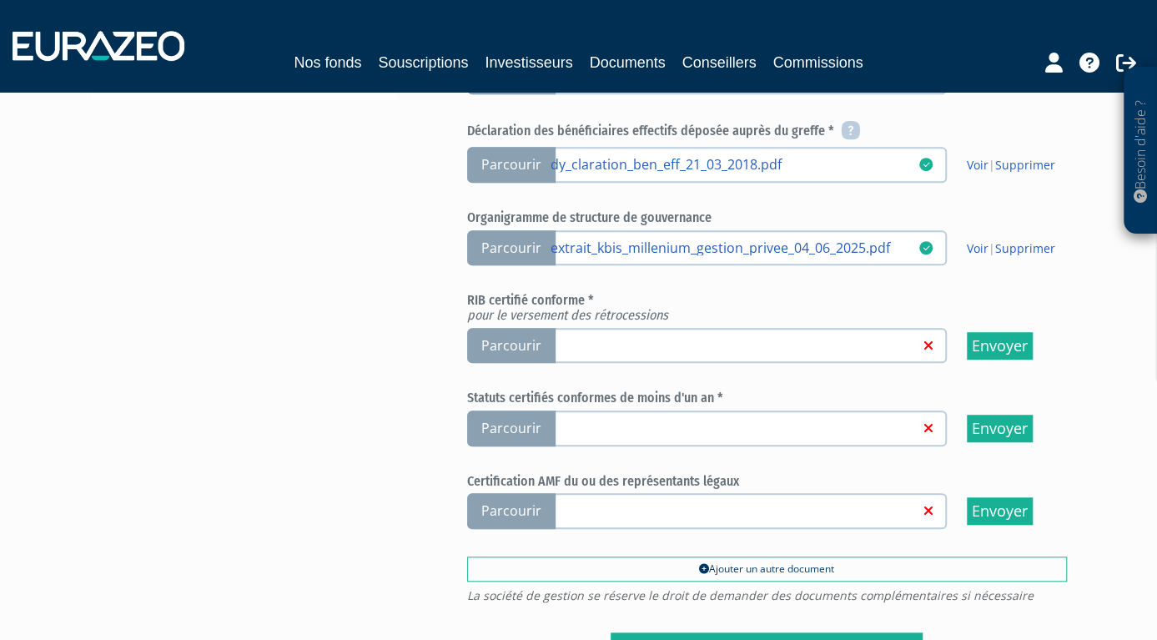
click at [503, 343] on span "Parcourir" at bounding box center [511, 346] width 88 height 36
click at [0, 0] on input "Parcourir" at bounding box center [0, 0] width 0 height 0
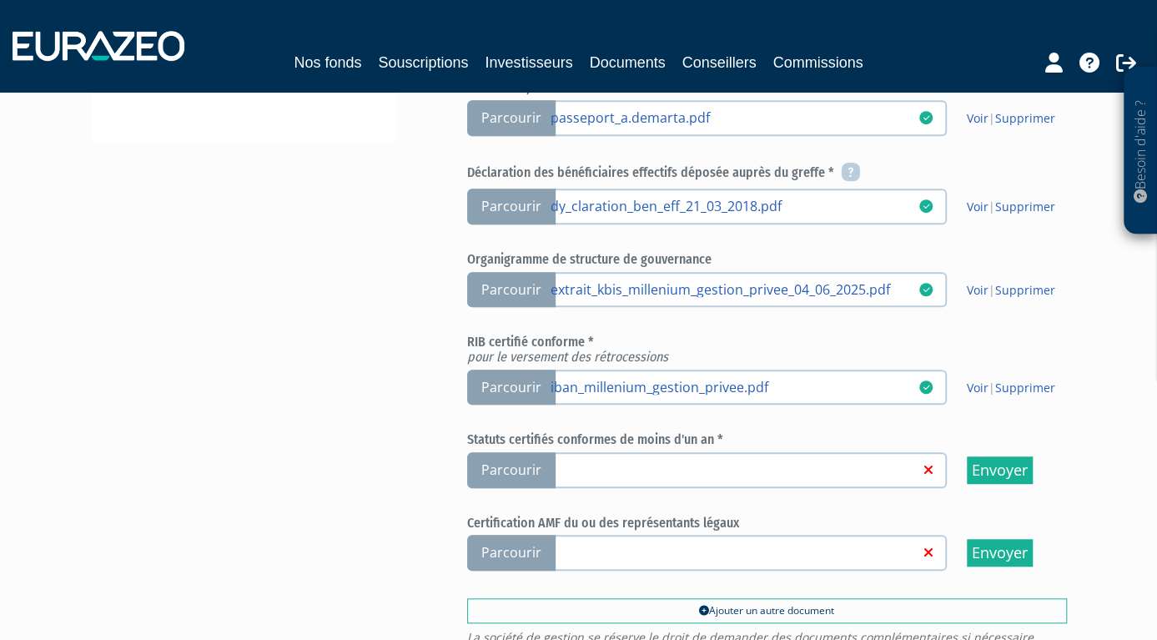
scroll to position [525, 0]
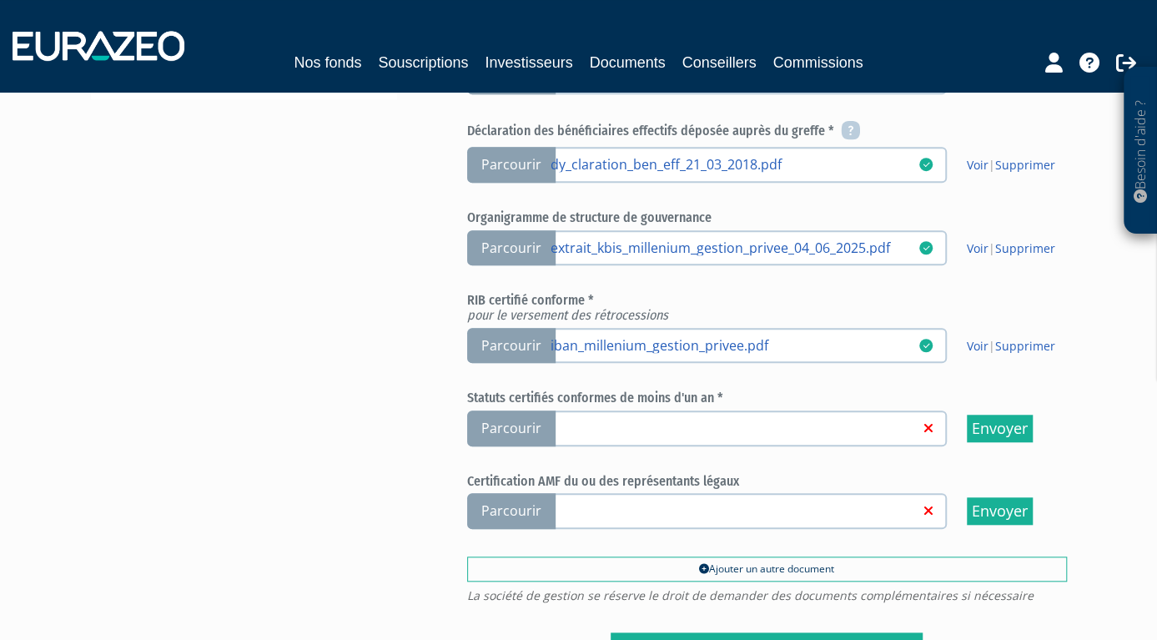
click at [529, 422] on span "Parcourir" at bounding box center [511, 428] width 88 height 36
click at [0, 0] on input "Parcourir" at bounding box center [0, 0] width 0 height 0
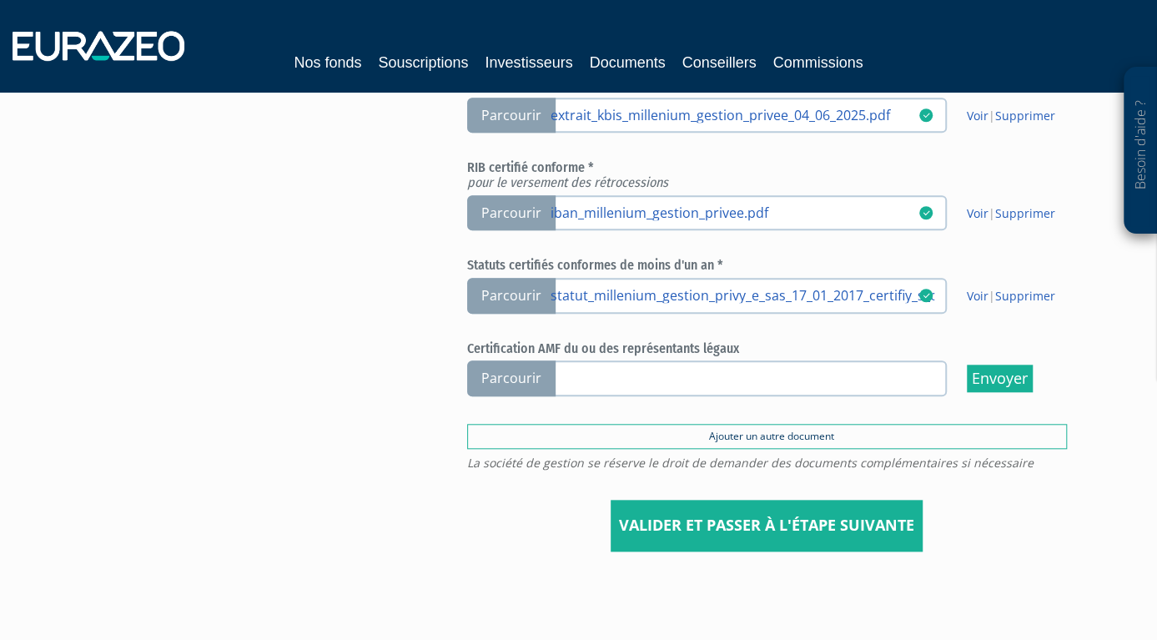
scroll to position [725, 0]
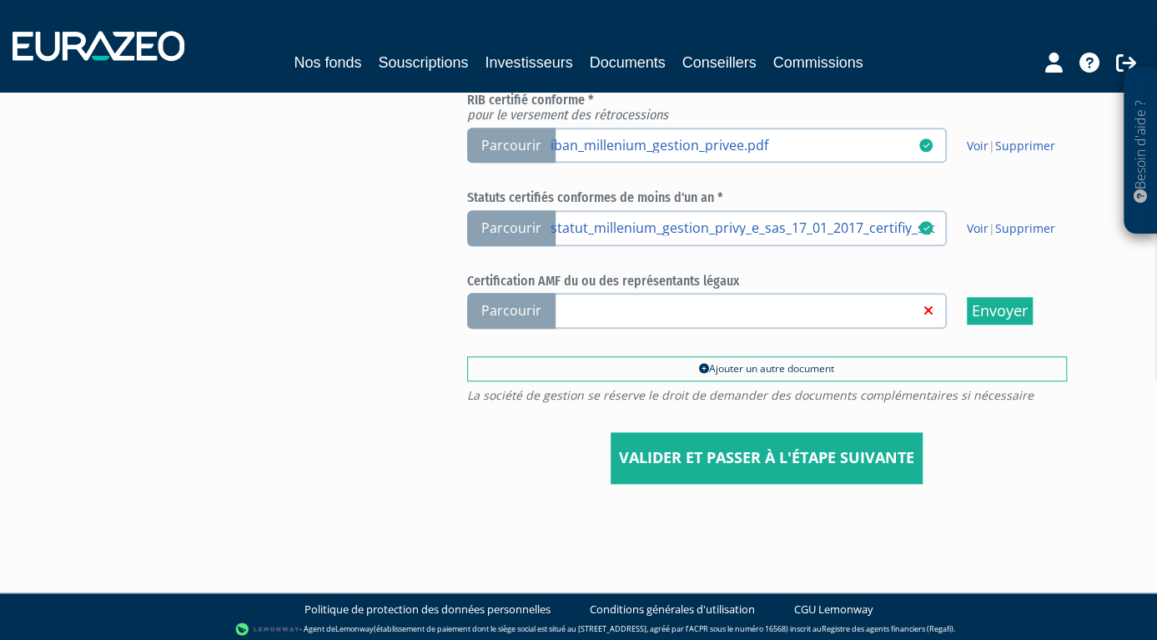
click at [503, 307] on span "Parcourir" at bounding box center [511, 311] width 88 height 36
click at [0, 0] on input "Parcourir" at bounding box center [0, 0] width 0 height 0
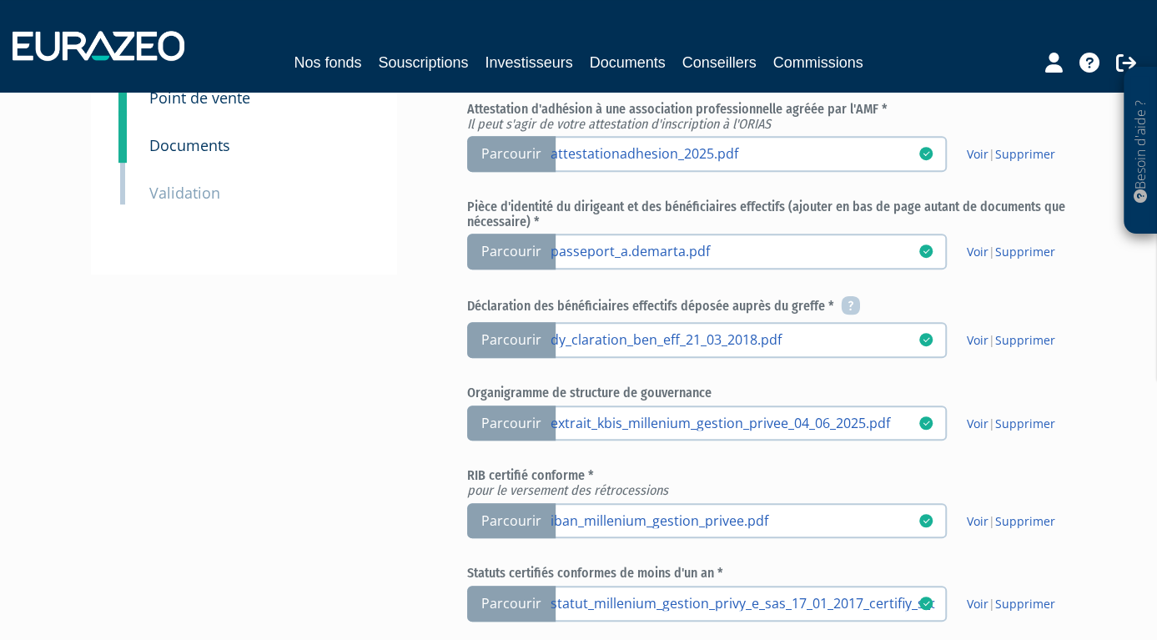
scroll to position [700, 0]
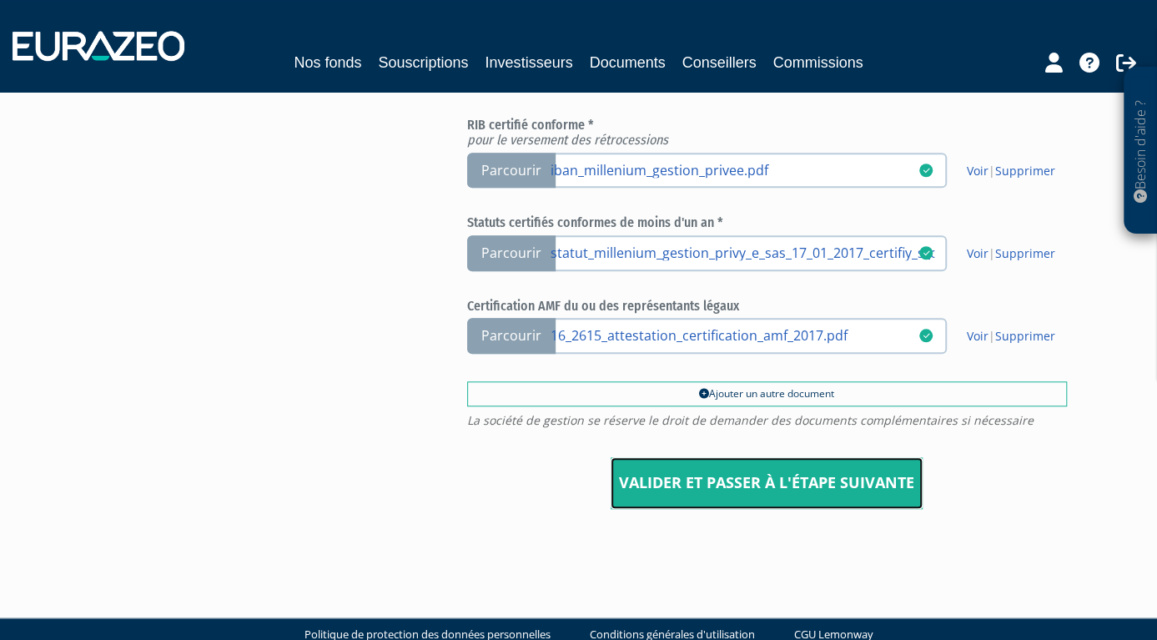
click at [713, 475] on input "Valider et passer à l'étape suivante" at bounding box center [767, 483] width 312 height 52
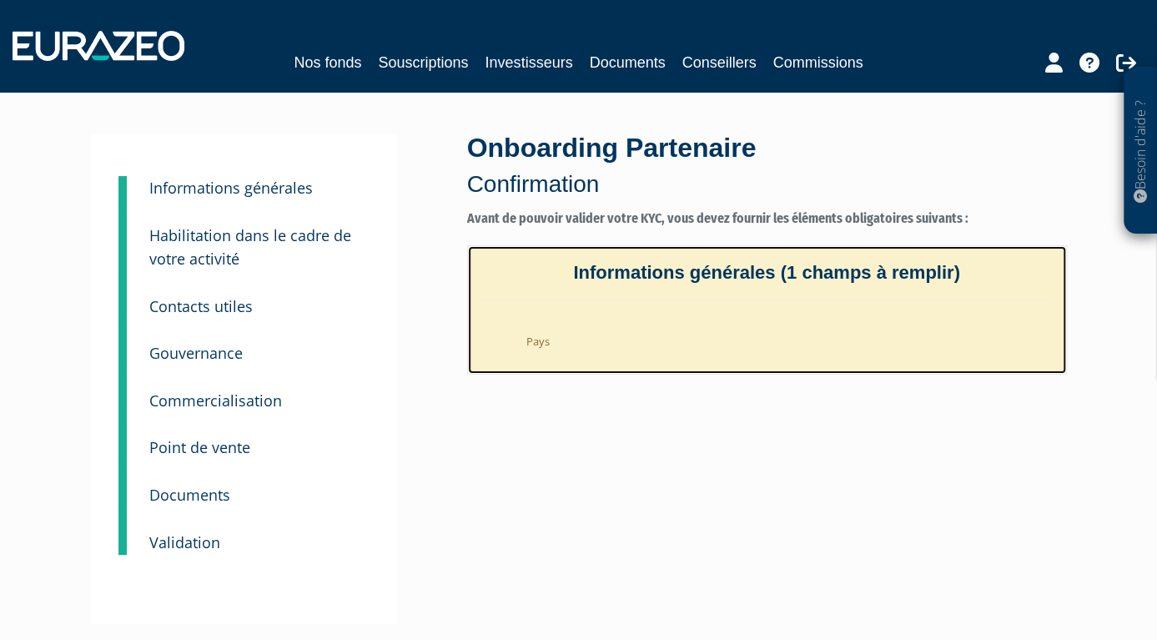
click at [532, 333] on li "Pays" at bounding box center [784, 337] width 540 height 41
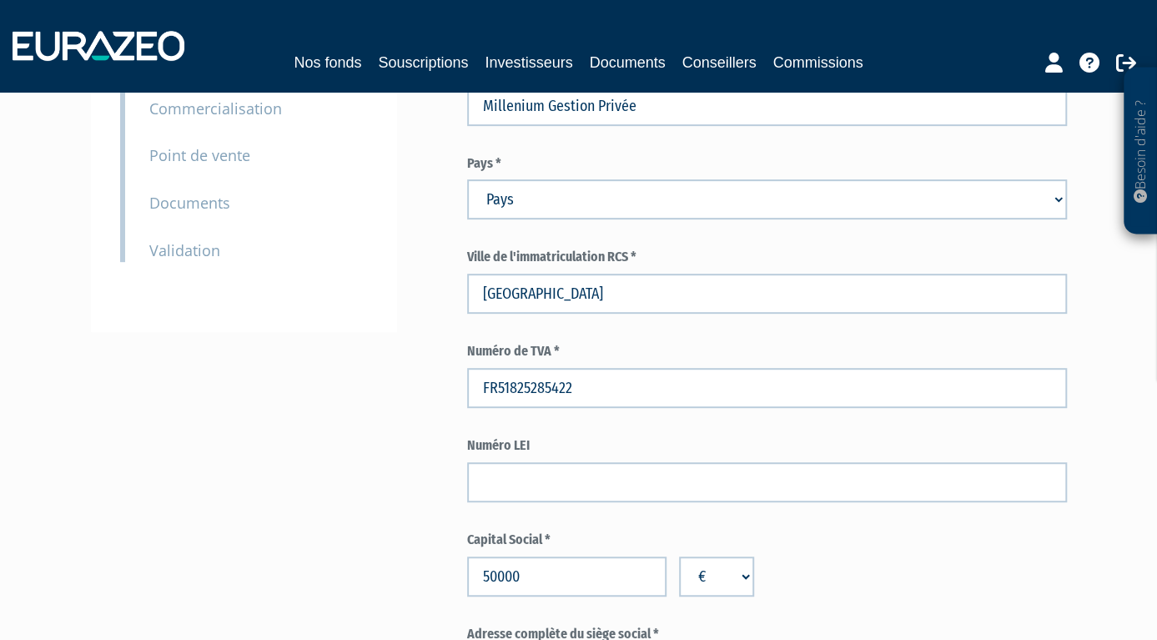
scroll to position [263, 0]
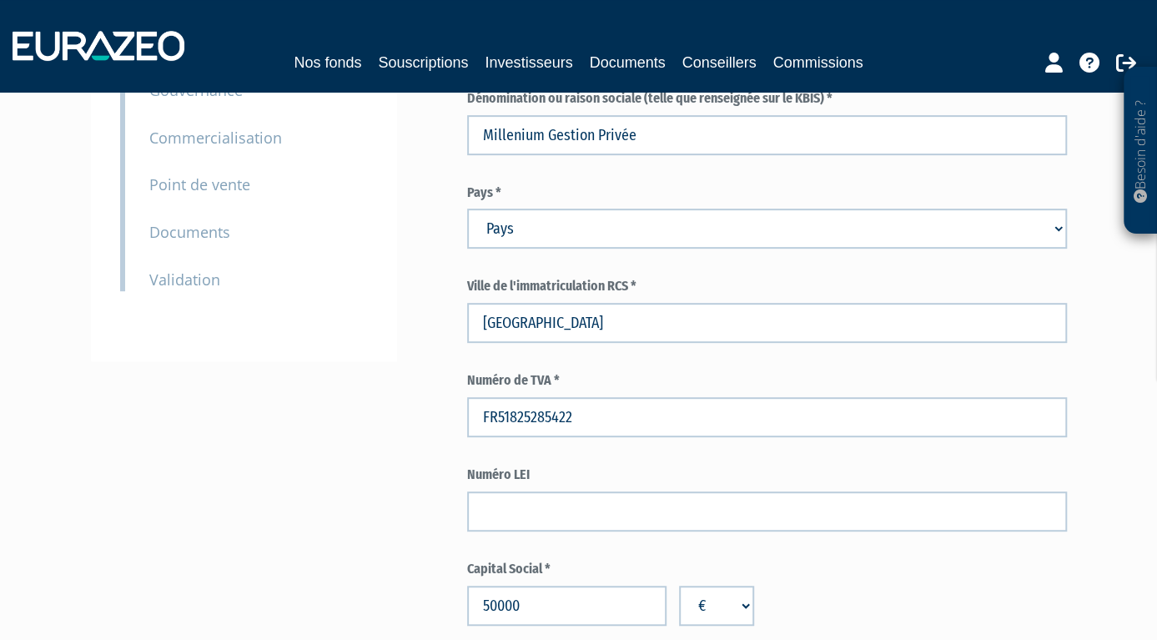
click at [467, 209] on select "Pays Afghanistan Afrique du Sud Albanie Algérie Allemagne Andorre" at bounding box center [767, 229] width 600 height 40
select select "75"
click option "France" at bounding box center [0, 0] width 0 height 0
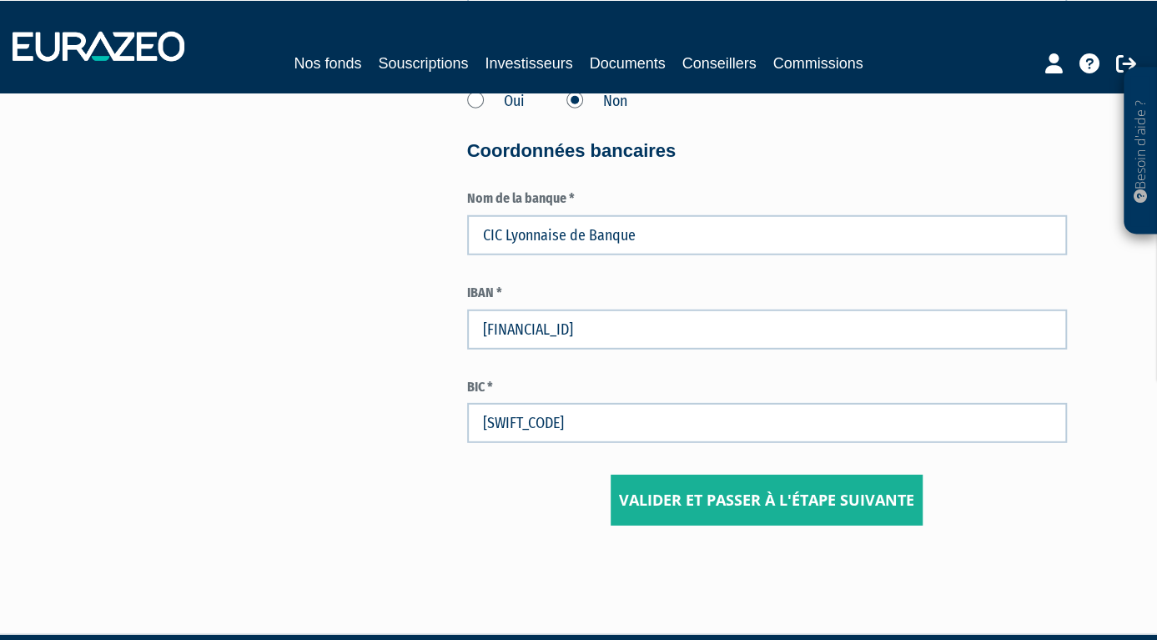
scroll to position [2473, 0]
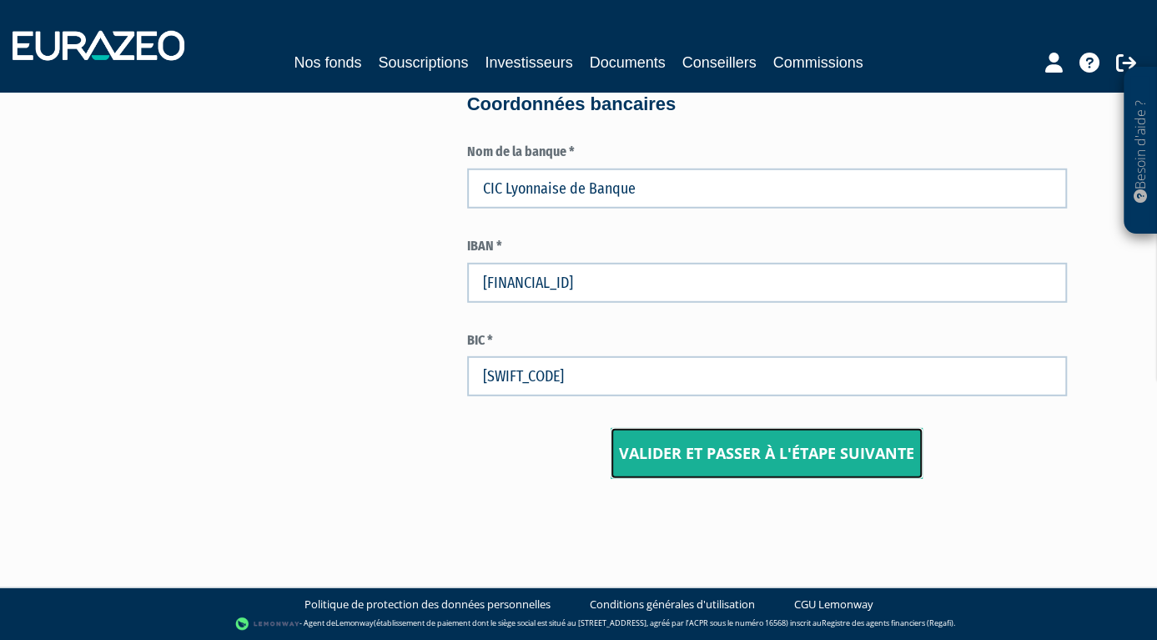
click at [805, 464] on input "Valider et passer à l'étape suivante" at bounding box center [767, 454] width 312 height 52
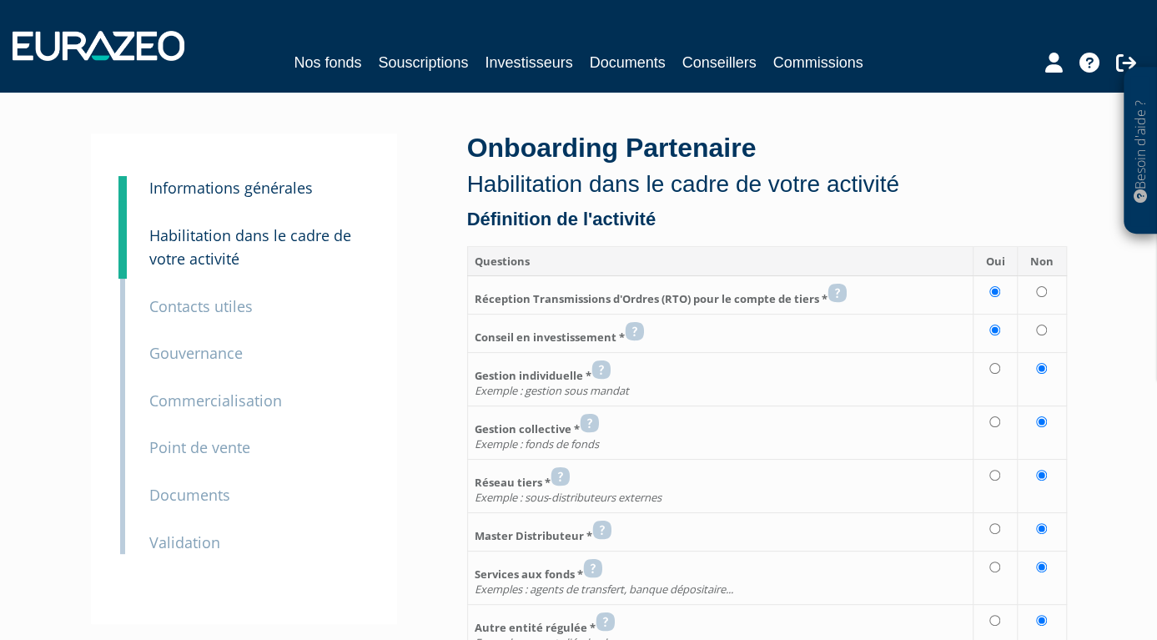
scroll to position [329, 0]
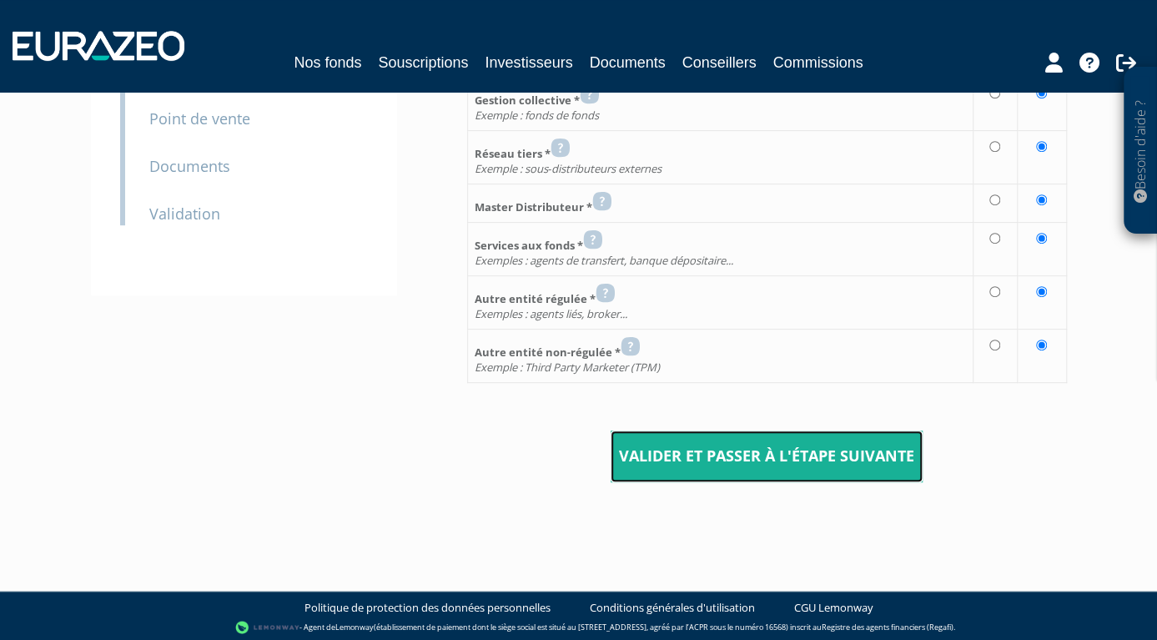
click at [845, 435] on input "Valider et passer à l'étape suivante" at bounding box center [767, 456] width 312 height 52
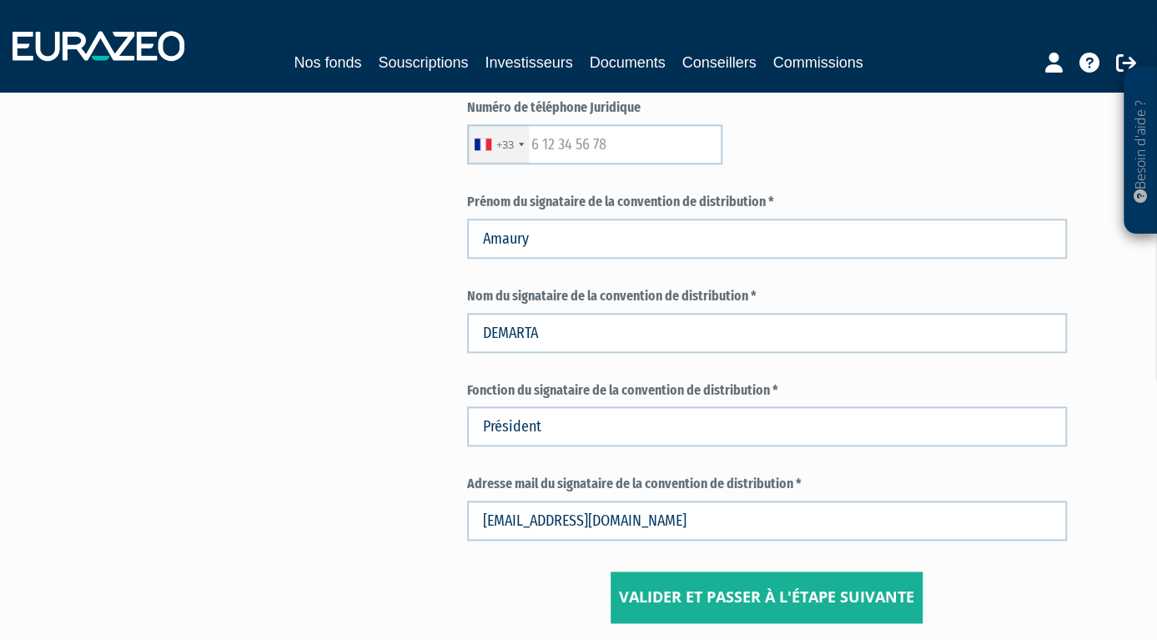
scroll to position [952, 0]
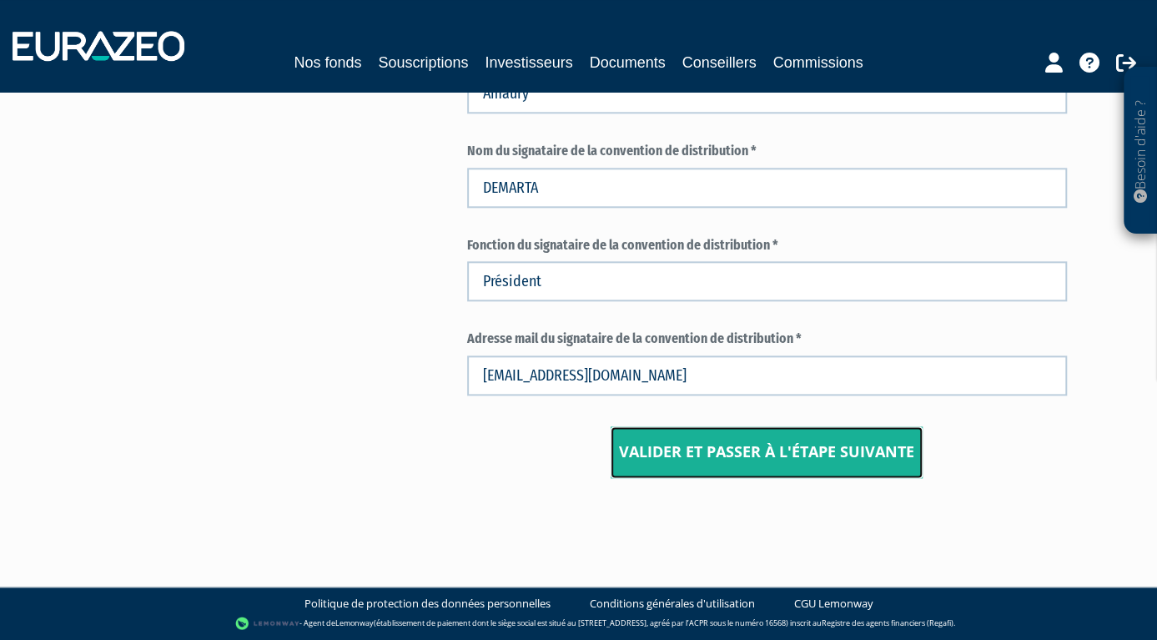
click at [841, 466] on input "Valider et passer à l'étape suivante" at bounding box center [767, 452] width 312 height 52
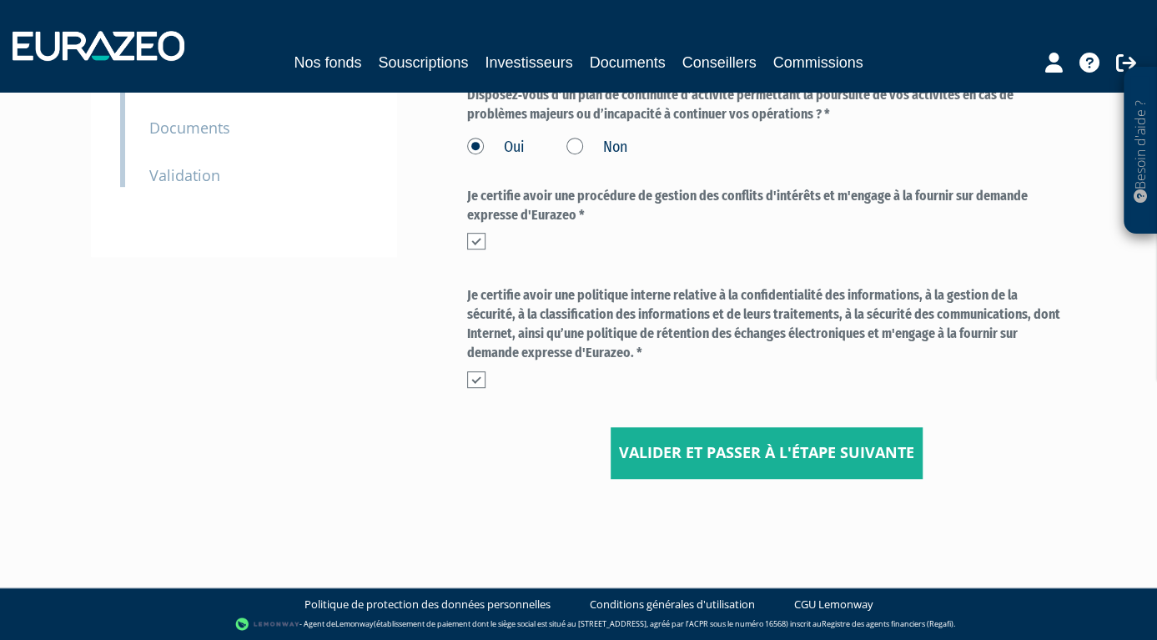
scroll to position [367, 0]
click at [849, 449] on input "Valider et passer à l'étape suivante" at bounding box center [767, 453] width 312 height 52
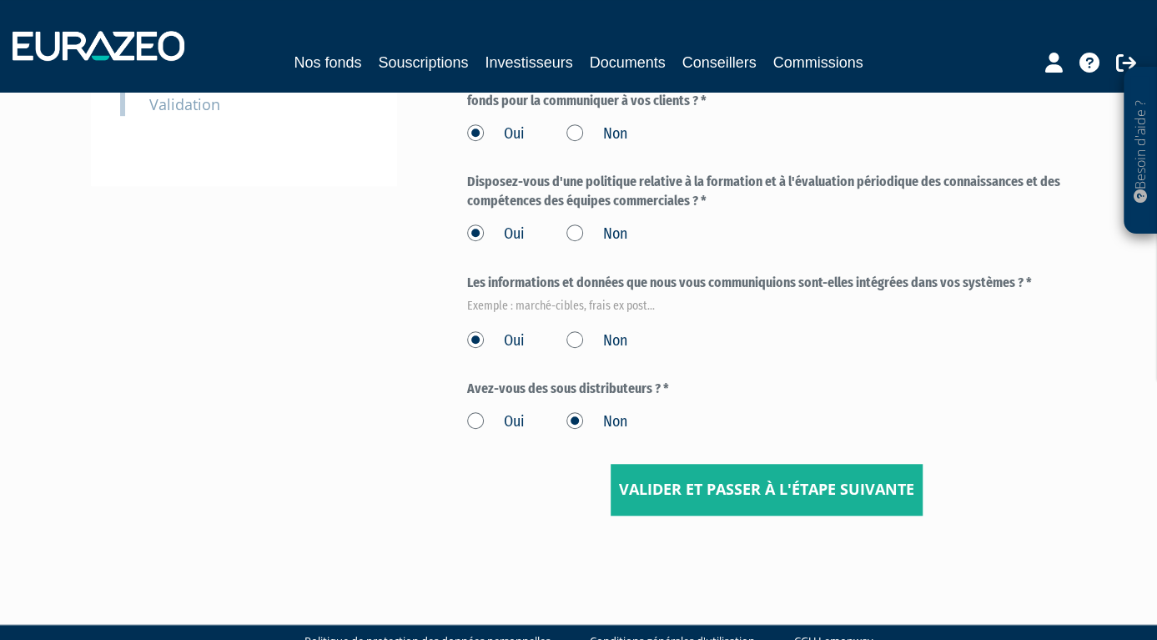
scroll to position [475, 0]
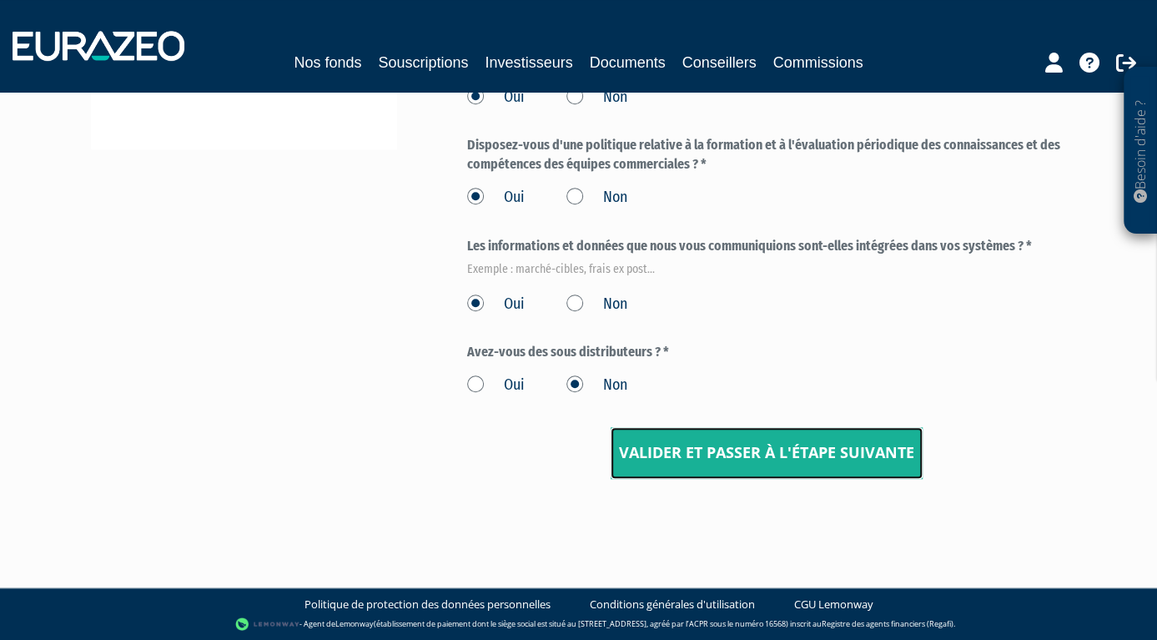
click at [853, 447] on input "Valider et passer à l'étape suivante" at bounding box center [767, 453] width 312 height 52
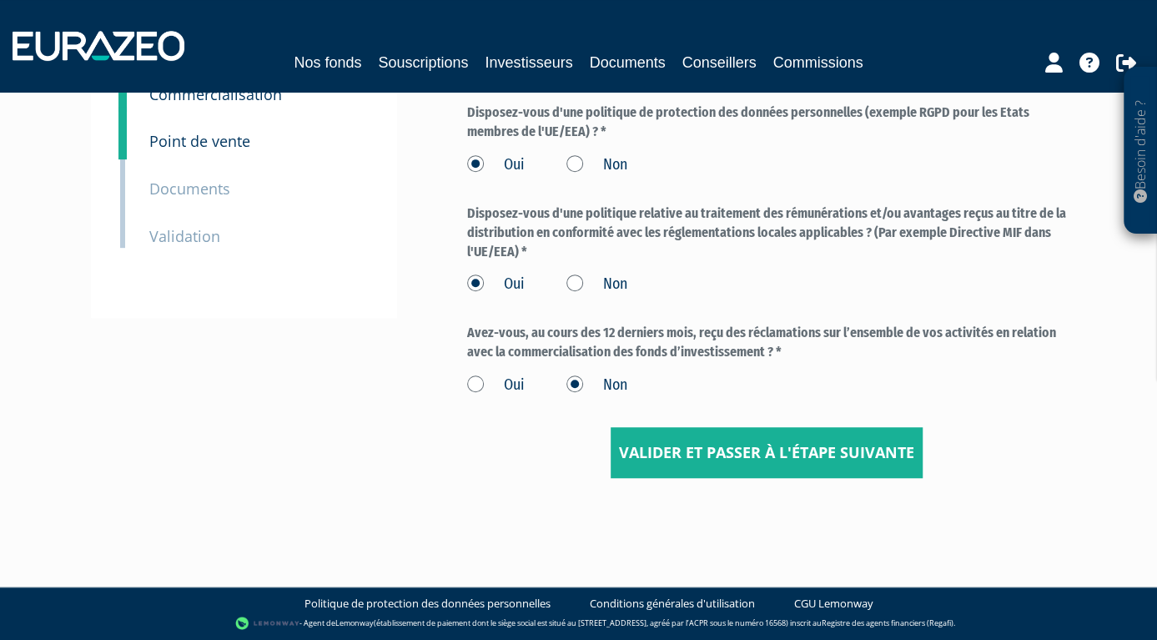
scroll to position [305, 0]
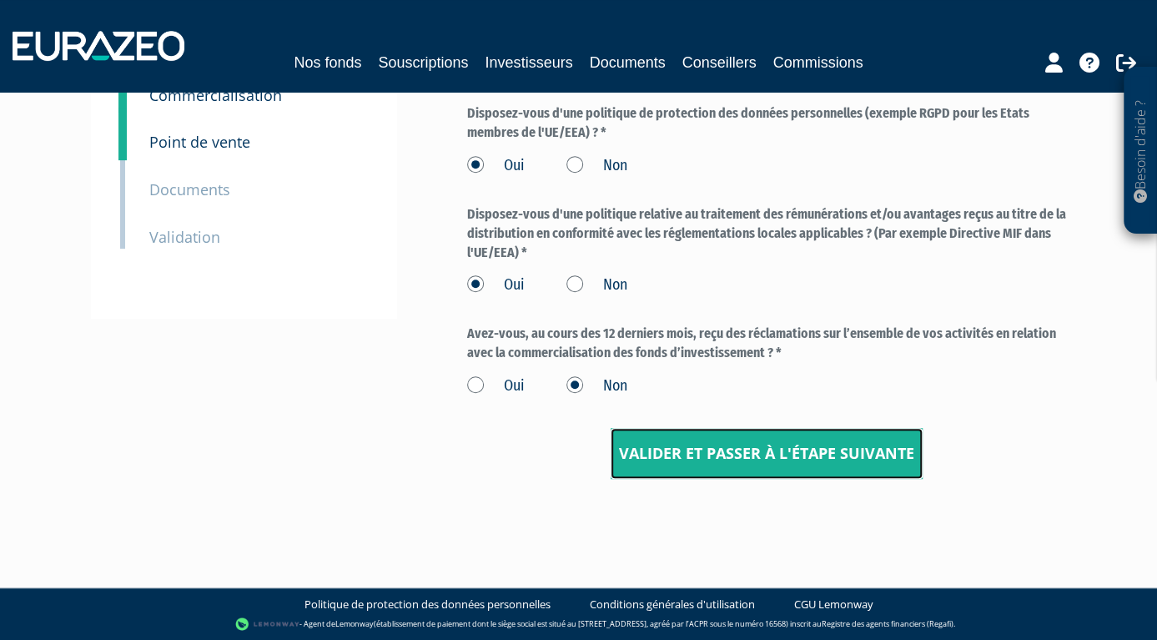
click at [853, 447] on input "Valider et passer à l'étape suivante" at bounding box center [767, 454] width 312 height 52
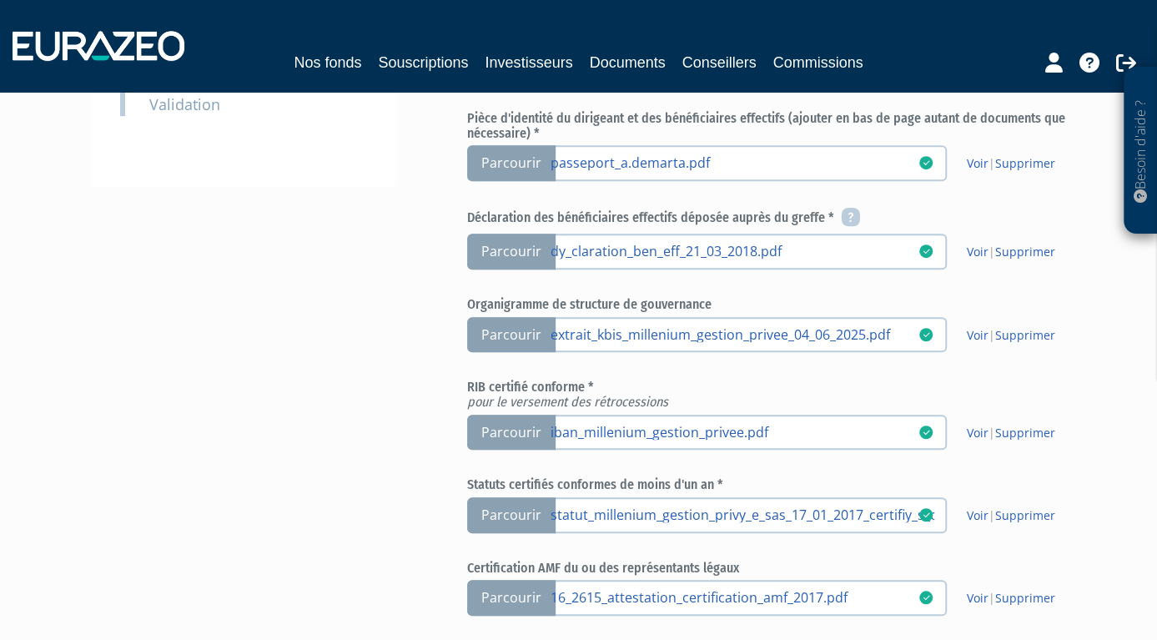
scroll to position [724, 0]
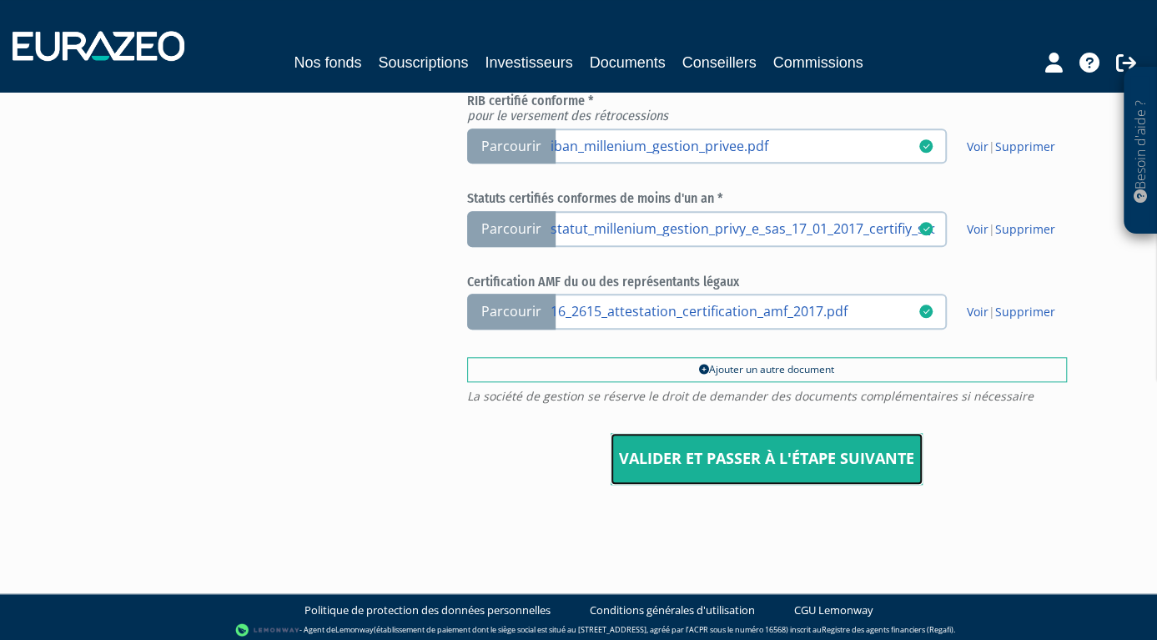
click at [840, 453] on input "Valider et passer à l'étape suivante" at bounding box center [767, 459] width 312 height 52
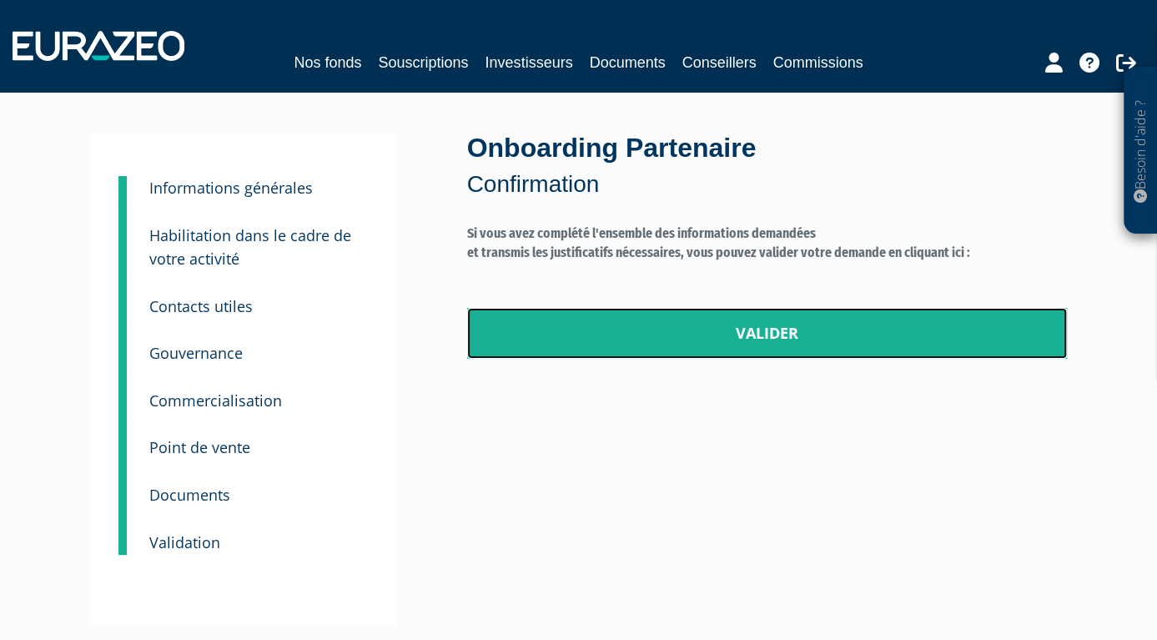
click at [778, 339] on link "Valider" at bounding box center [767, 334] width 600 height 52
